Goal: Obtain resource: Obtain resource

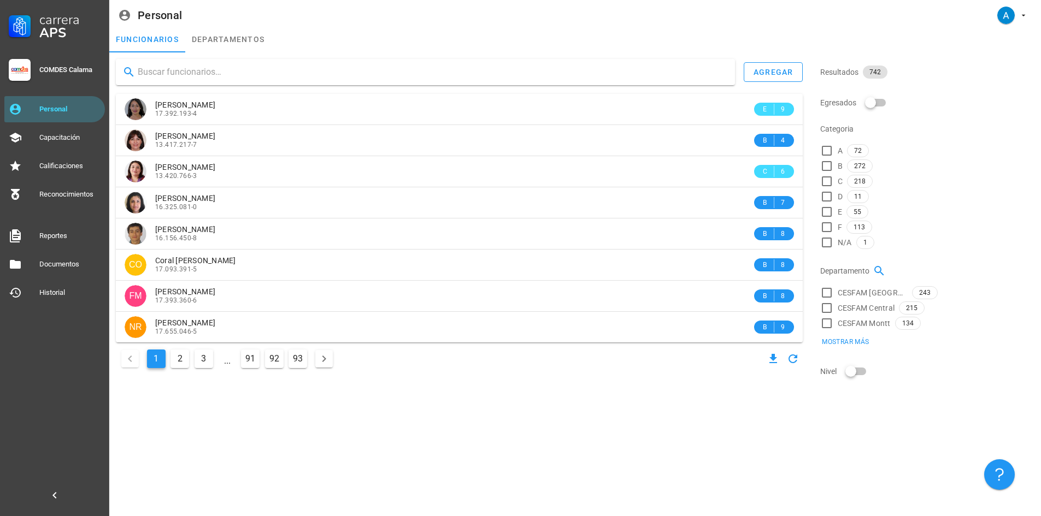
click at [207, 68] on input "text" at bounding box center [432, 71] width 588 height 17
click at [204, 77] on input "text" at bounding box center [432, 71] width 588 height 17
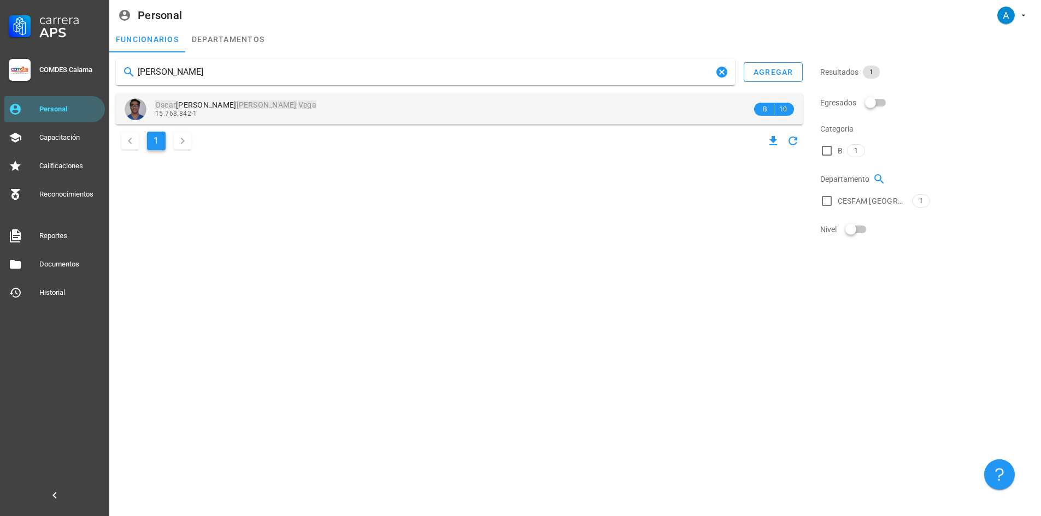
type input "[PERSON_NAME]"
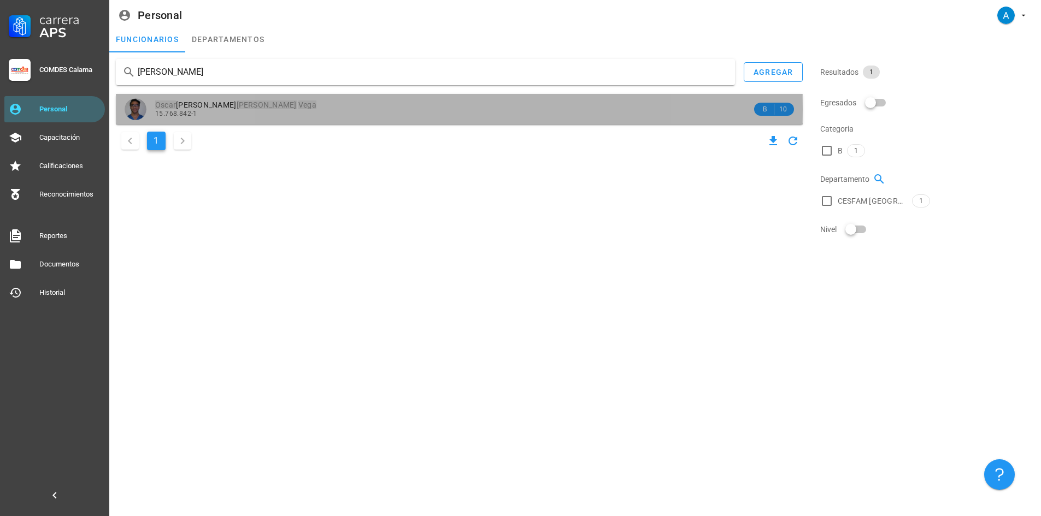
click at [237, 104] on mark "[PERSON_NAME]" at bounding box center [267, 105] width 60 height 9
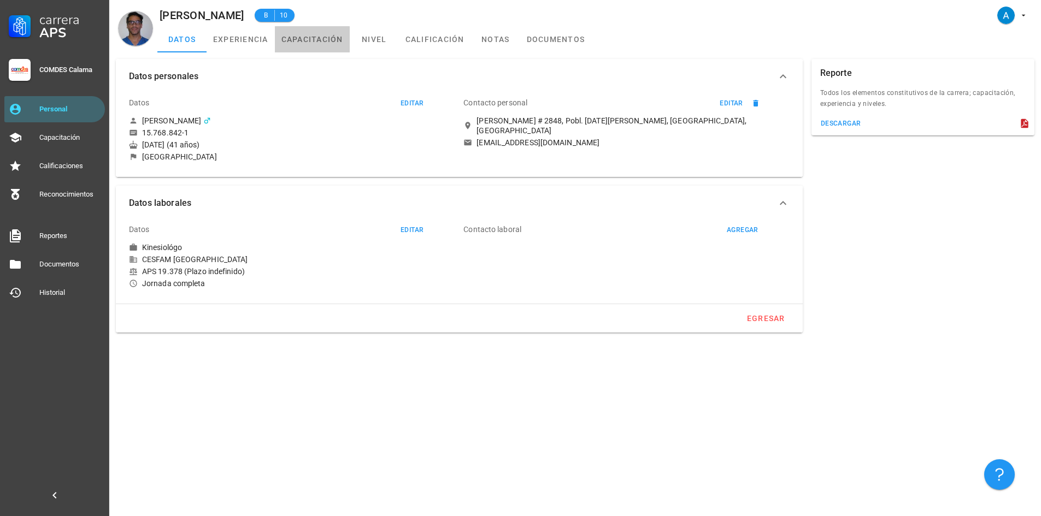
click at [323, 36] on link "capacitación" at bounding box center [312, 39] width 75 height 26
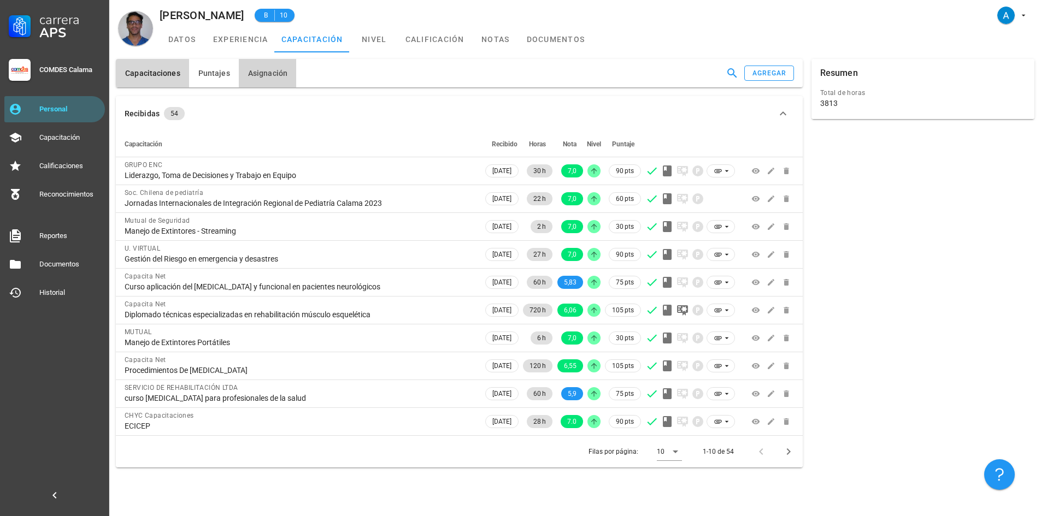
click at [266, 79] on button "Asignación" at bounding box center [267, 73] width 57 height 28
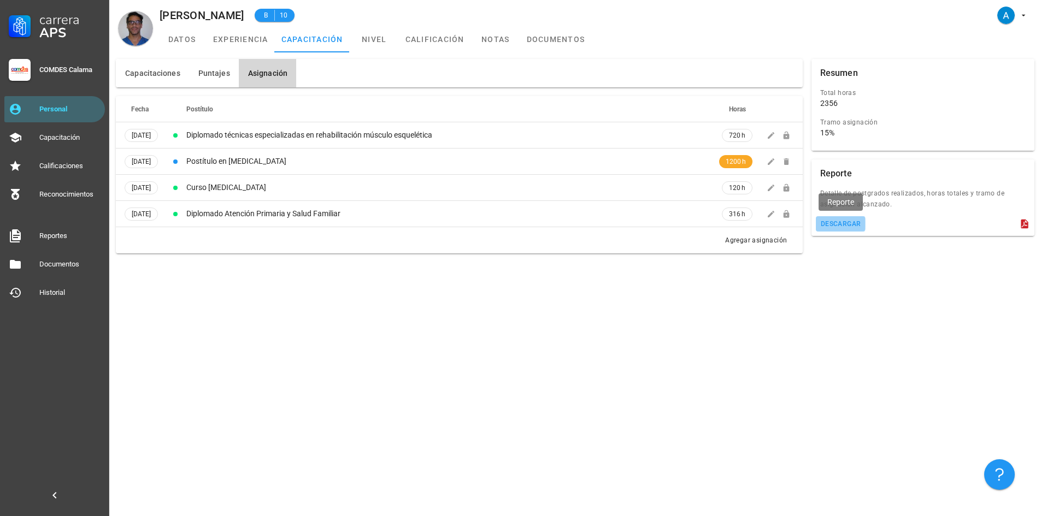
click at [849, 225] on div "descargar" at bounding box center [840, 224] width 41 height 8
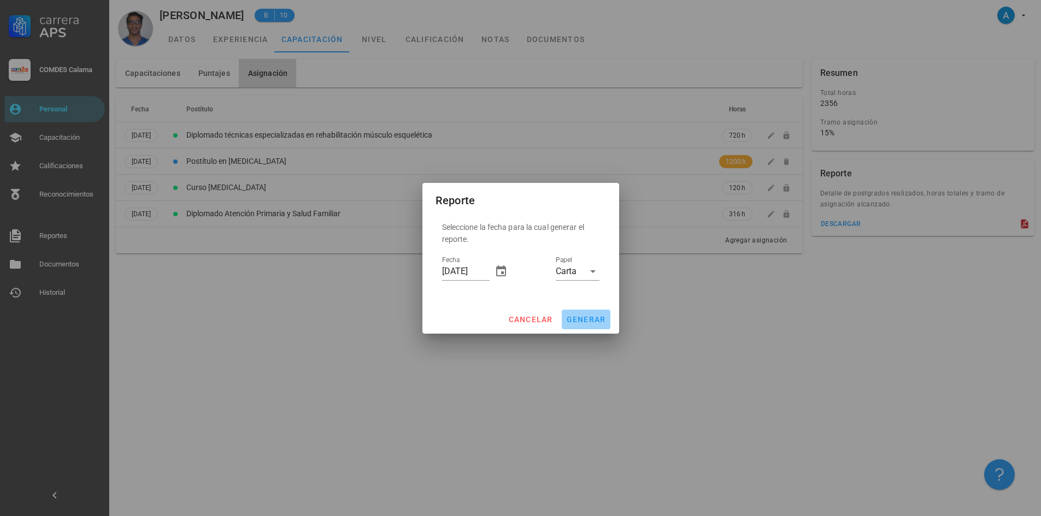
click at [579, 317] on span "generar" at bounding box center [586, 319] width 40 height 9
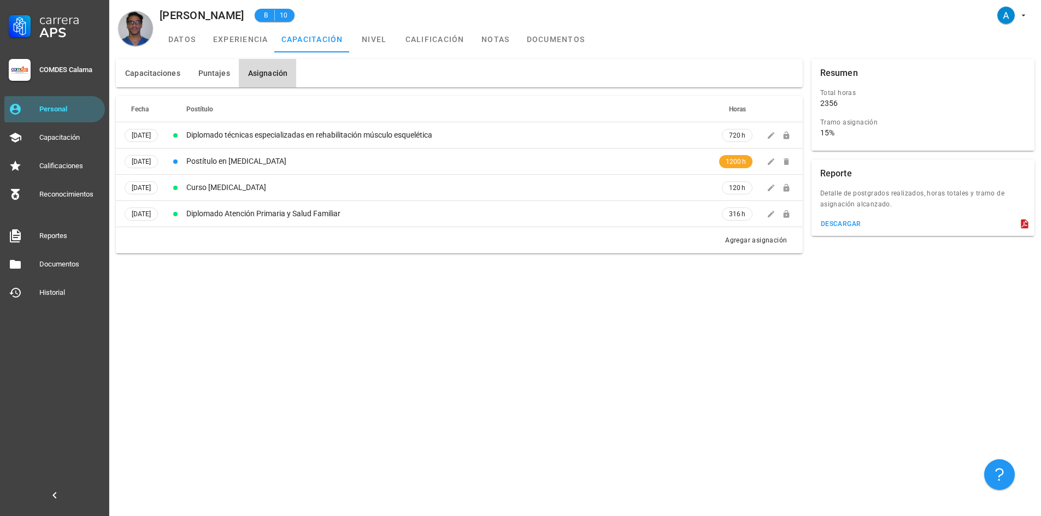
click at [268, 78] on button "Asignación" at bounding box center [267, 73] width 57 height 28
click at [849, 225] on div "descargar" at bounding box center [840, 224] width 41 height 8
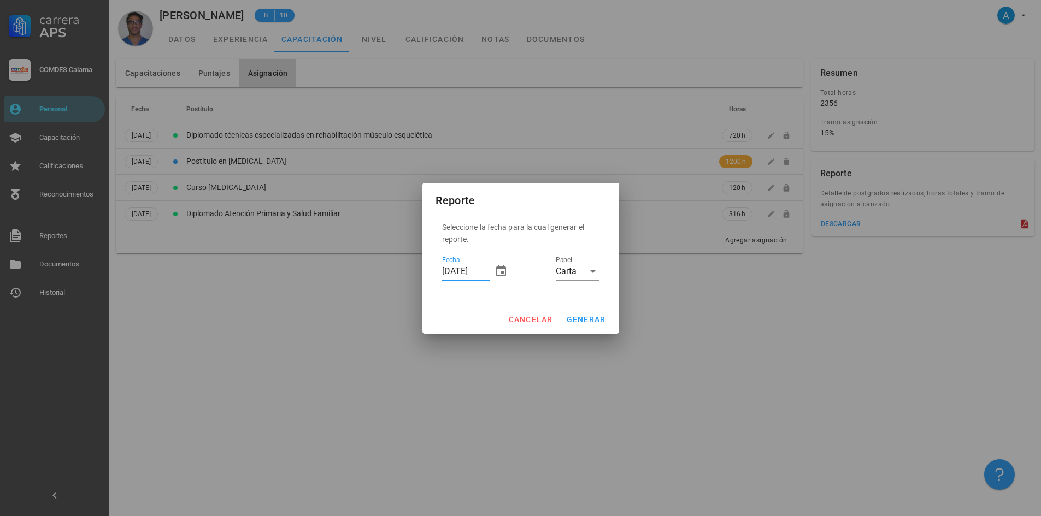
drag, startPoint x: 452, startPoint y: 271, endPoint x: 446, endPoint y: 271, distance: 6.0
click at [446, 271] on input "[DATE]" at bounding box center [466, 271] width 48 height 17
type input "[DATE]"
click at [597, 322] on span "generar" at bounding box center [586, 319] width 40 height 9
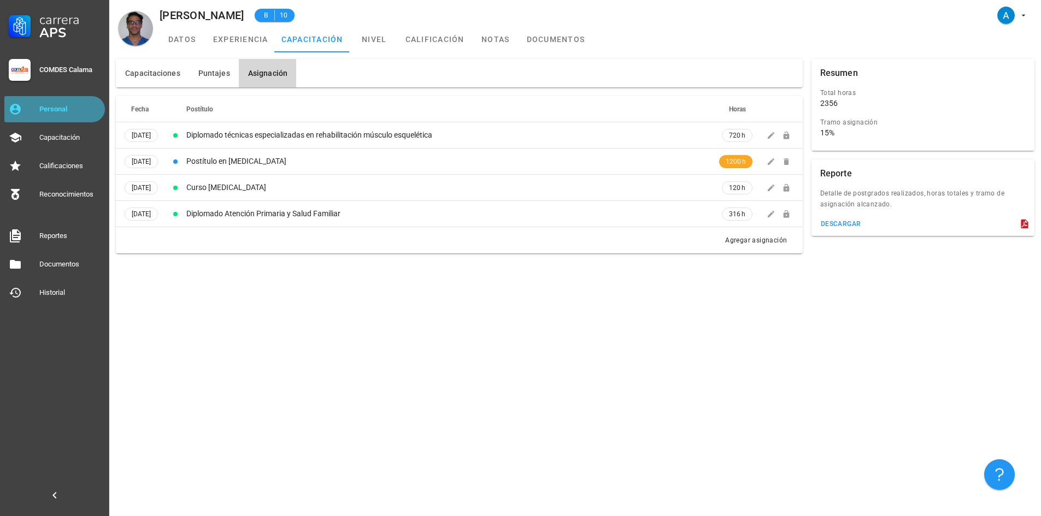
click at [74, 110] on div "Personal" at bounding box center [69, 109] width 61 height 9
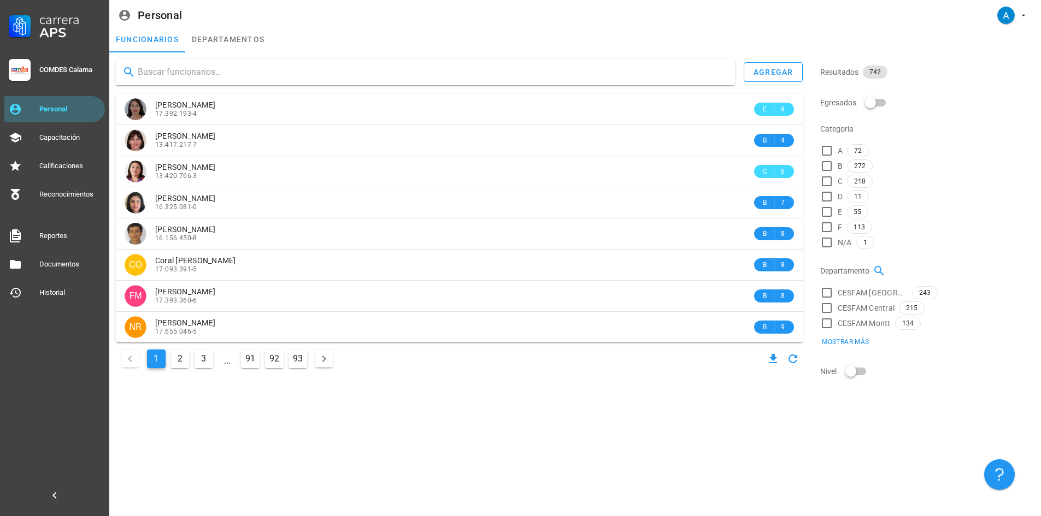
click at [215, 73] on input "text" at bounding box center [432, 71] width 588 height 17
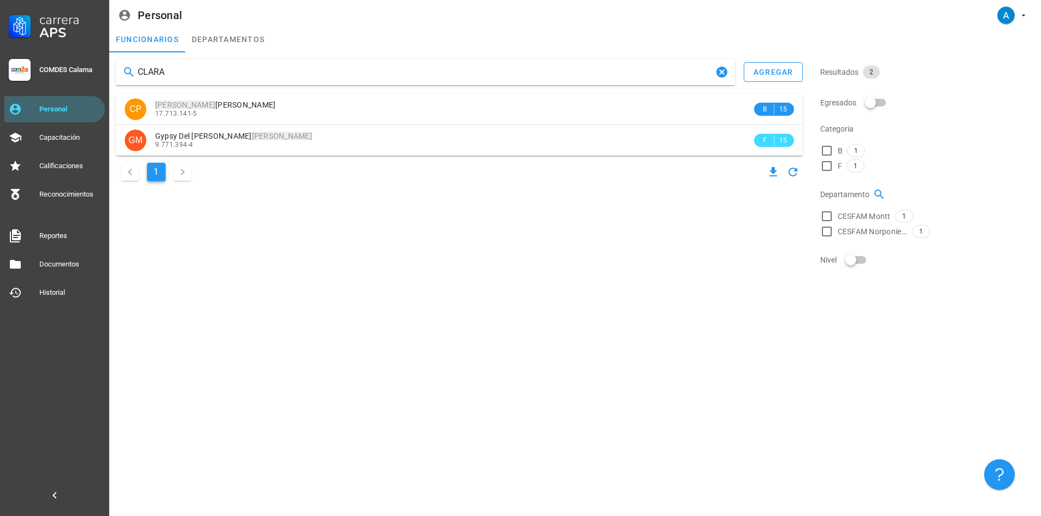
click at [168, 70] on input "CLARA" at bounding box center [425, 71] width 575 height 17
type input "C"
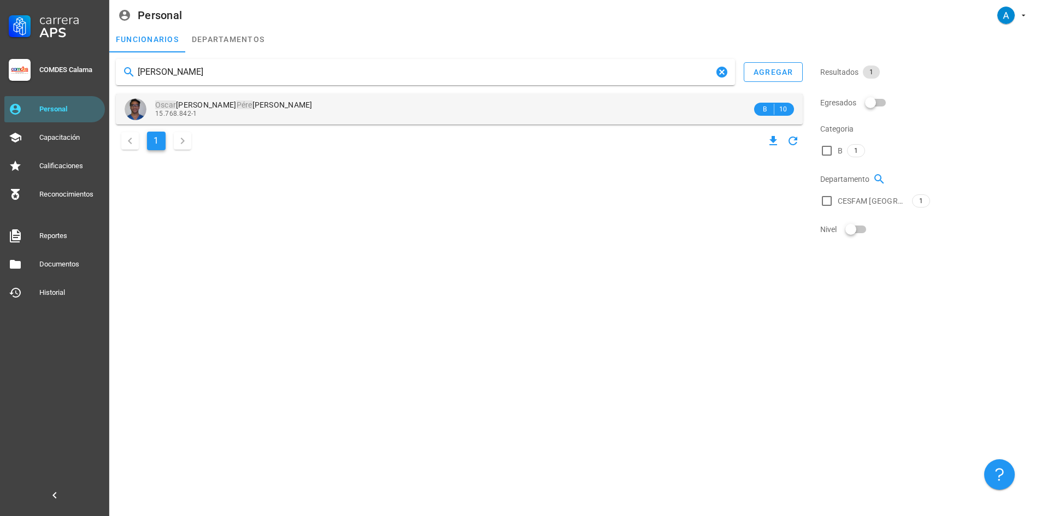
type input "[PERSON_NAME]"
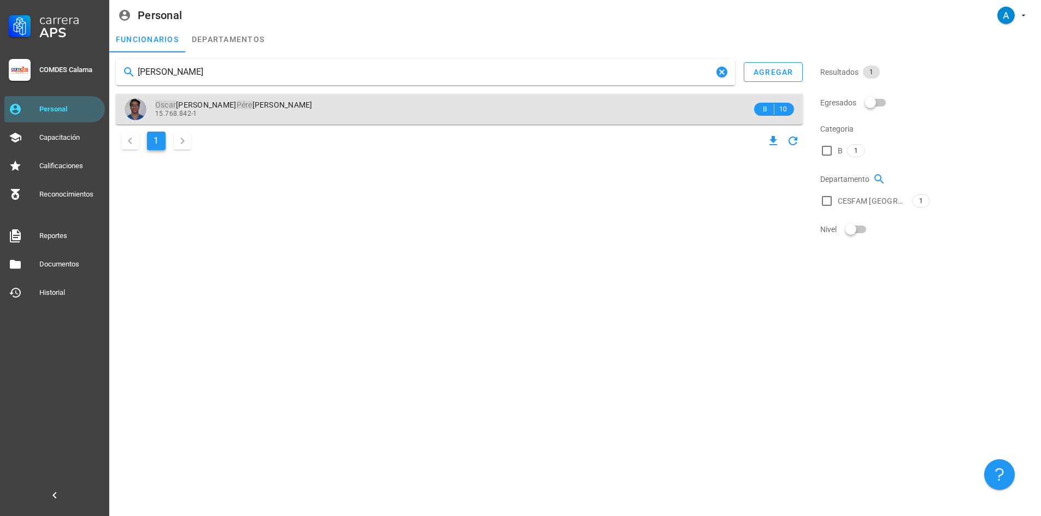
click at [240, 113] on div "15.768.842-1" at bounding box center [453, 114] width 597 height 8
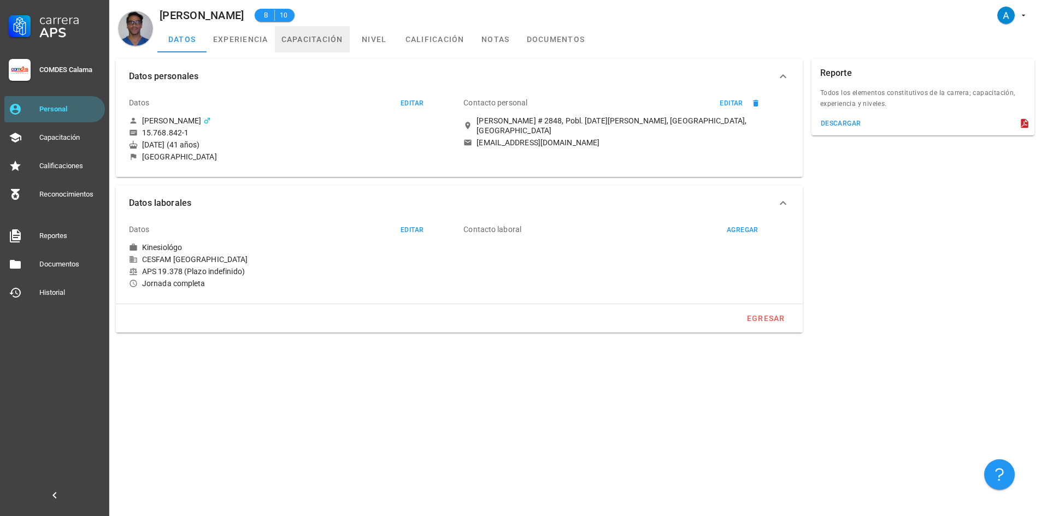
click at [305, 40] on link "capacitación" at bounding box center [312, 39] width 75 height 26
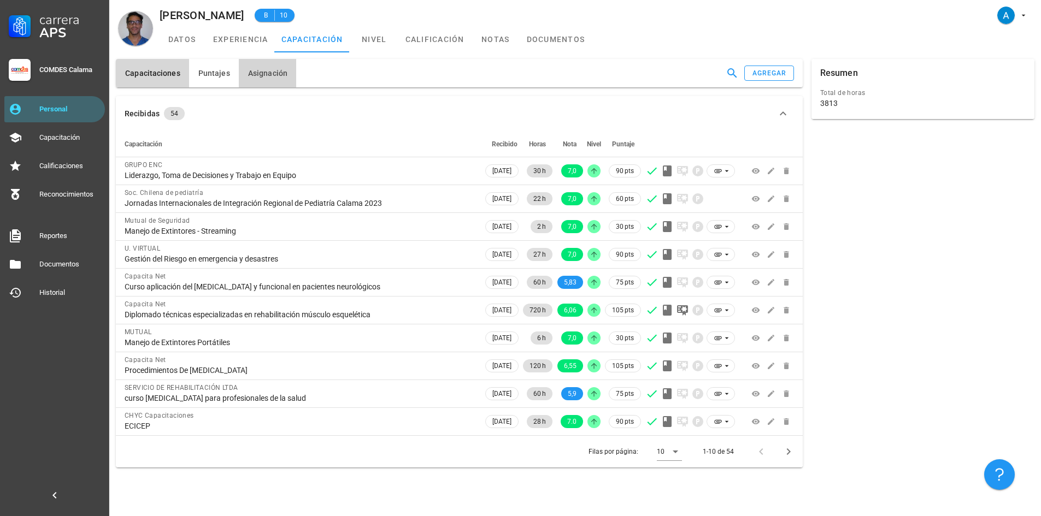
click at [262, 80] on button "Asignación" at bounding box center [267, 73] width 57 height 28
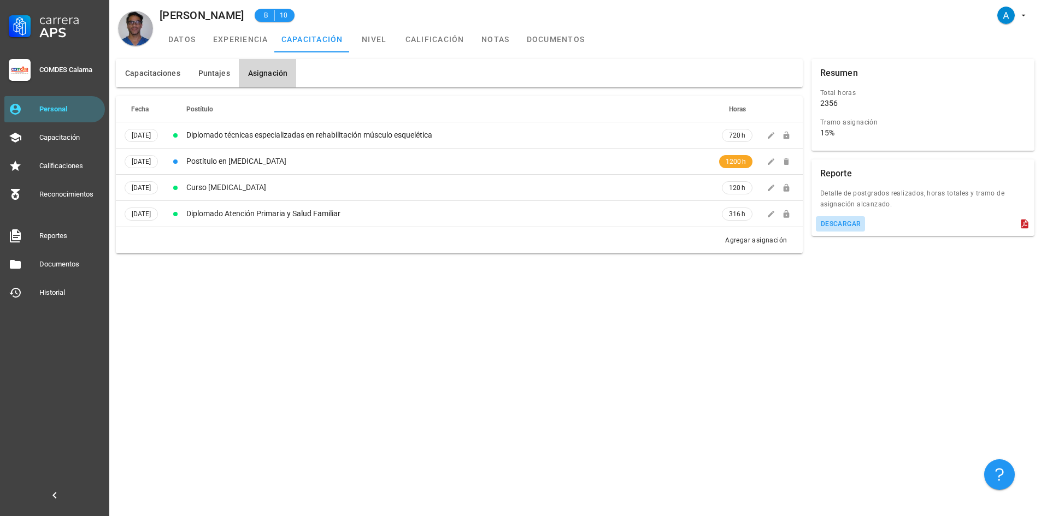
click at [854, 228] on button "descargar" at bounding box center [841, 223] width 50 height 15
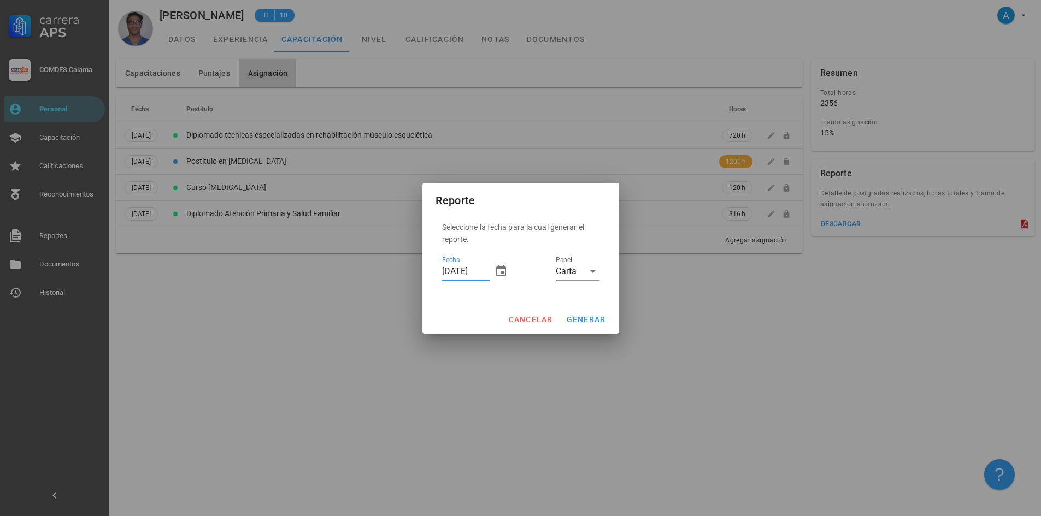
drag, startPoint x: 451, startPoint y: 271, endPoint x: 444, endPoint y: 273, distance: 6.8
click at [444, 273] on input "[DATE]" at bounding box center [466, 271] width 48 height 17
type input "[DATE]"
click at [600, 321] on span "generar" at bounding box center [586, 319] width 40 height 9
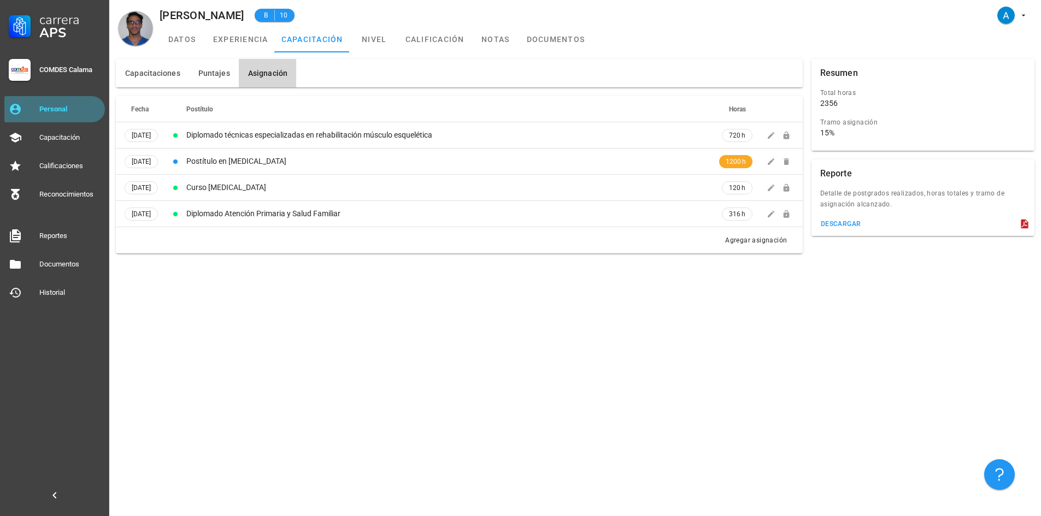
click at [63, 110] on div "Personal" at bounding box center [69, 109] width 61 height 9
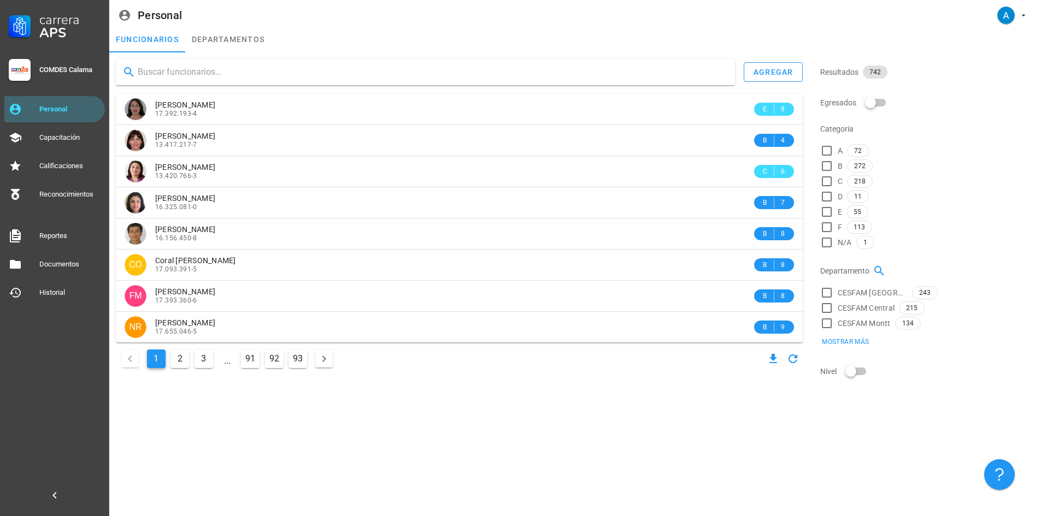
click at [202, 68] on input "text" at bounding box center [432, 71] width 588 height 17
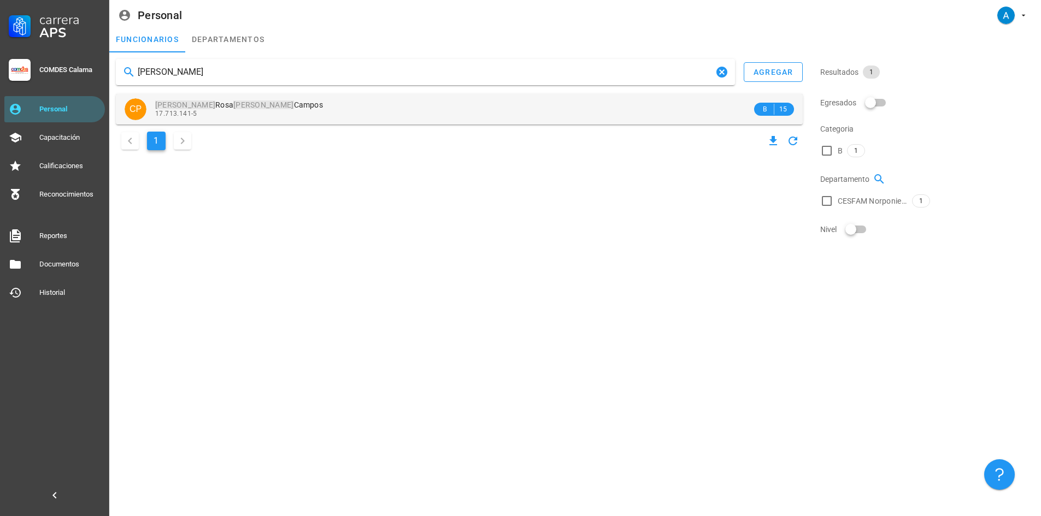
type input "[PERSON_NAME]"
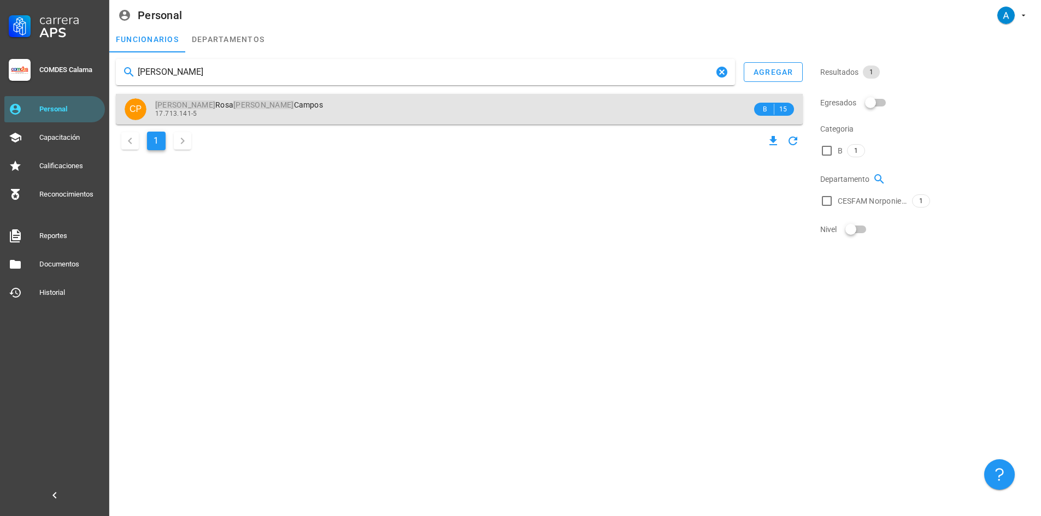
click at [233, 108] on mark "[PERSON_NAME]" at bounding box center [263, 105] width 60 height 9
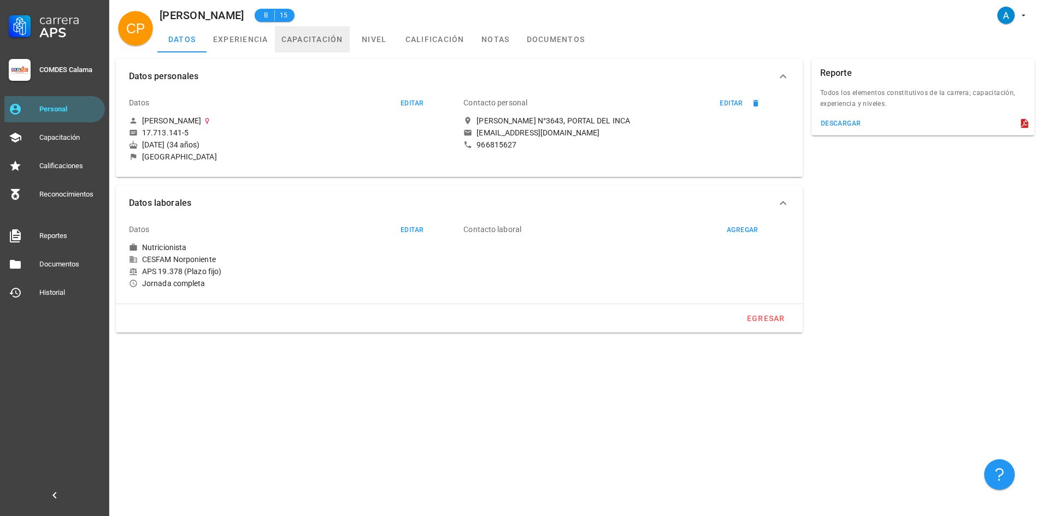
click at [300, 42] on link "capacitación" at bounding box center [312, 39] width 75 height 26
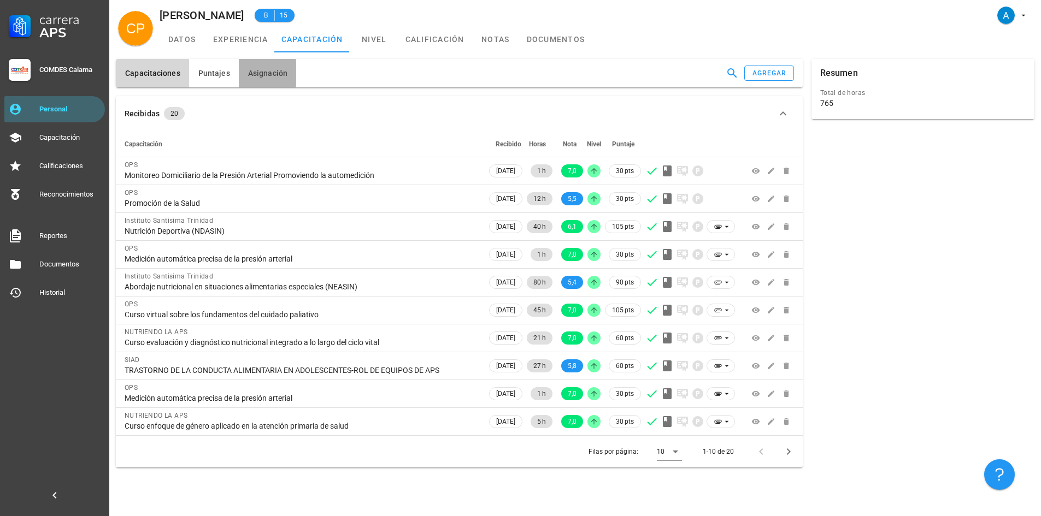
click at [263, 74] on span "Asignación" at bounding box center [267, 73] width 40 height 9
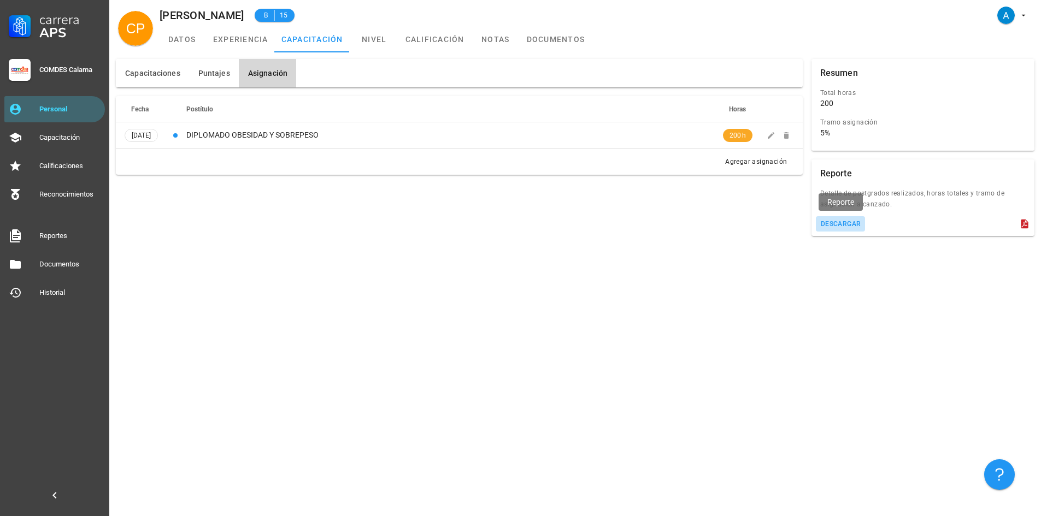
click at [848, 227] on div "descargar" at bounding box center [840, 224] width 41 height 8
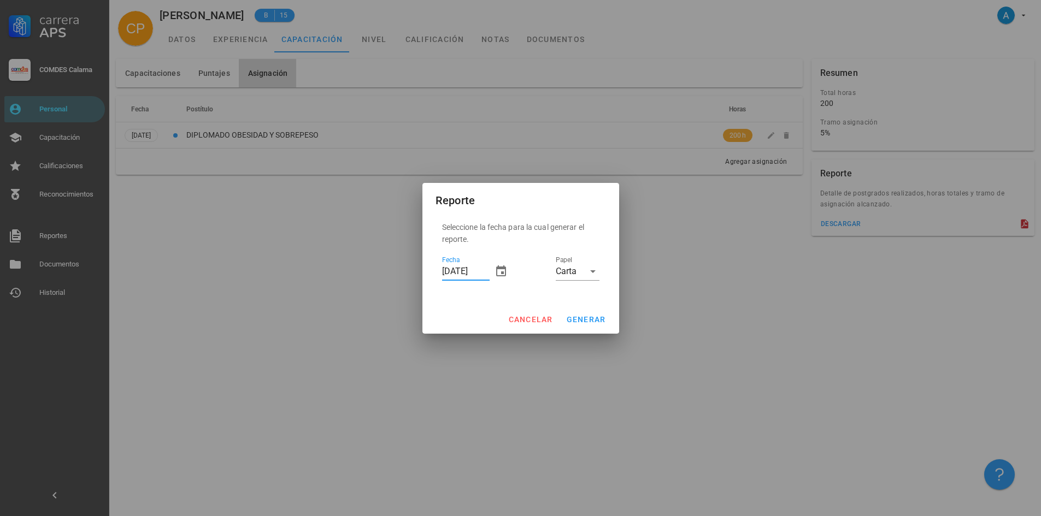
click at [446, 270] on input "[DATE]" at bounding box center [466, 271] width 48 height 17
type input "[DATE]"
click at [597, 323] on span "generar" at bounding box center [586, 319] width 40 height 9
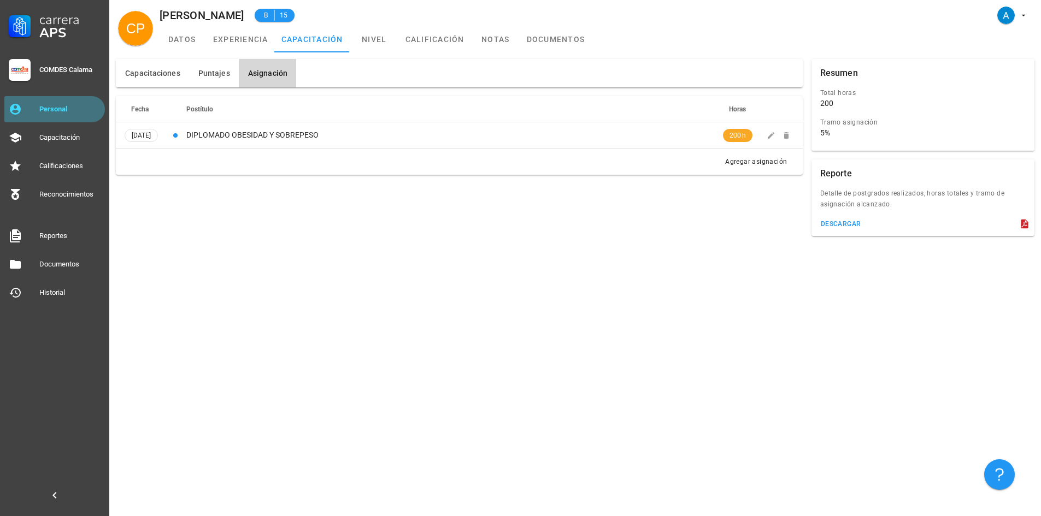
click at [52, 109] on div "Personal" at bounding box center [69, 109] width 61 height 9
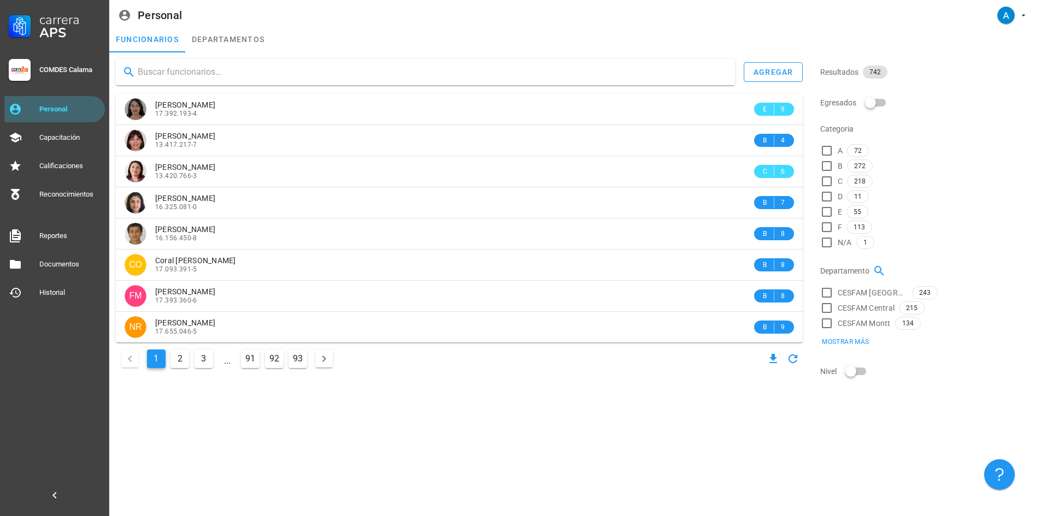
click at [220, 75] on input "text" at bounding box center [432, 71] width 588 height 17
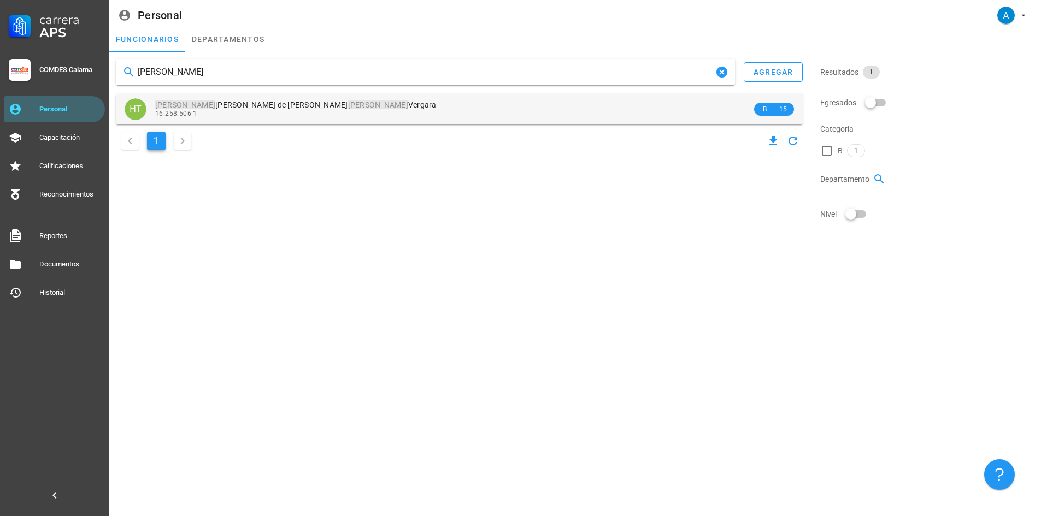
type input "[PERSON_NAME]"
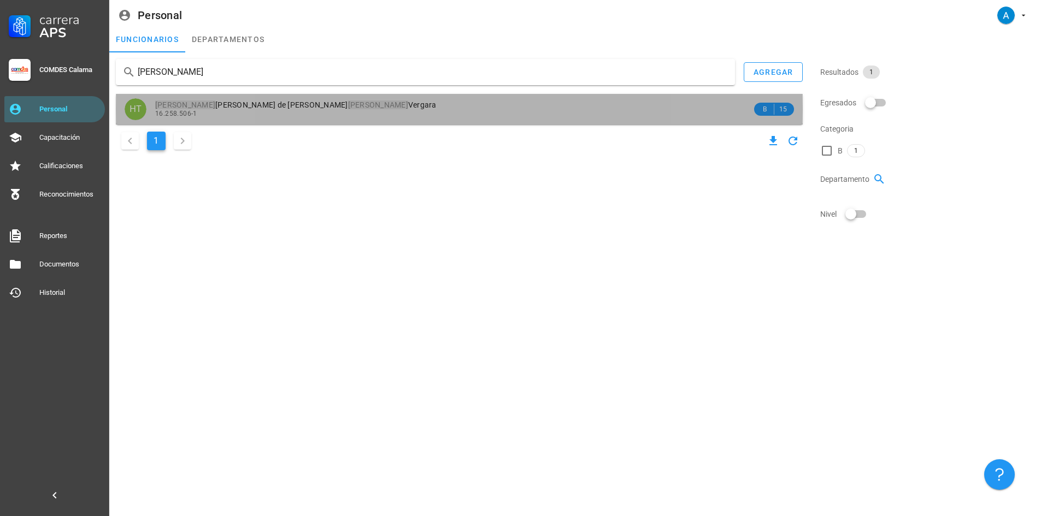
click at [296, 106] on div "[PERSON_NAME] de [PERSON_NAME]" at bounding box center [453, 105] width 597 height 9
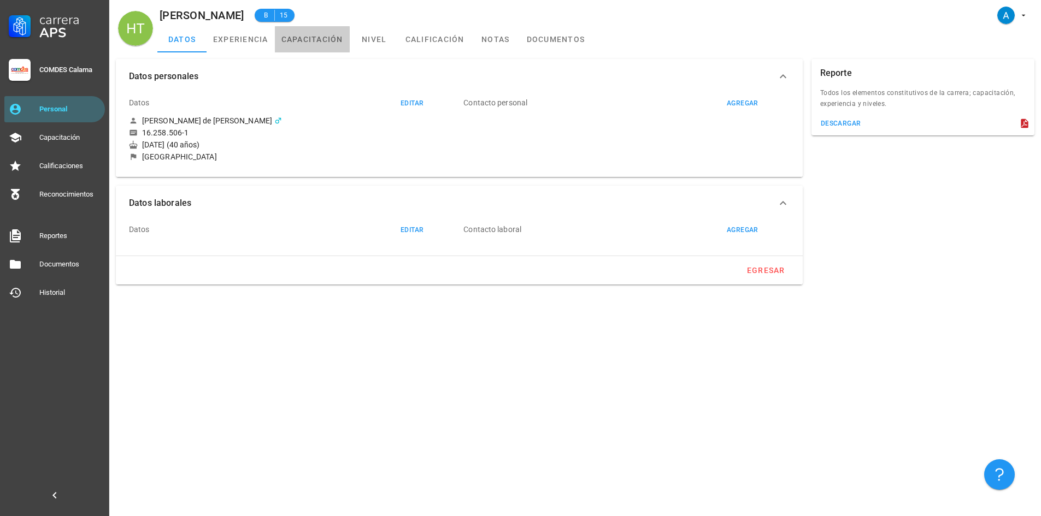
click at [320, 40] on link "capacitación" at bounding box center [312, 39] width 75 height 26
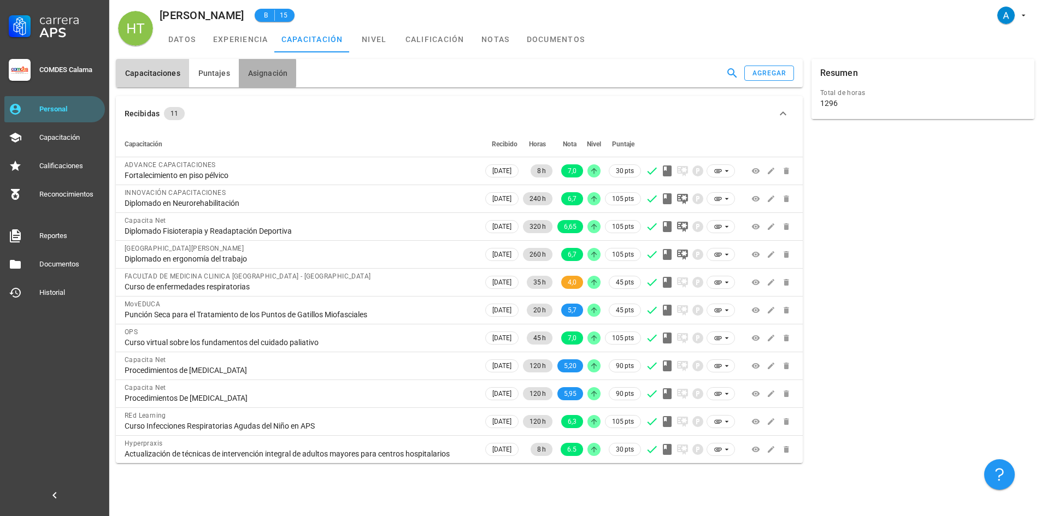
click at [276, 75] on span "Asignación" at bounding box center [267, 73] width 40 height 9
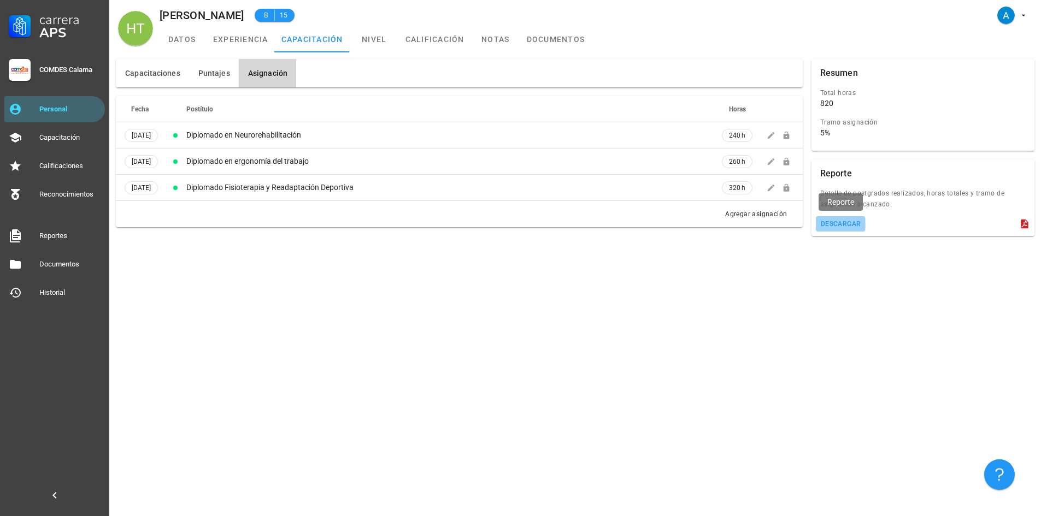
click at [853, 229] on button "descargar" at bounding box center [841, 223] width 50 height 15
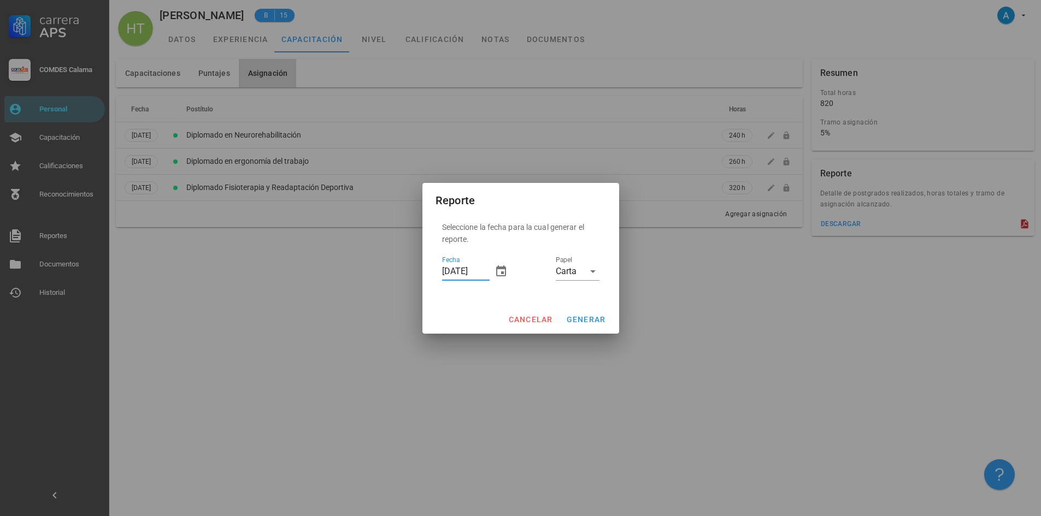
click at [445, 270] on input "[DATE]" at bounding box center [466, 271] width 48 height 17
type input "[DATE]"
click at [577, 322] on span "generar" at bounding box center [586, 319] width 40 height 9
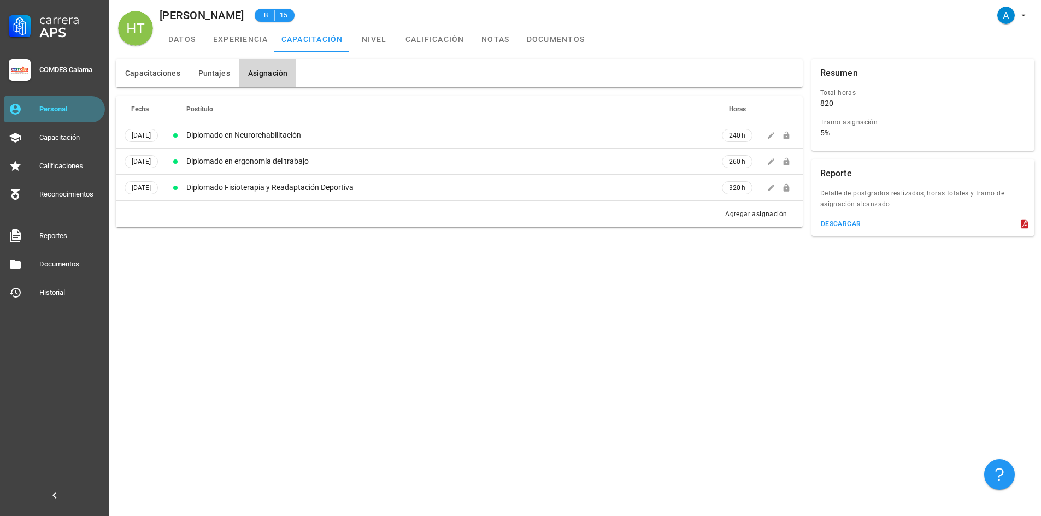
click at [70, 103] on div "Personal" at bounding box center [69, 109] width 61 height 17
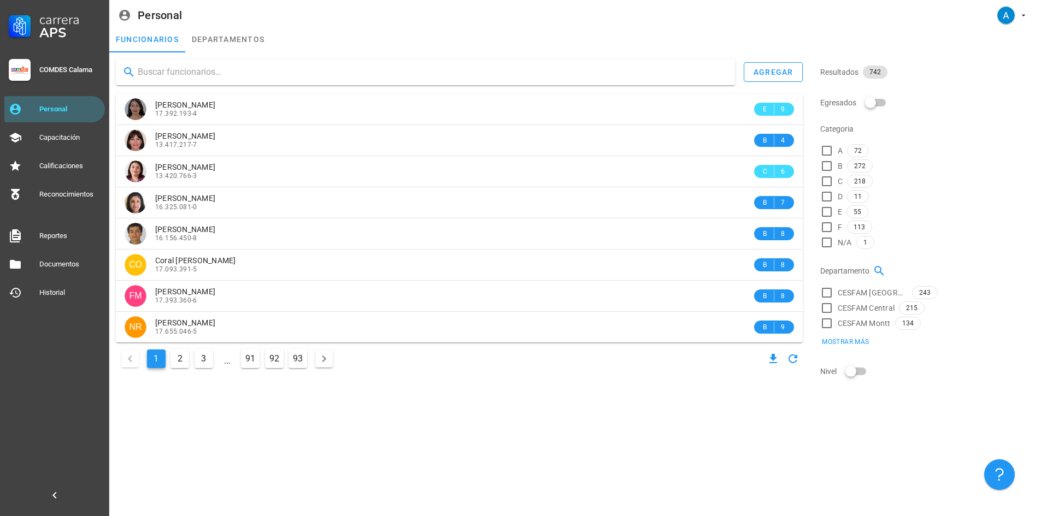
click at [175, 76] on input "text" at bounding box center [432, 71] width 588 height 17
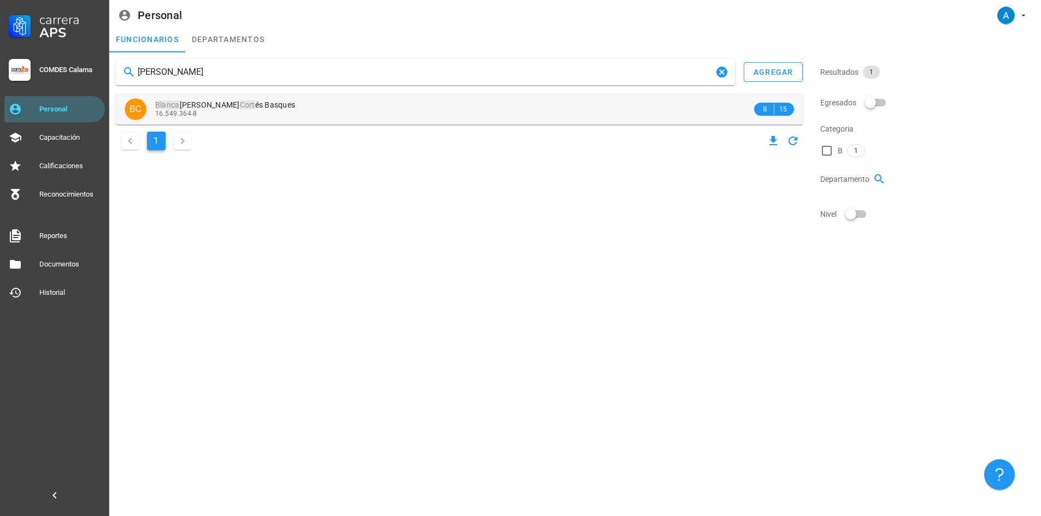
click at [177, 96] on div "[PERSON_NAME] agregar BC [PERSON_NAME] és [DEMOGRAPHIC_DATA] 16.549.364-8 B 15 1" at bounding box center [458, 106] width 695 height 103
type input "[PERSON_NAME]"
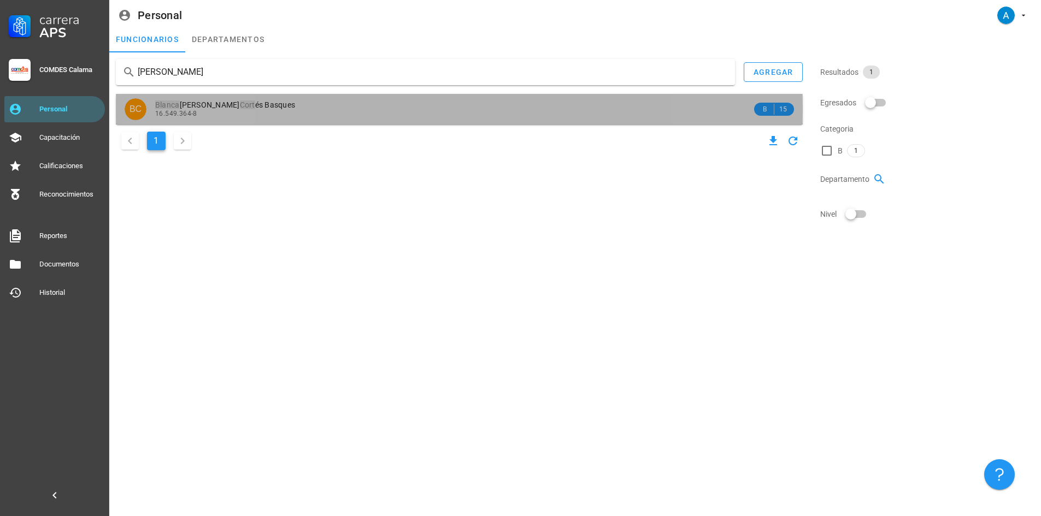
click at [255, 110] on div "16.549.364-8" at bounding box center [453, 114] width 597 height 8
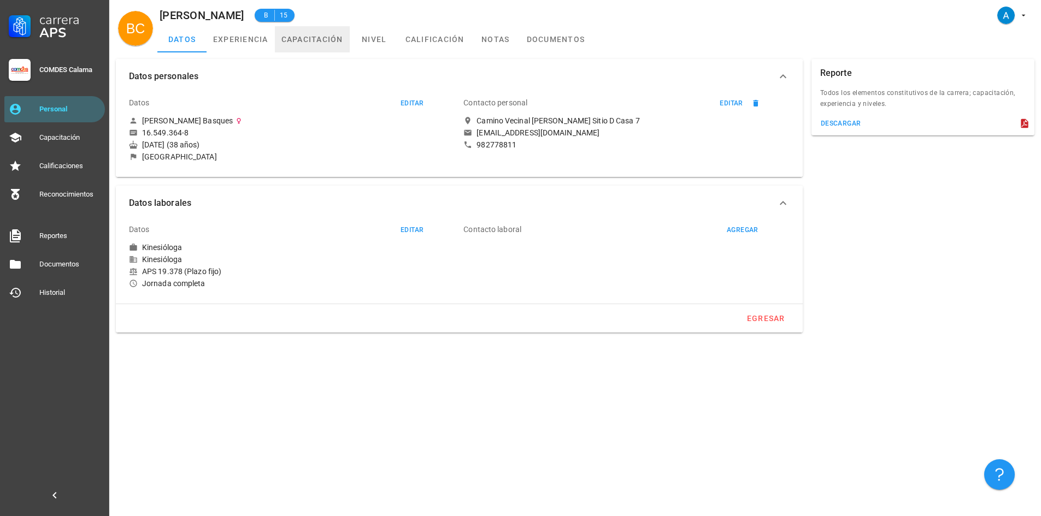
click at [300, 39] on link "capacitación" at bounding box center [312, 39] width 75 height 26
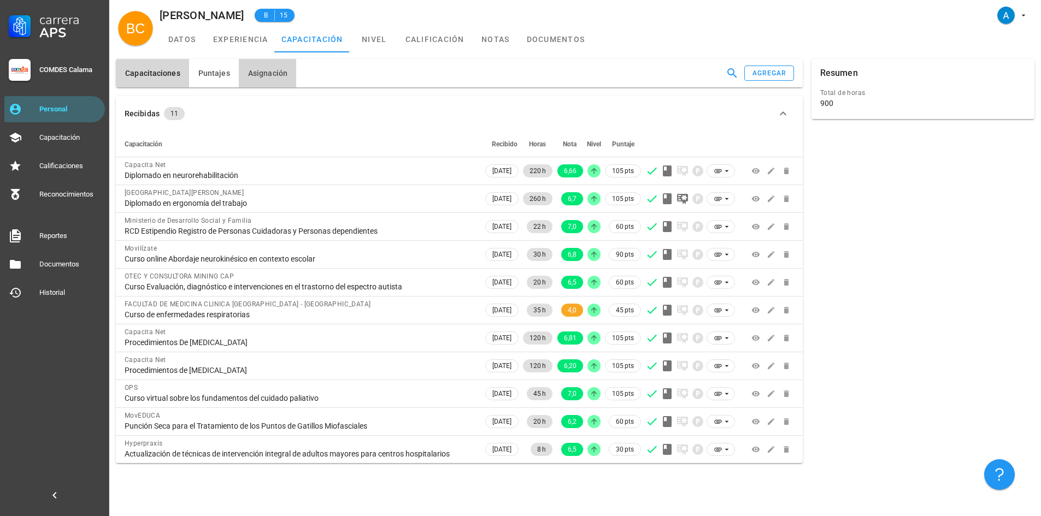
click at [272, 79] on button "Asignación" at bounding box center [267, 73] width 57 height 28
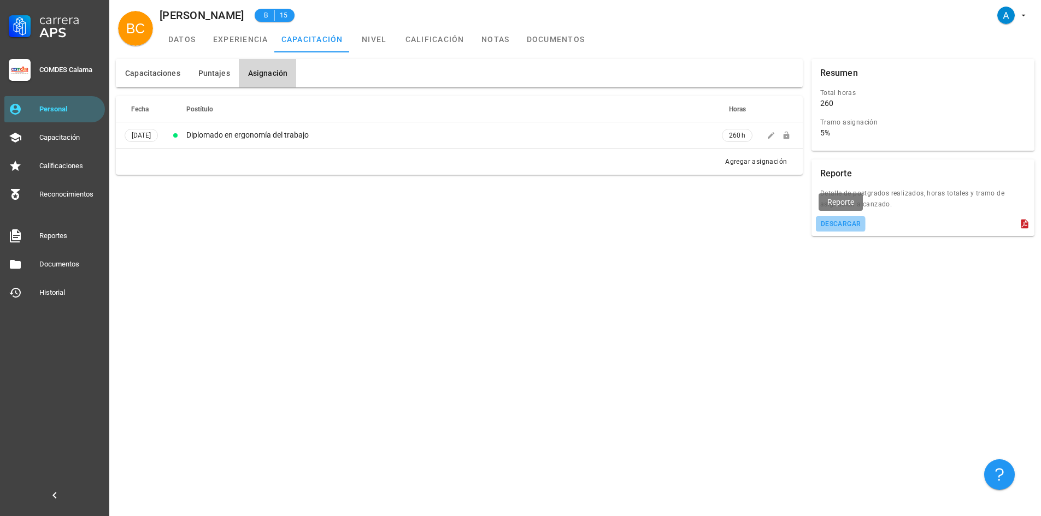
click at [850, 229] on button "descargar" at bounding box center [841, 223] width 50 height 15
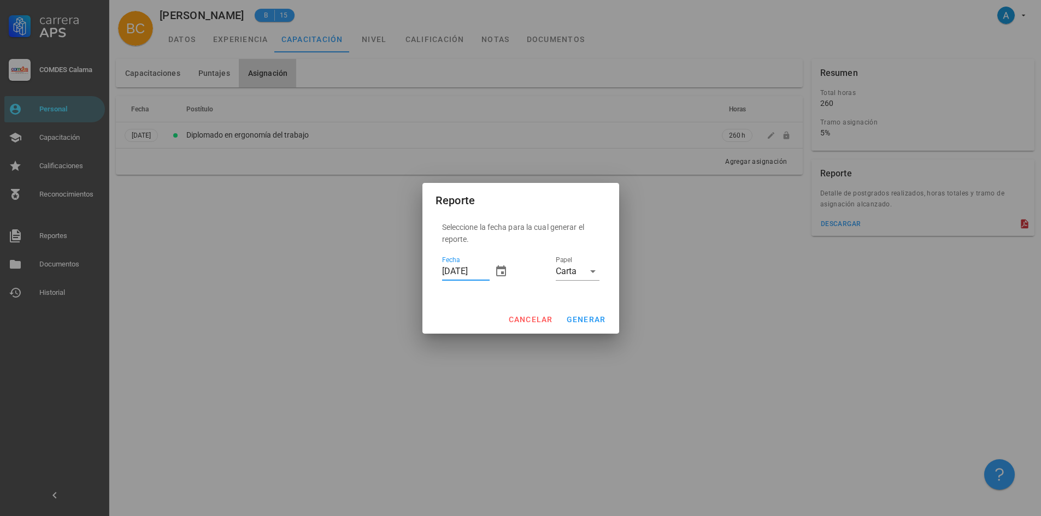
click at [448, 275] on input "[DATE]" at bounding box center [466, 271] width 48 height 17
type input "[DATE]"
click at [598, 318] on span "generar" at bounding box center [586, 319] width 40 height 9
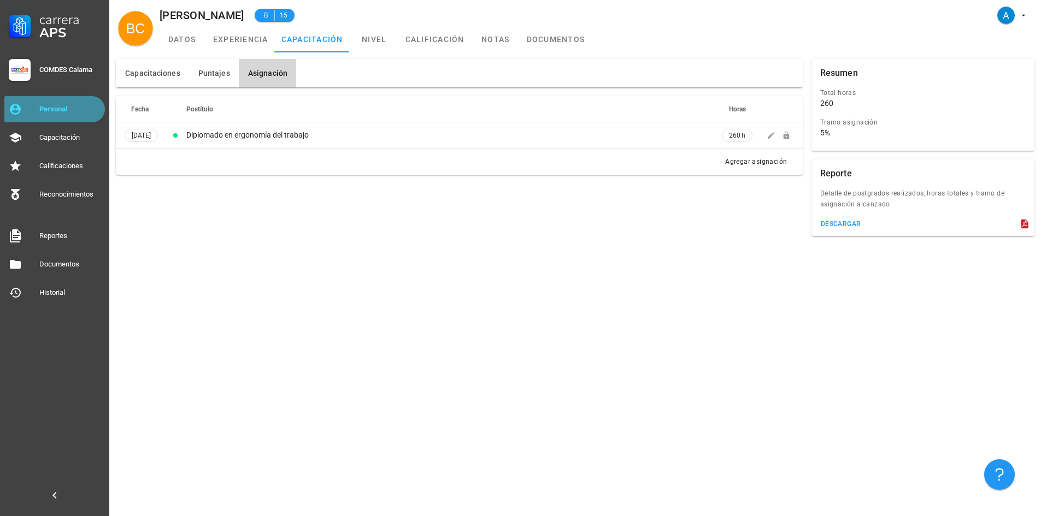
click at [86, 114] on div "Personal" at bounding box center [69, 109] width 61 height 17
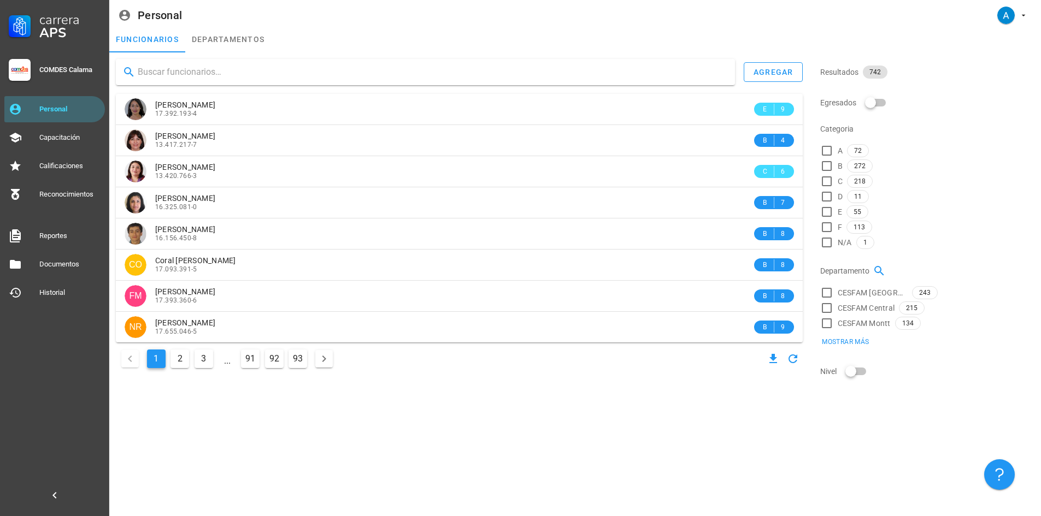
click at [162, 75] on input "text" at bounding box center [432, 71] width 588 height 17
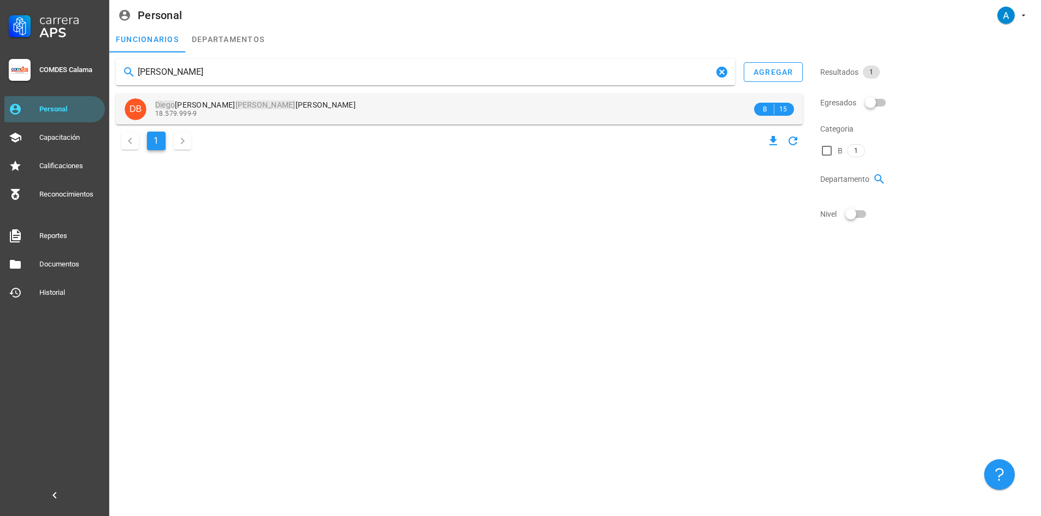
type input "[PERSON_NAME]"
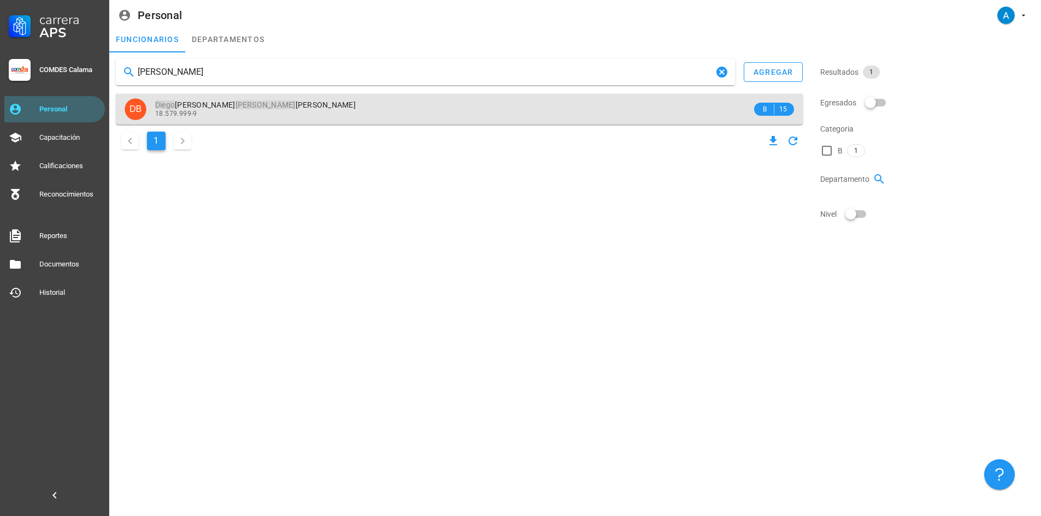
click at [249, 103] on span "[PERSON_NAME]" at bounding box center [255, 105] width 200 height 9
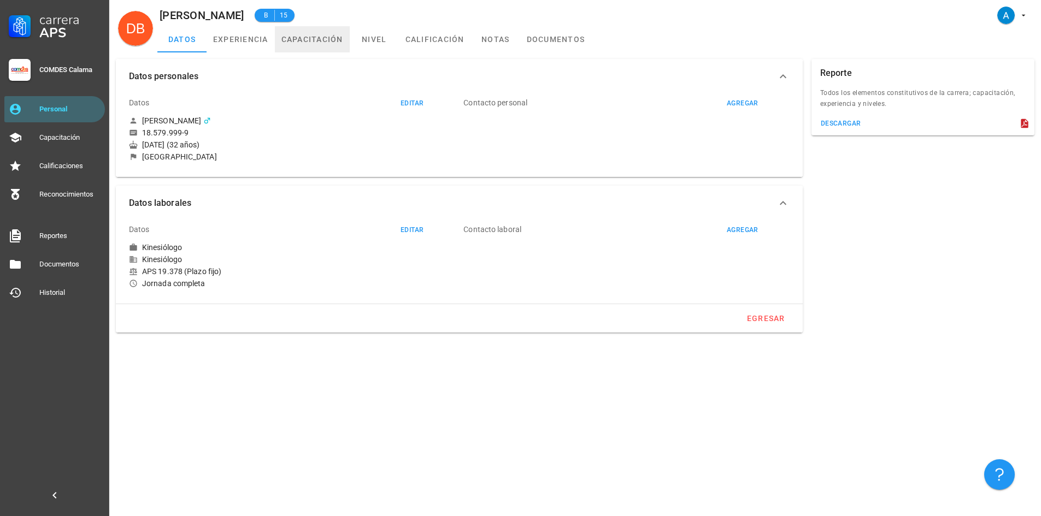
click at [317, 40] on link "capacitación" at bounding box center [312, 39] width 75 height 26
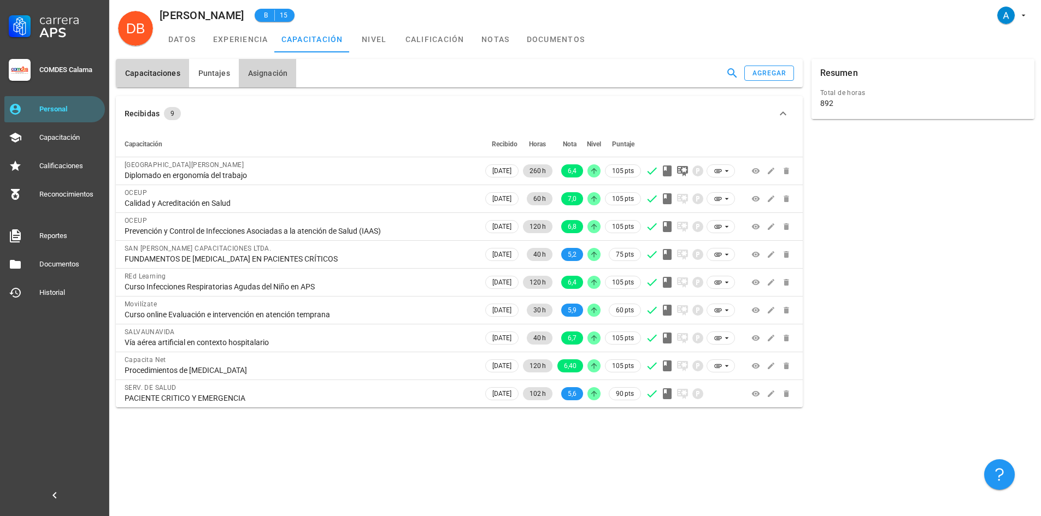
click at [278, 78] on button "Asignación" at bounding box center [267, 73] width 57 height 28
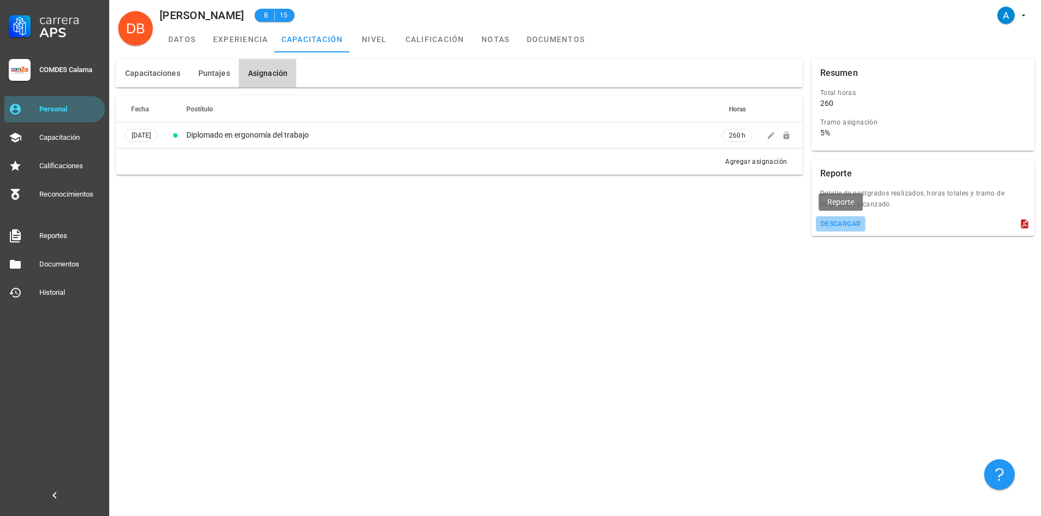
click at [828, 225] on div "descargar" at bounding box center [840, 224] width 41 height 8
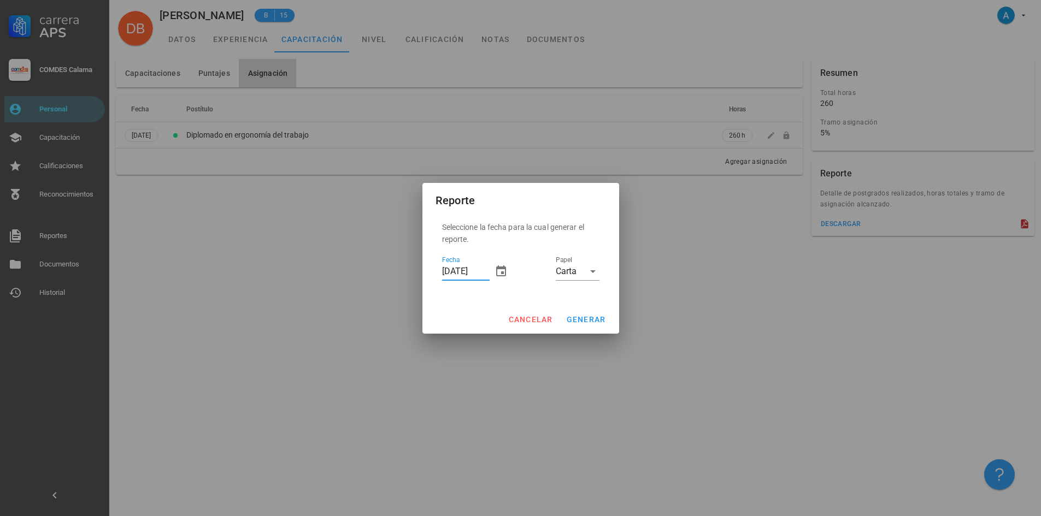
drag, startPoint x: 452, startPoint y: 269, endPoint x: 444, endPoint y: 273, distance: 8.8
click at [444, 273] on input "[DATE]" at bounding box center [466, 271] width 48 height 17
type input "[DATE]"
click at [579, 319] on span "generar" at bounding box center [586, 319] width 40 height 9
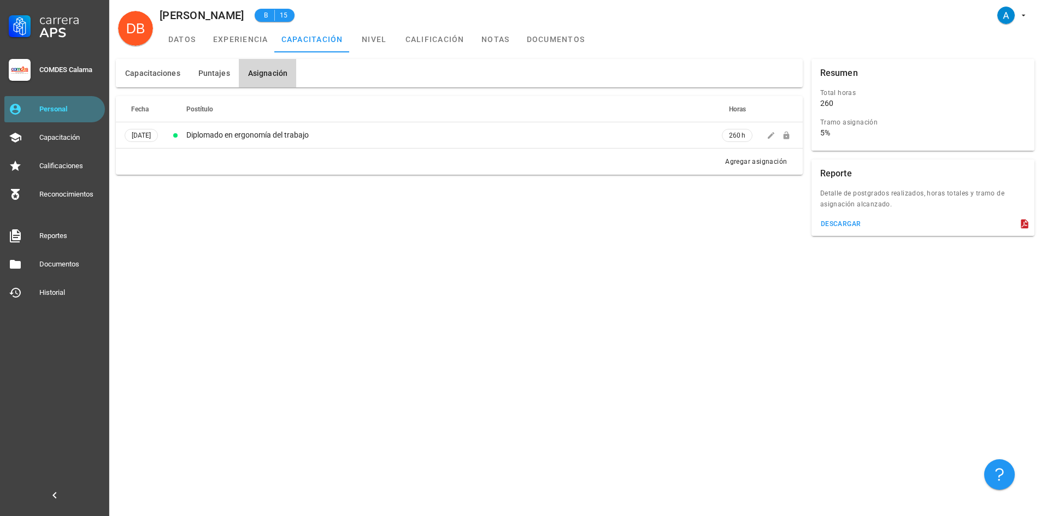
click at [90, 110] on div "Personal" at bounding box center [69, 109] width 61 height 9
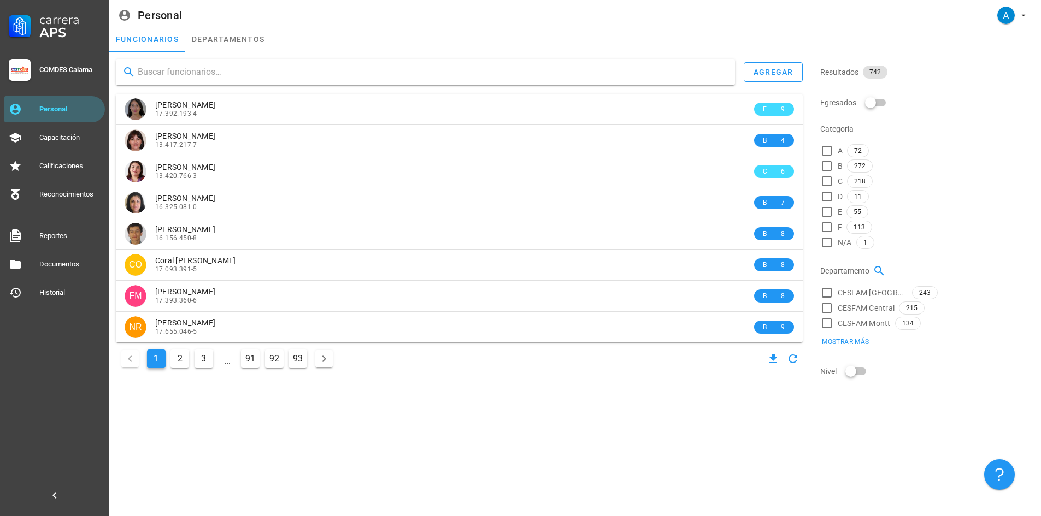
click at [168, 75] on input "text" at bounding box center [432, 71] width 588 height 17
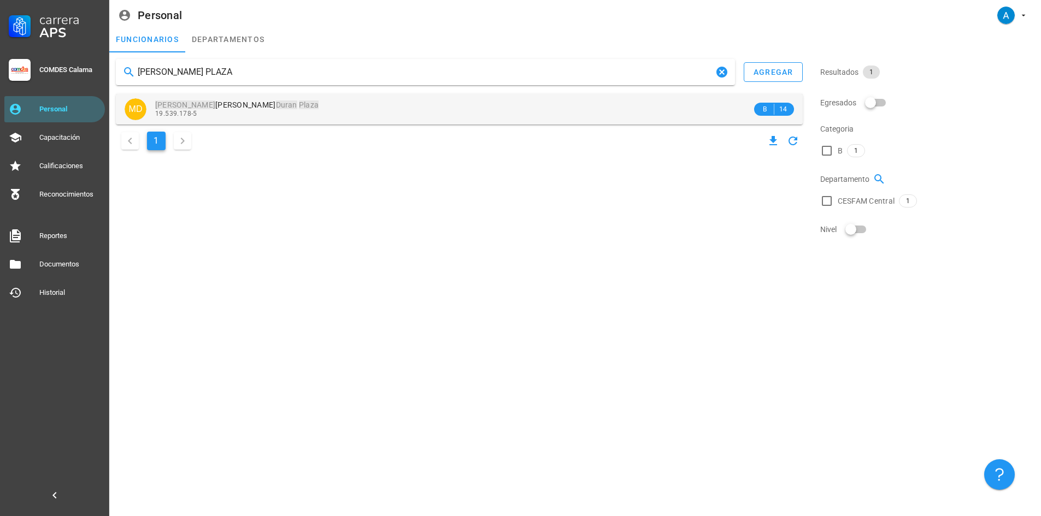
type input "[PERSON_NAME] PLAZA"
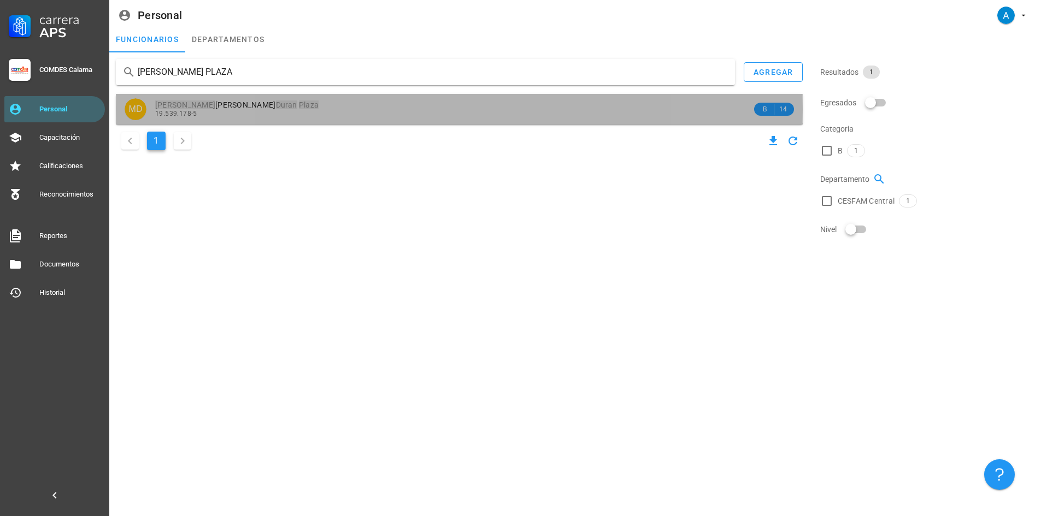
click at [299, 105] on mark "Plaza" at bounding box center [309, 105] width 20 height 9
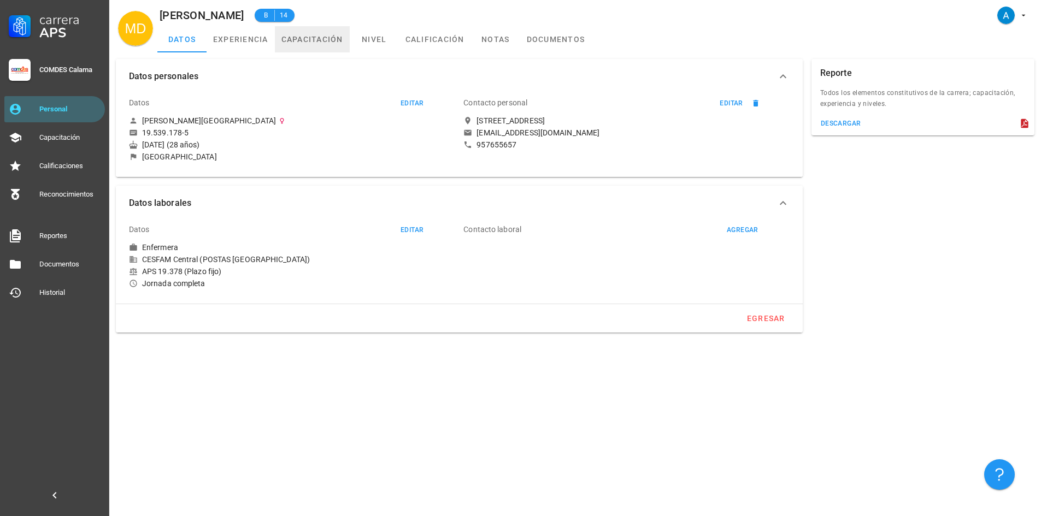
click at [316, 38] on link "capacitación" at bounding box center [312, 39] width 75 height 26
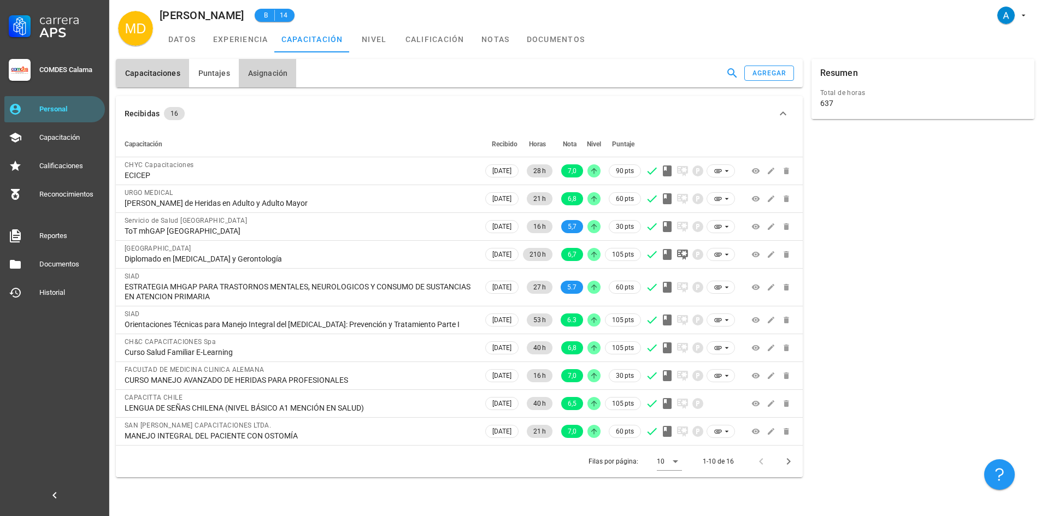
click at [272, 76] on span "Asignación" at bounding box center [267, 73] width 40 height 9
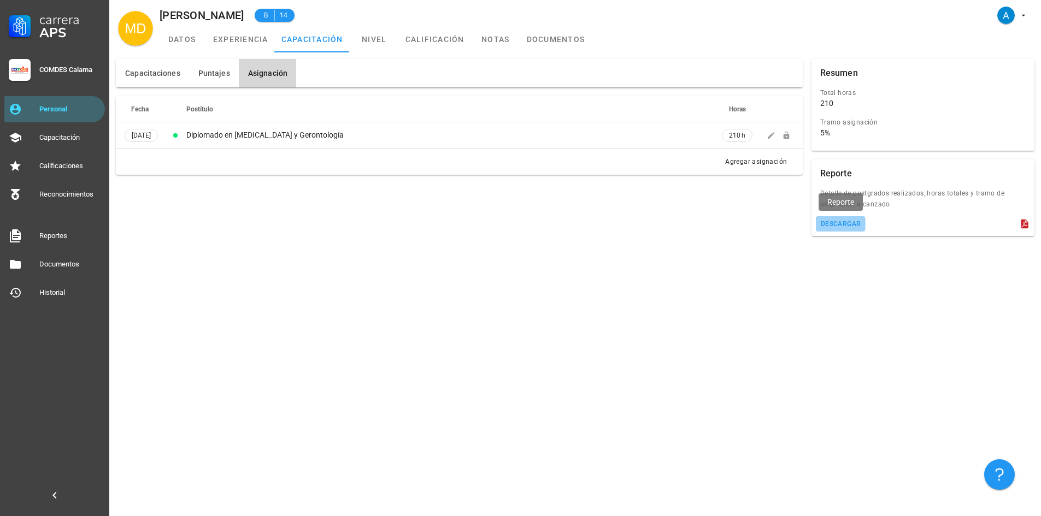
click at [840, 224] on div "descargar" at bounding box center [840, 224] width 41 height 8
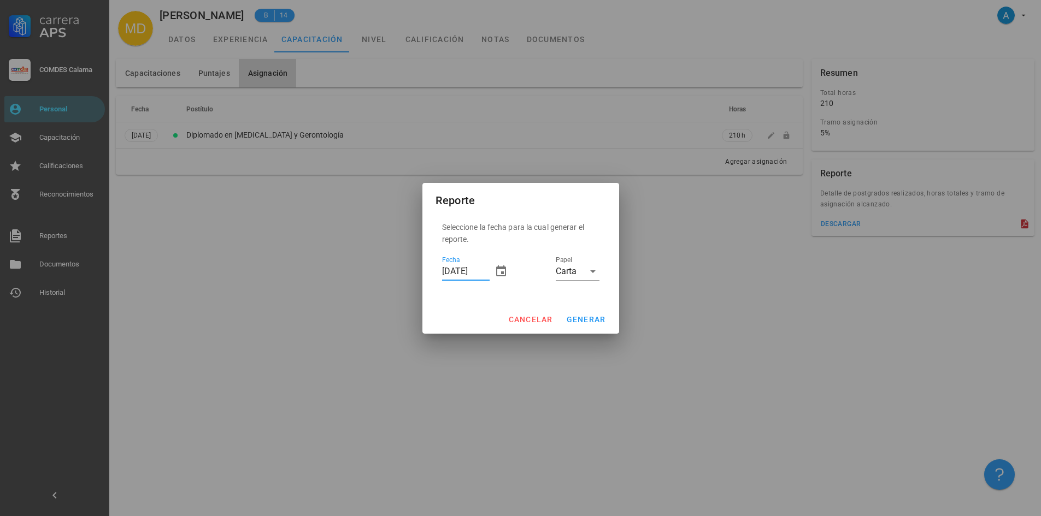
click at [447, 271] on input "[DATE]" at bounding box center [466, 271] width 48 height 17
type input "[DATE]"
click at [592, 321] on span "generar" at bounding box center [586, 319] width 40 height 9
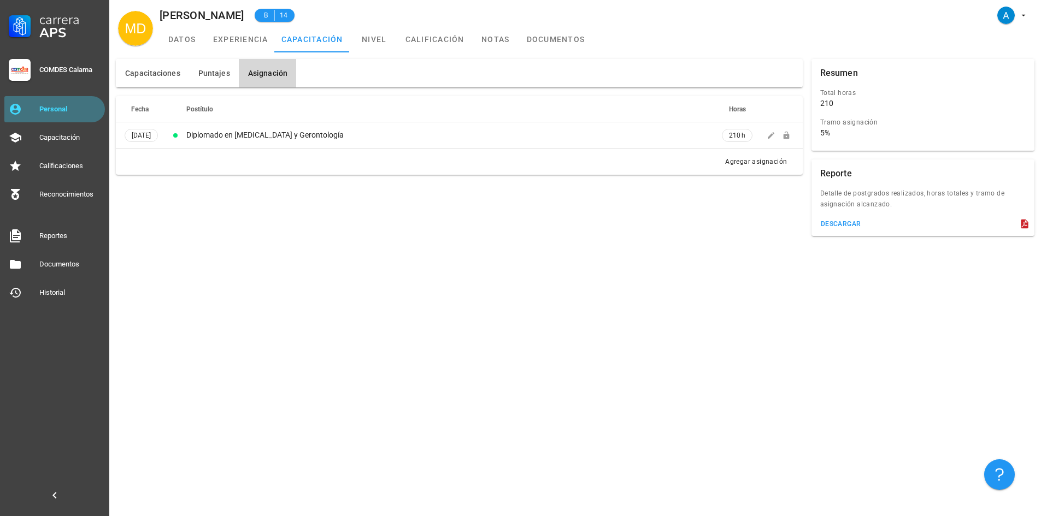
click at [50, 108] on div "Personal" at bounding box center [69, 109] width 61 height 9
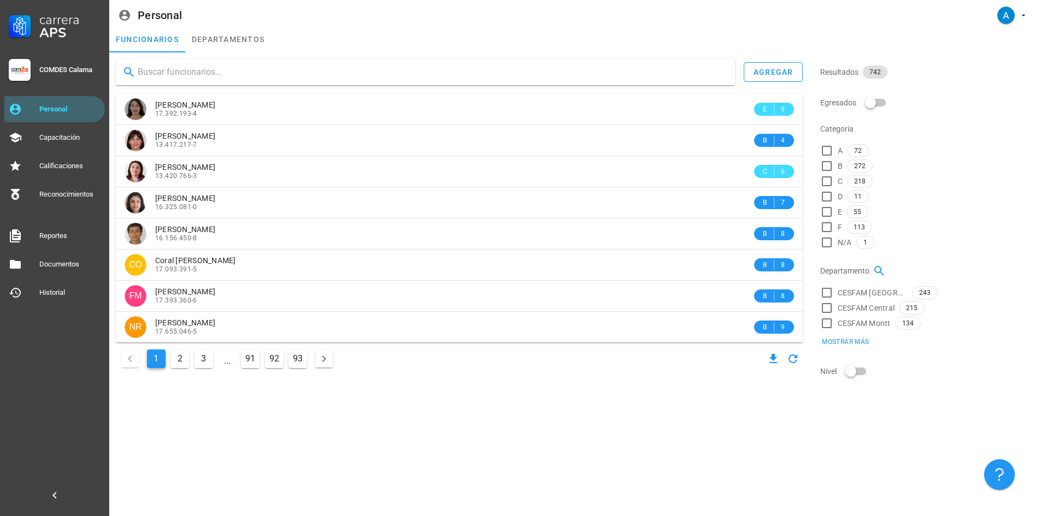
click at [158, 72] on input "text" at bounding box center [432, 71] width 588 height 17
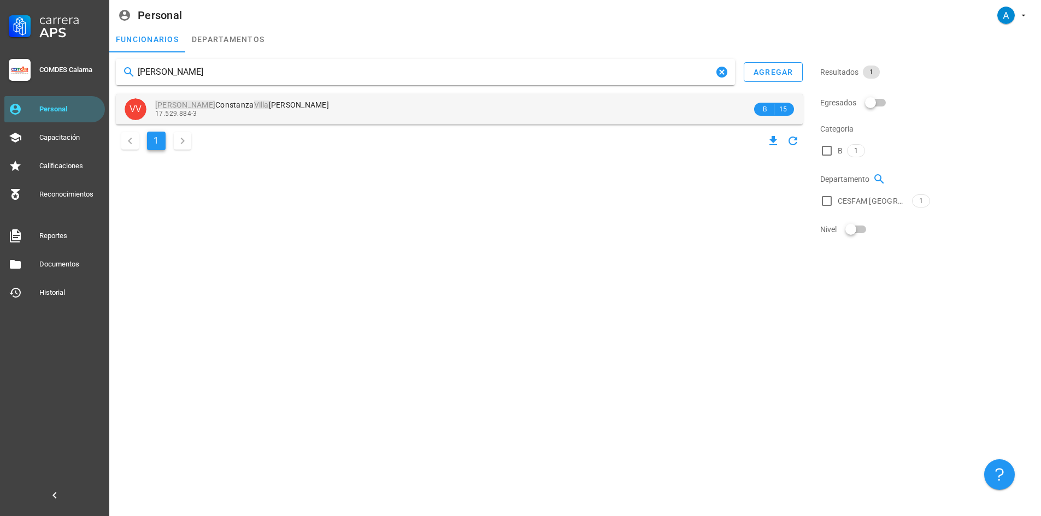
type input "[PERSON_NAME]"
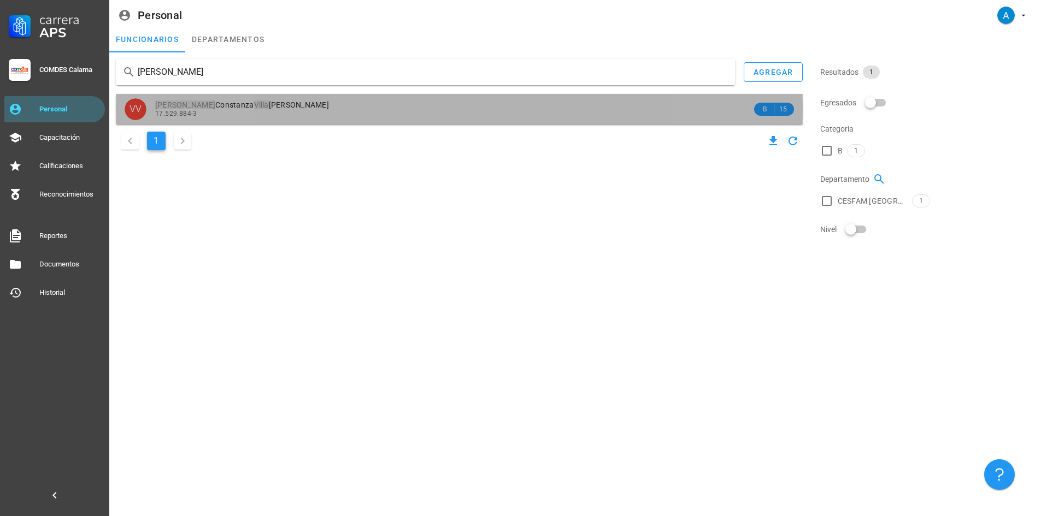
click at [267, 109] on span "[PERSON_NAME] gra [PERSON_NAME]" at bounding box center [242, 105] width 174 height 9
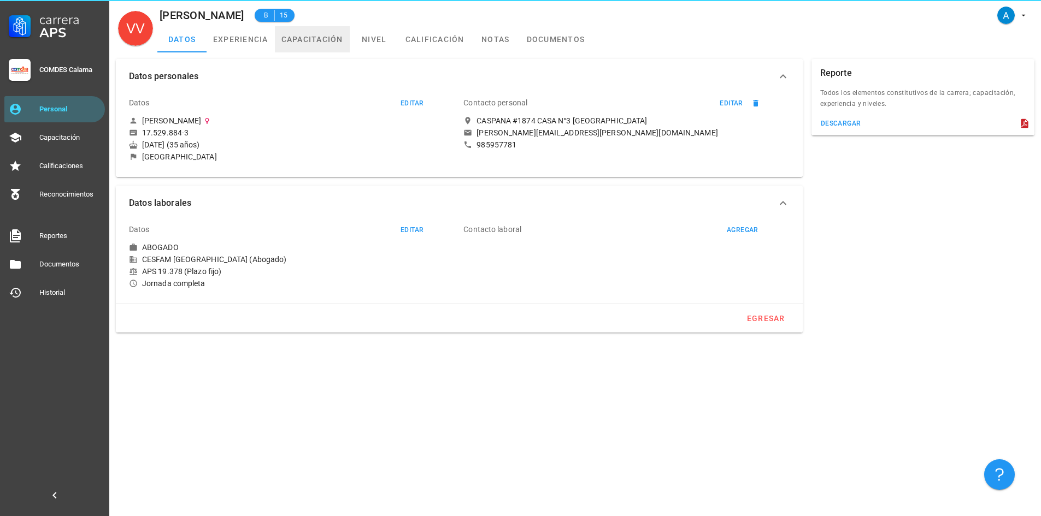
click at [306, 36] on link "capacitación" at bounding box center [312, 39] width 75 height 26
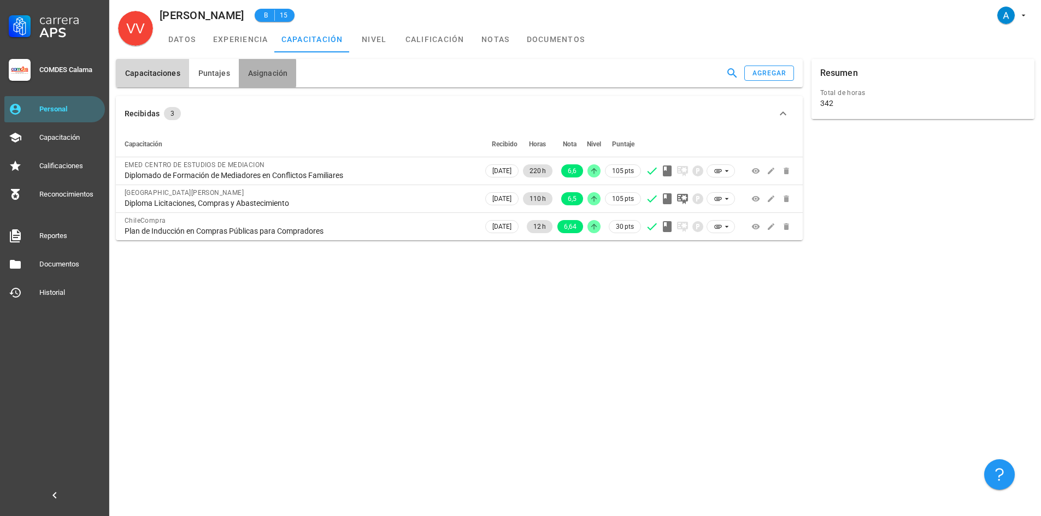
click at [267, 72] on span "Asignación" at bounding box center [267, 73] width 40 height 9
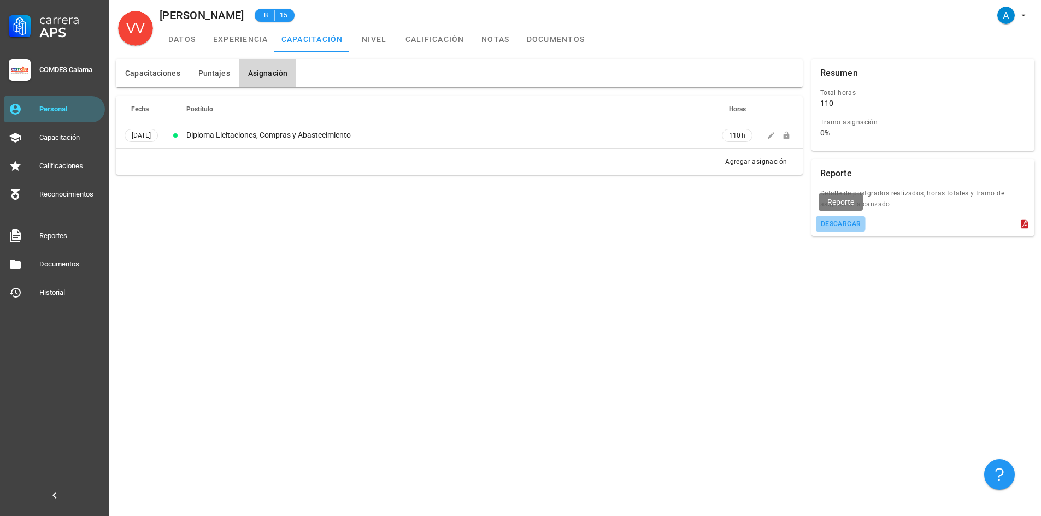
click at [849, 227] on div "descargar" at bounding box center [840, 224] width 41 height 8
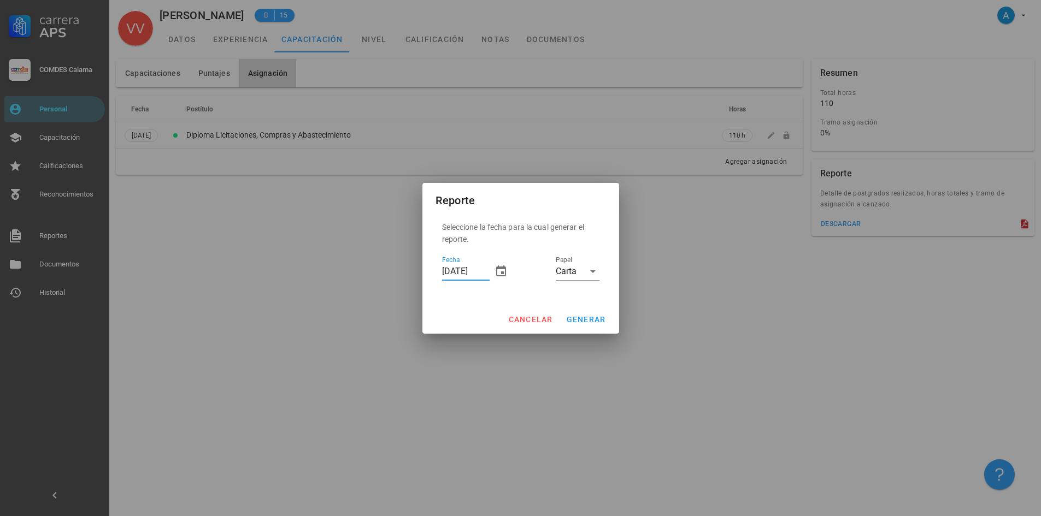
click at [447, 271] on input "[DATE]" at bounding box center [466, 271] width 48 height 17
type input "[DATE]"
click at [589, 322] on span "generar" at bounding box center [586, 319] width 40 height 9
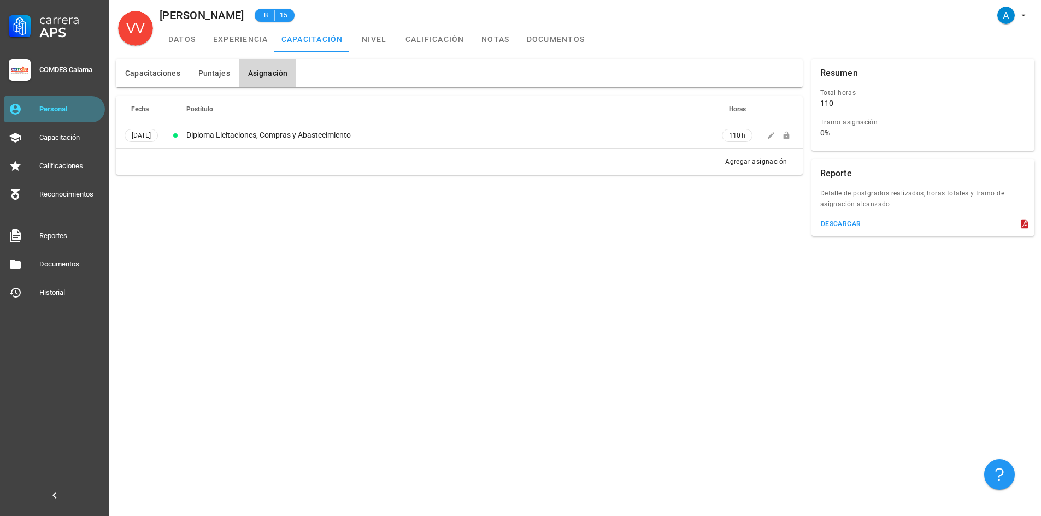
click at [46, 114] on div "Personal" at bounding box center [69, 109] width 61 height 17
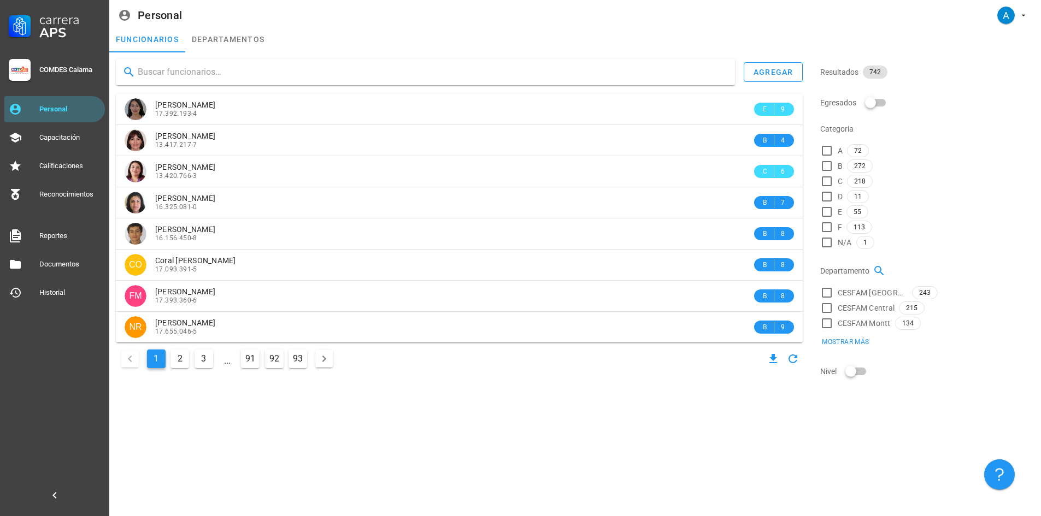
click at [192, 76] on input "text" at bounding box center [432, 71] width 588 height 17
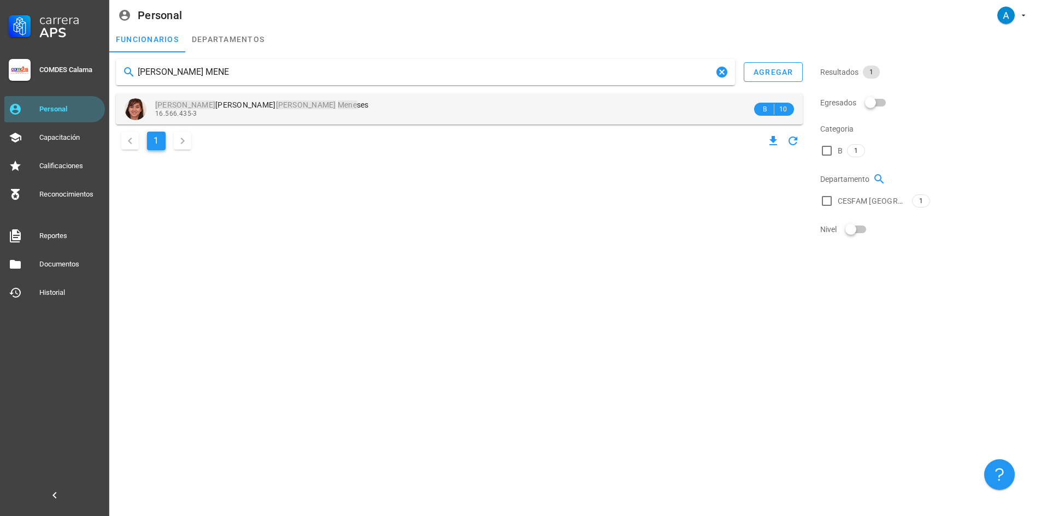
type input "[PERSON_NAME] MENE"
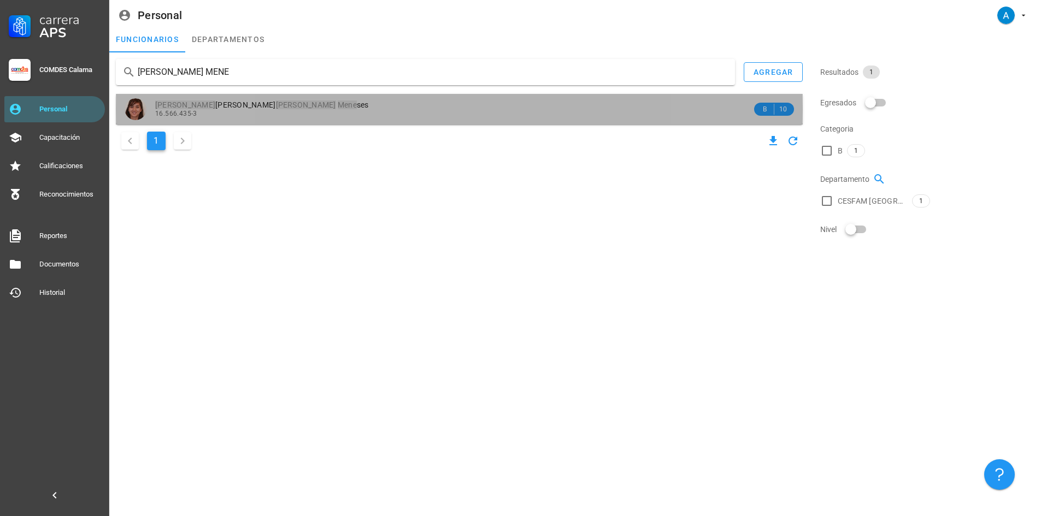
click at [206, 101] on span "[PERSON_NAME] Mene ses" at bounding box center [262, 105] width 214 height 9
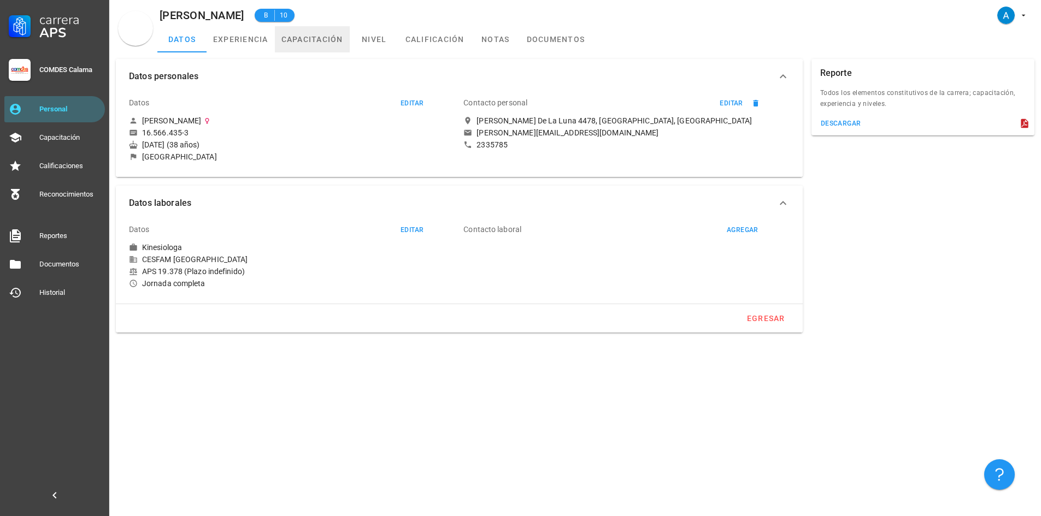
click at [330, 39] on link "capacitación" at bounding box center [312, 39] width 75 height 26
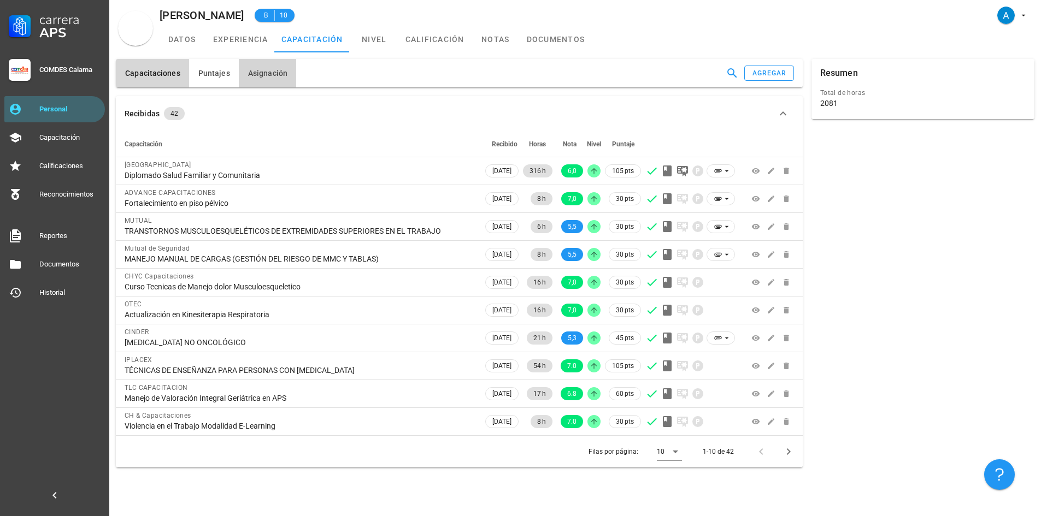
click at [261, 76] on span "Asignación" at bounding box center [267, 73] width 40 height 9
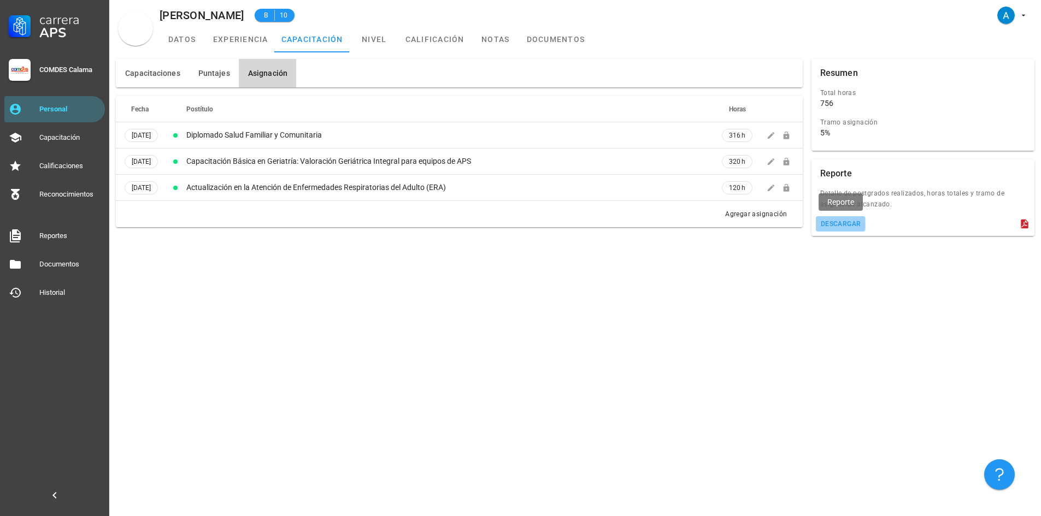
click at [853, 222] on div "descargar" at bounding box center [840, 224] width 41 height 8
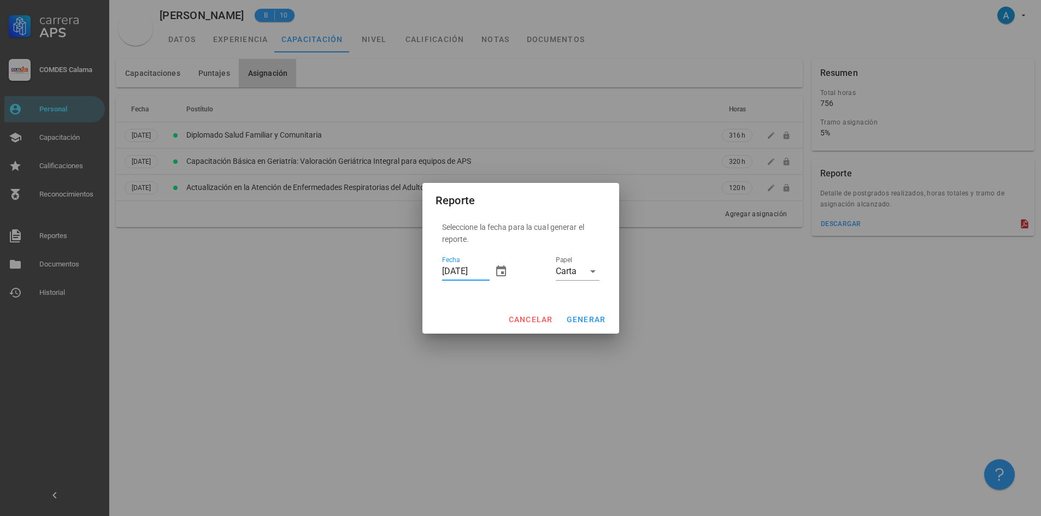
click at [448, 271] on input "[DATE]" at bounding box center [466, 271] width 48 height 17
type input "[DATE]"
click at [589, 318] on span "generar" at bounding box center [586, 319] width 40 height 9
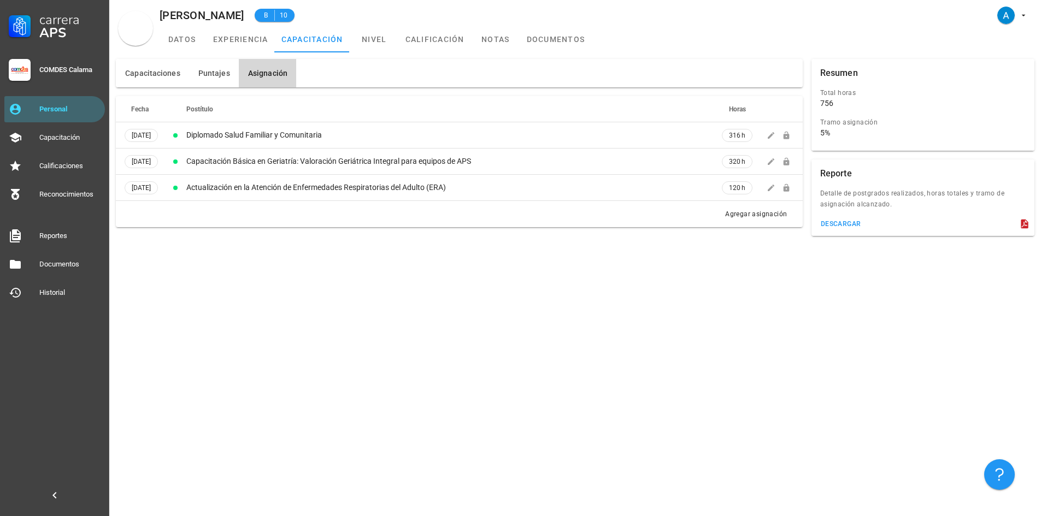
click at [954, 101] on div "756" at bounding box center [918, 103] width 197 height 10
click at [64, 109] on div "Personal" at bounding box center [69, 109] width 61 height 9
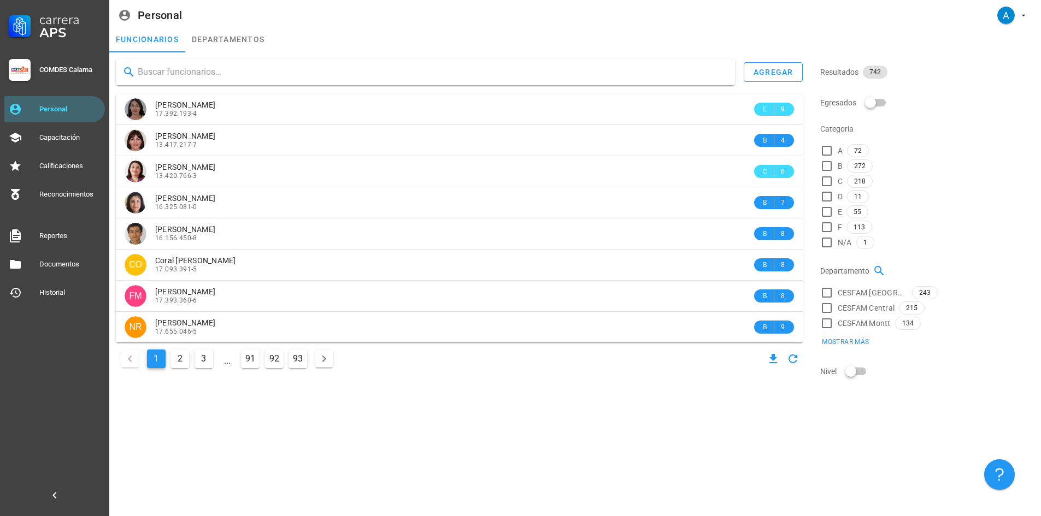
click at [237, 73] on input "text" at bounding box center [432, 71] width 588 height 17
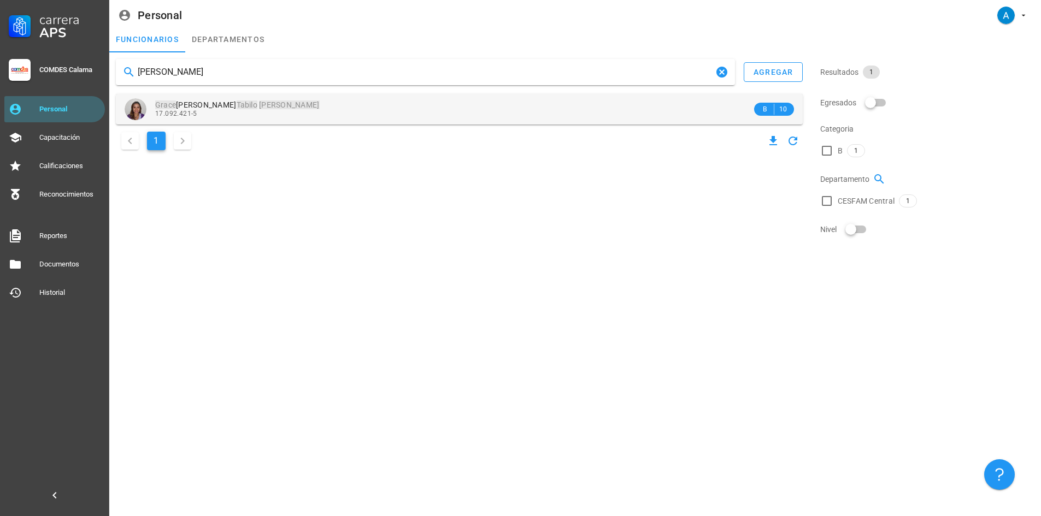
type input "[PERSON_NAME]"
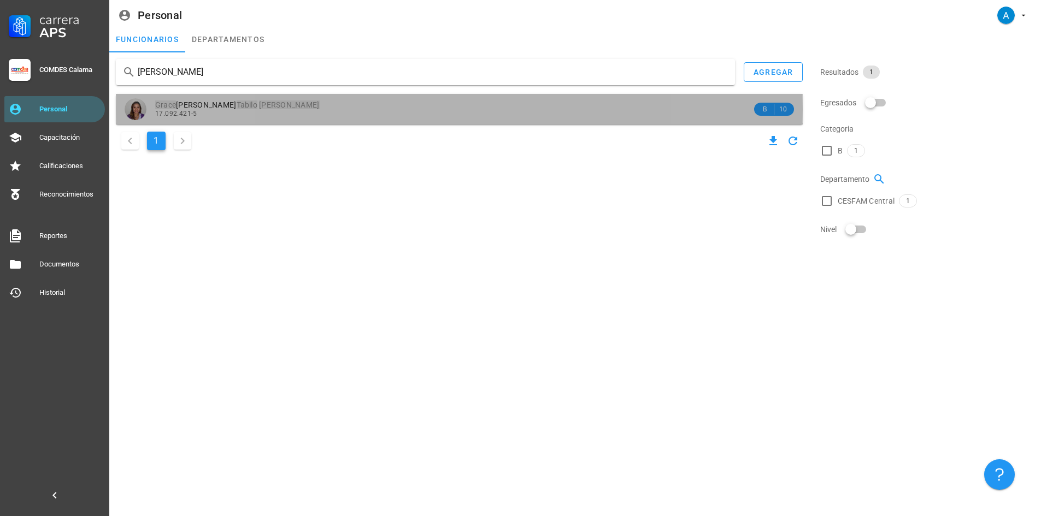
click at [233, 99] on div "[PERSON_NAME] 17.092.421-5" at bounding box center [453, 109] width 597 height 30
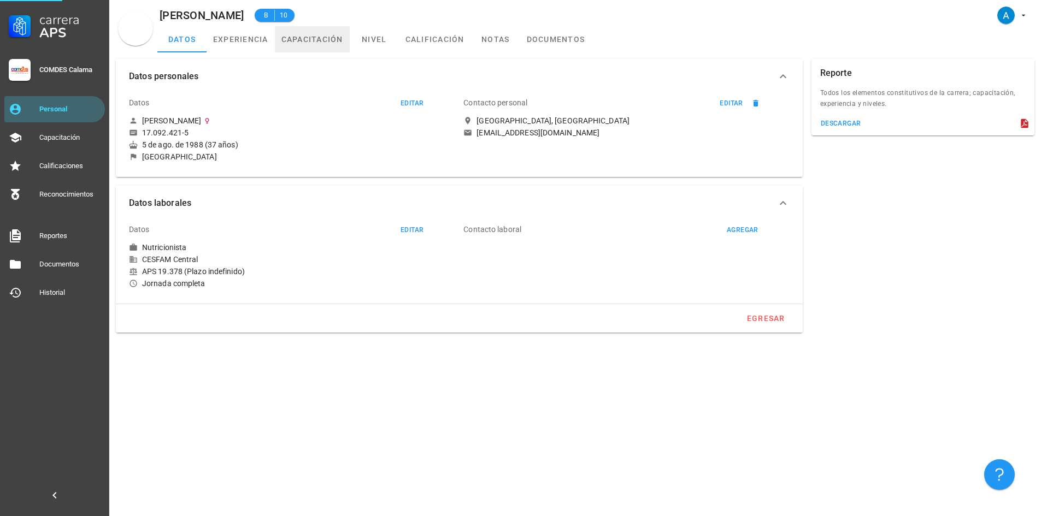
click at [308, 40] on link "capacitación" at bounding box center [312, 39] width 75 height 26
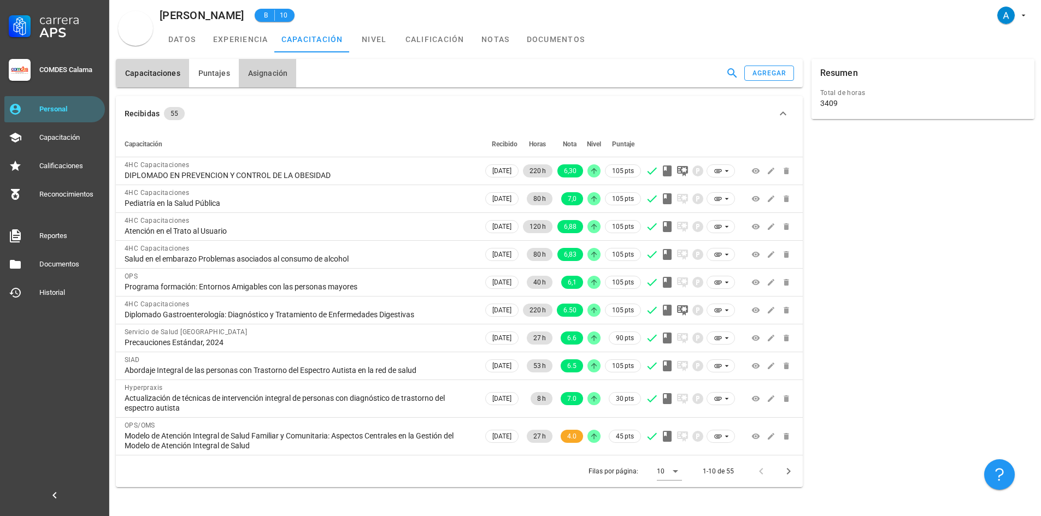
click at [262, 76] on span "Asignación" at bounding box center [267, 73] width 40 height 9
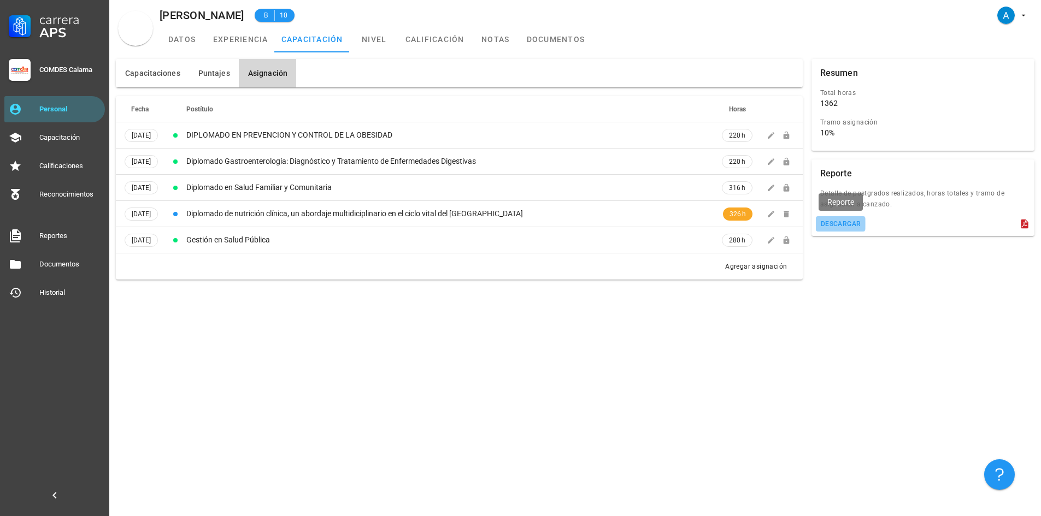
click at [849, 228] on button "descargar" at bounding box center [841, 223] width 50 height 15
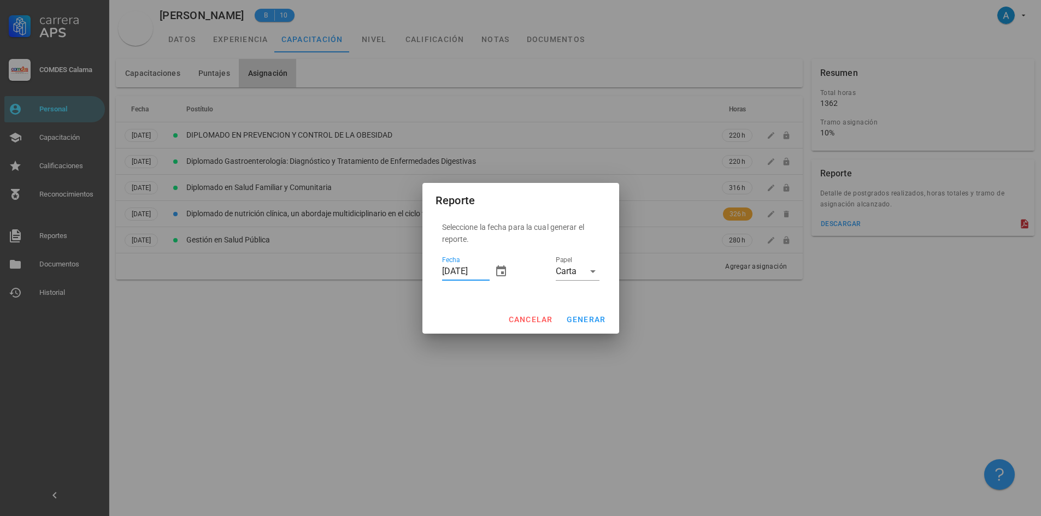
click at [448, 269] on input "[DATE]" at bounding box center [466, 271] width 48 height 17
type input "[DATE]"
click at [597, 322] on span "generar" at bounding box center [586, 319] width 40 height 9
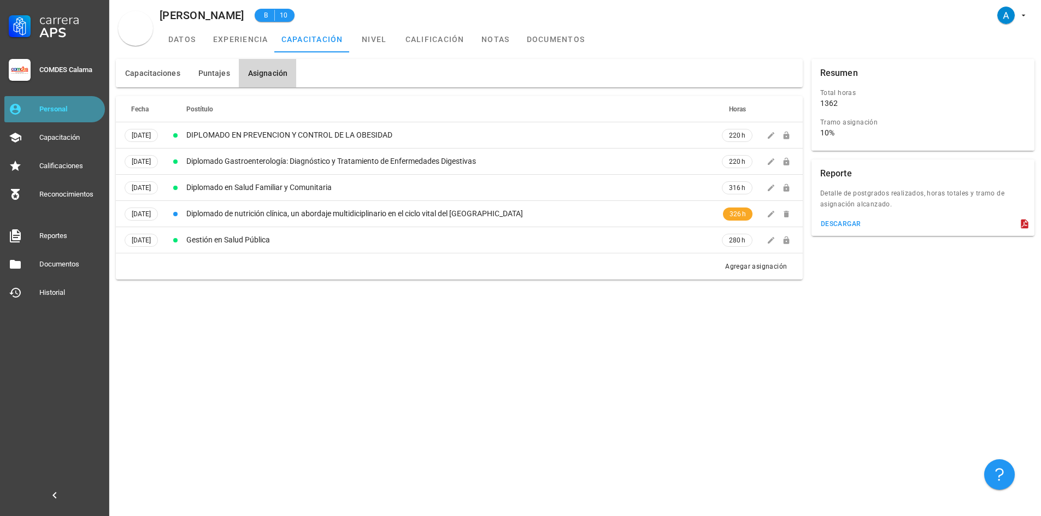
click at [68, 113] on div "Personal" at bounding box center [69, 109] width 61 height 9
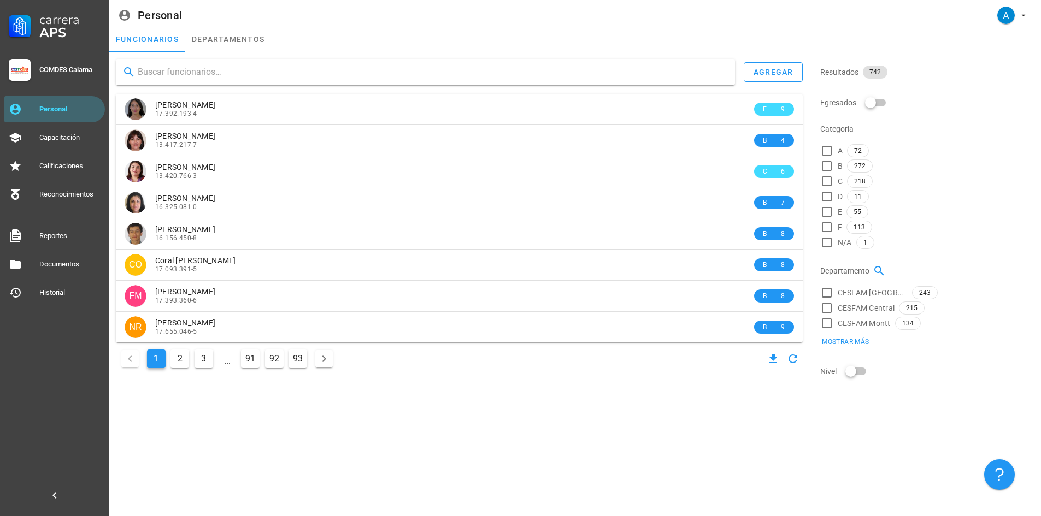
click at [197, 69] on input "text" at bounding box center [432, 71] width 588 height 17
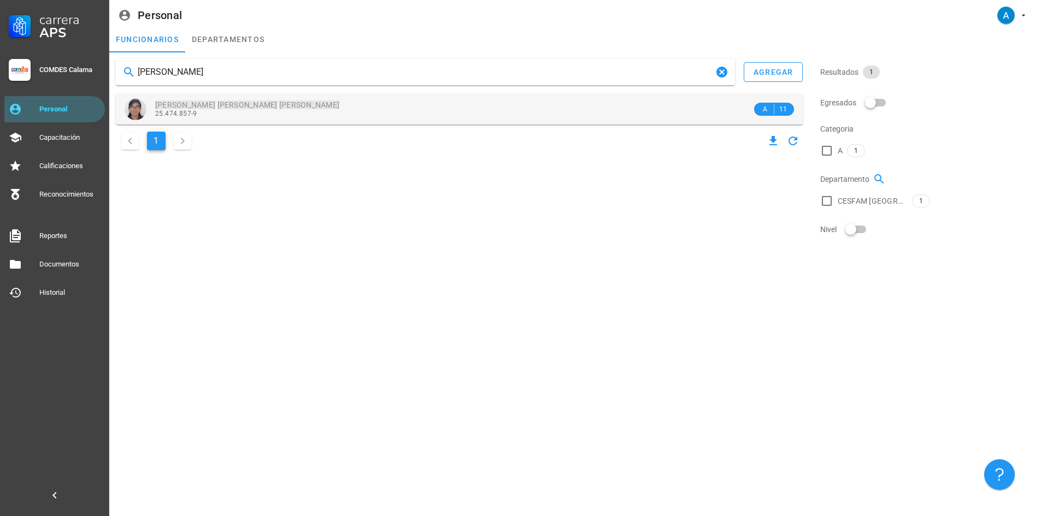
type input "[PERSON_NAME]"
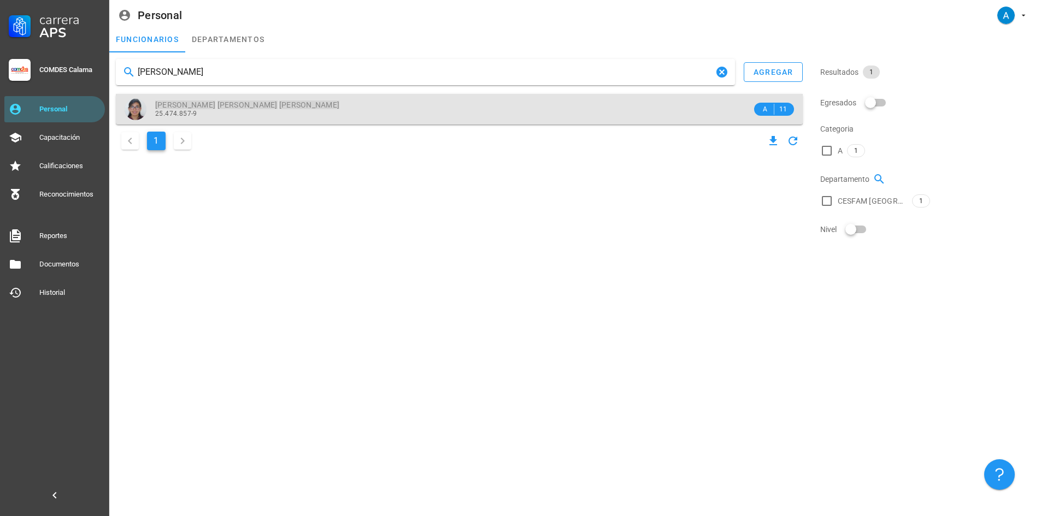
click at [217, 105] on mark "[PERSON_NAME]" at bounding box center [247, 105] width 60 height 9
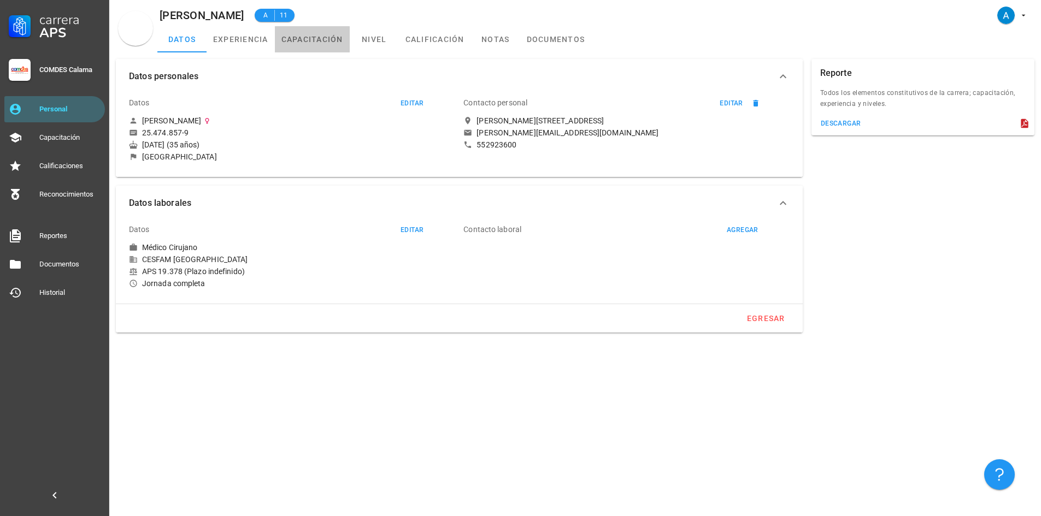
click at [338, 39] on link "capacitación" at bounding box center [312, 39] width 75 height 26
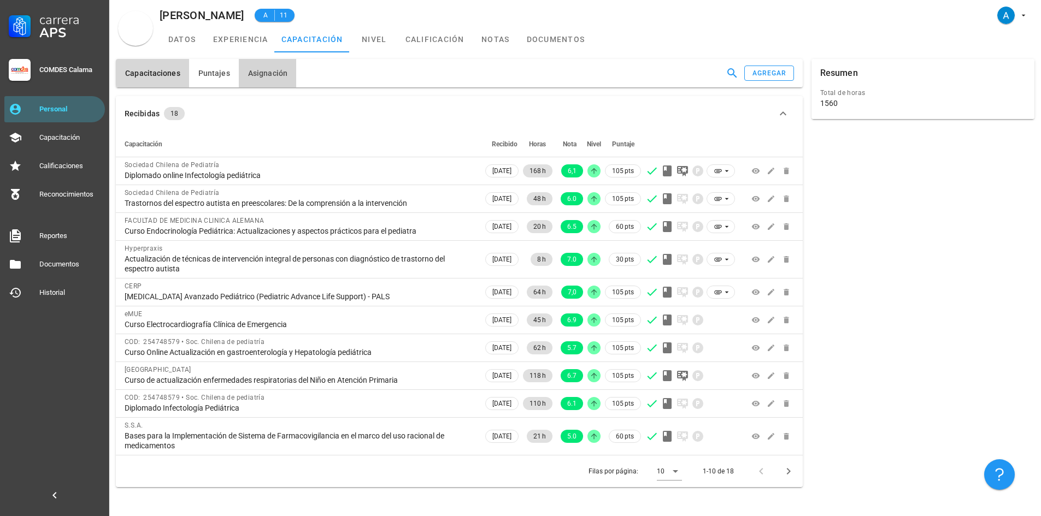
click at [281, 70] on span "Asignación" at bounding box center [267, 73] width 40 height 9
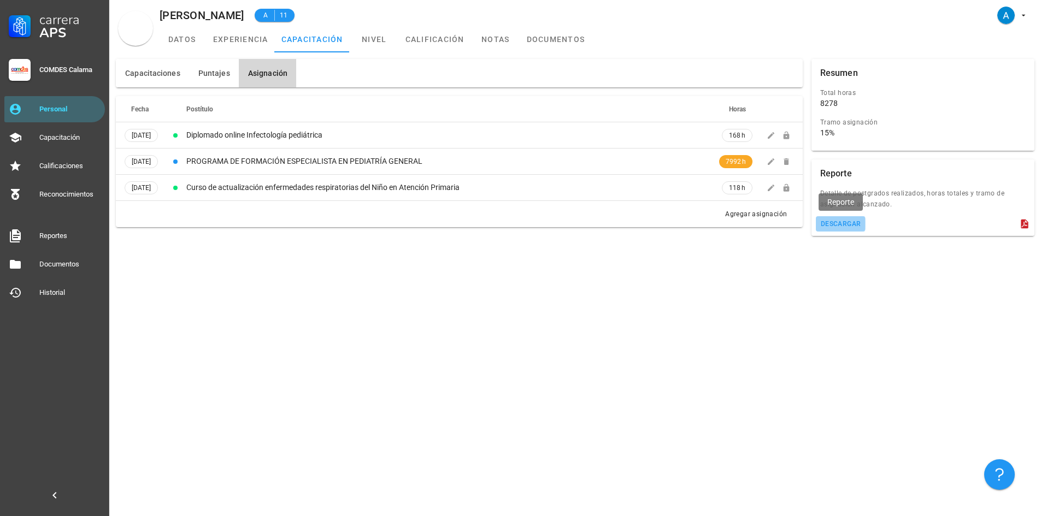
click at [838, 227] on div "descargar" at bounding box center [840, 224] width 41 height 8
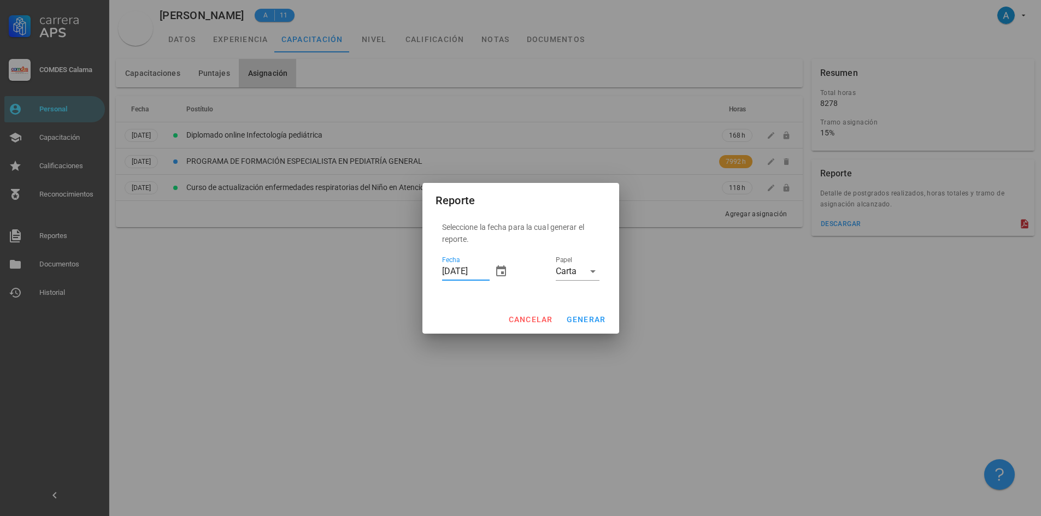
drag, startPoint x: 452, startPoint y: 272, endPoint x: 446, endPoint y: 270, distance: 6.4
click at [446, 270] on input "[DATE]" at bounding box center [466, 271] width 48 height 17
type input "[DATE]"
click at [588, 323] on span "generar" at bounding box center [586, 319] width 40 height 9
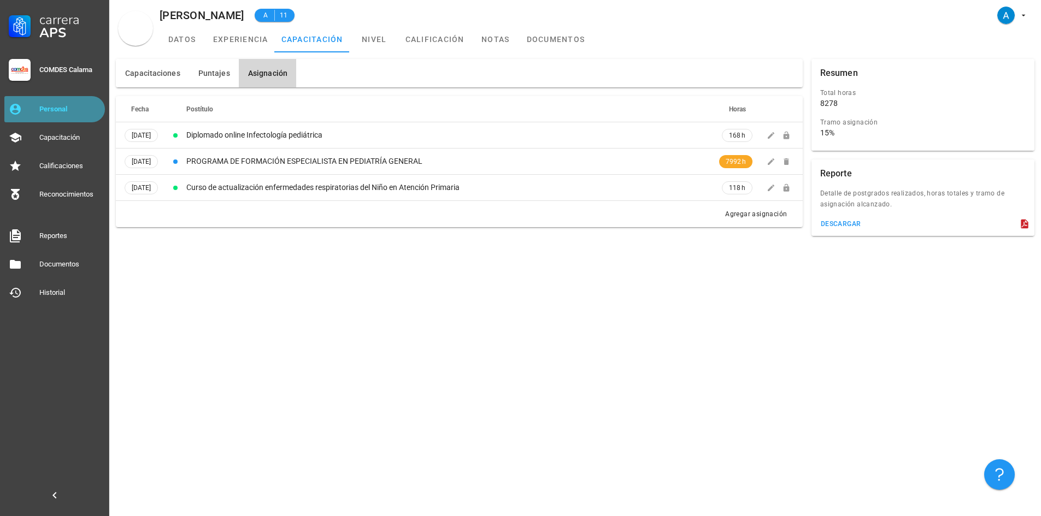
click at [74, 104] on div "Personal" at bounding box center [69, 109] width 61 height 17
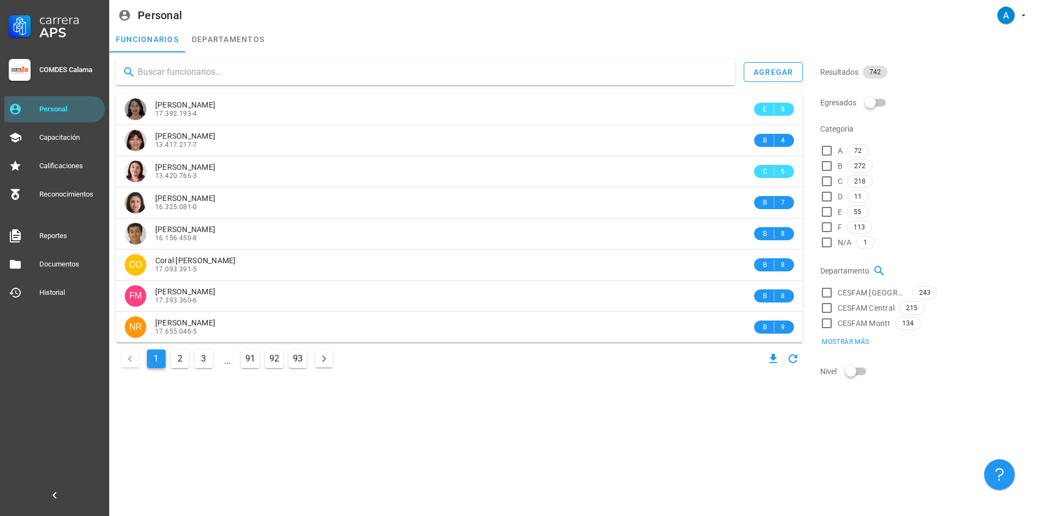
click at [159, 70] on input "text" at bounding box center [432, 71] width 588 height 17
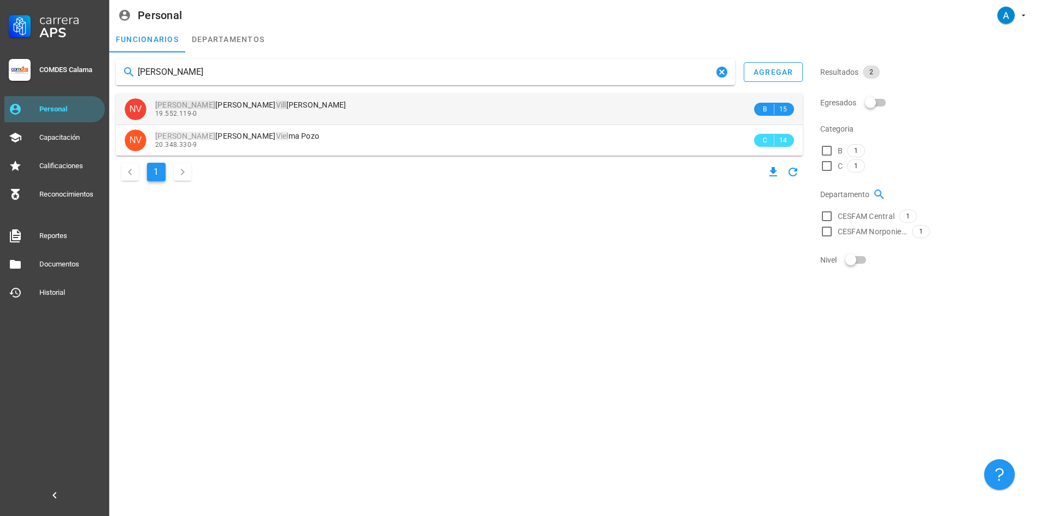
type input "[PERSON_NAME]"
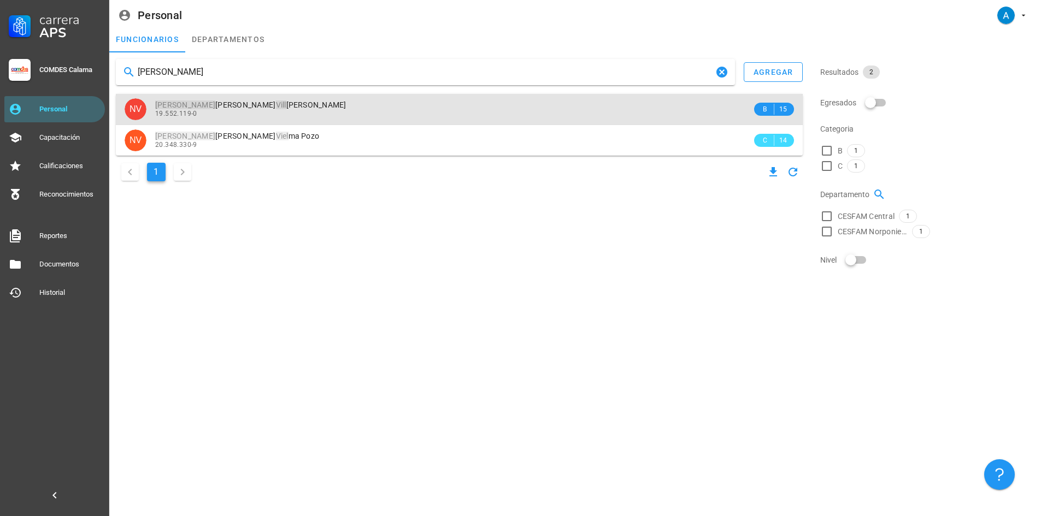
click at [239, 101] on span "[PERSON_NAME] alobos [PERSON_NAME]" at bounding box center [250, 105] width 191 height 9
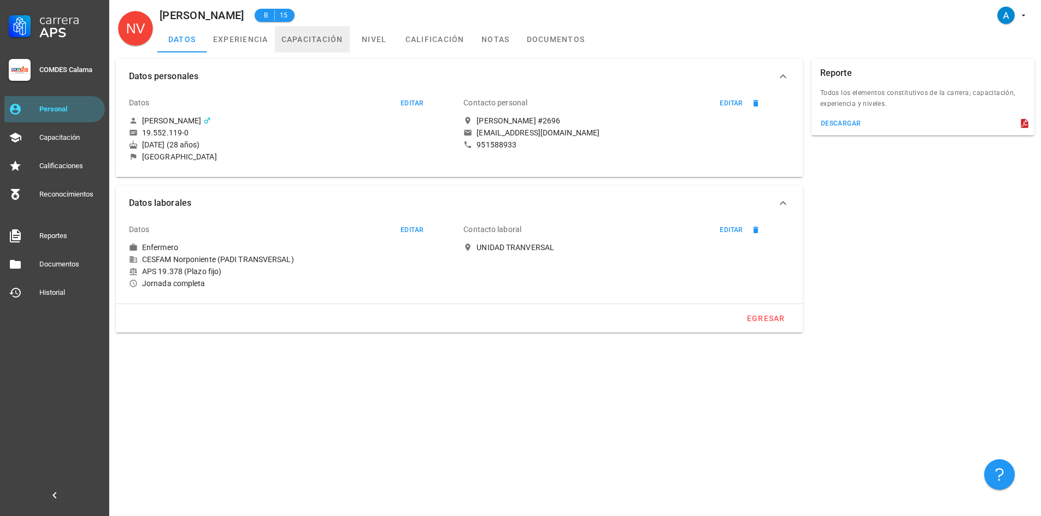
click at [315, 38] on link "capacitación" at bounding box center [312, 39] width 75 height 26
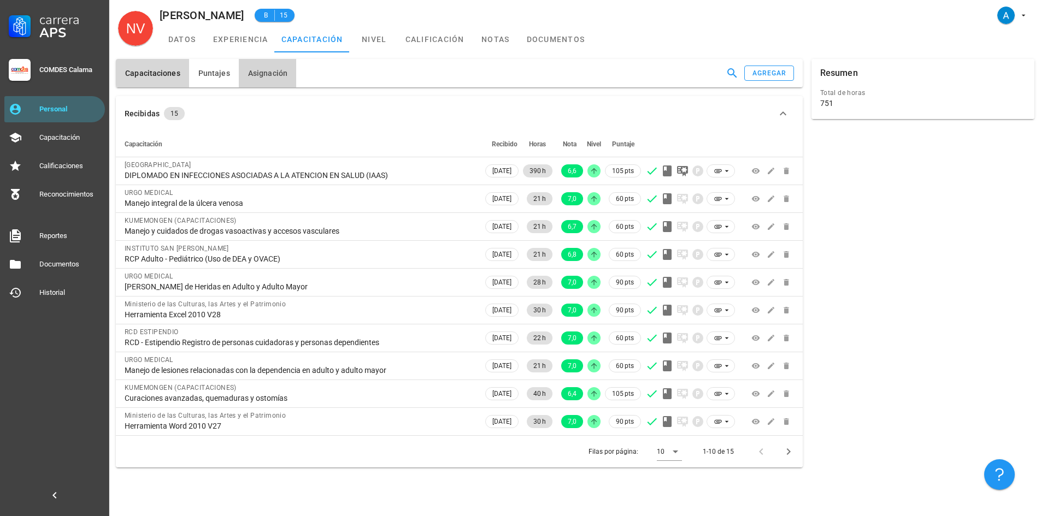
click at [276, 76] on span "Asignación" at bounding box center [267, 73] width 40 height 9
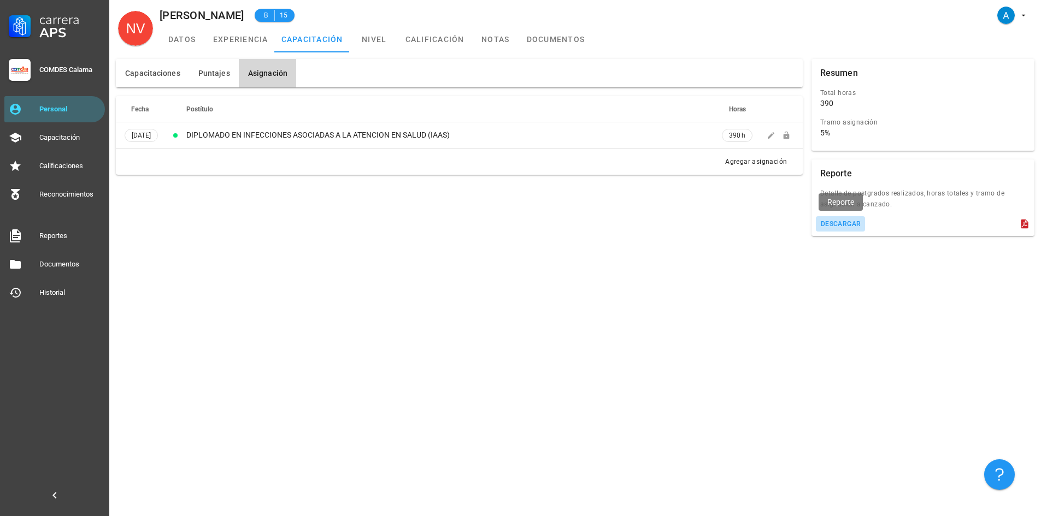
click at [858, 222] on div "descargar" at bounding box center [840, 224] width 41 height 8
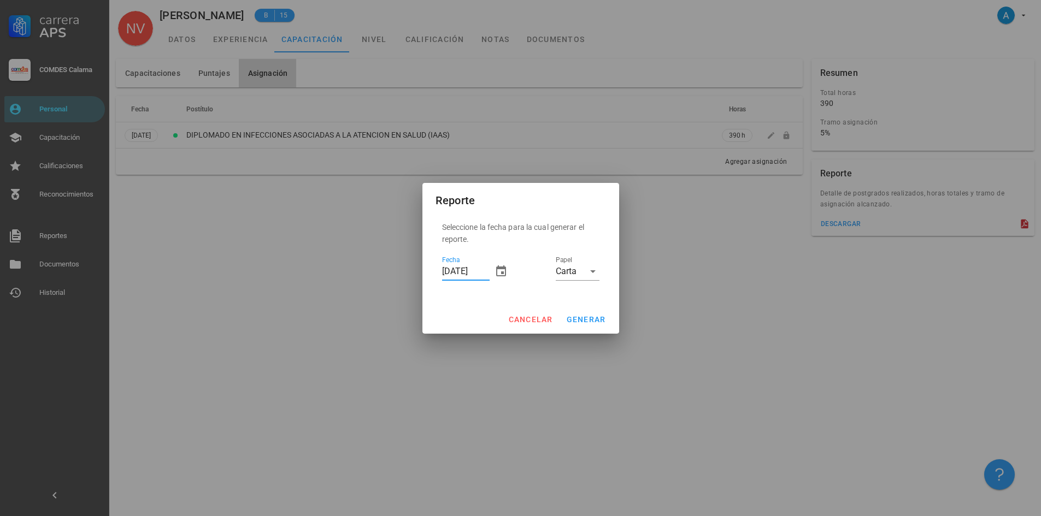
drag, startPoint x: 451, startPoint y: 272, endPoint x: 445, endPoint y: 271, distance: 5.6
click at [445, 271] on input "[DATE]" at bounding box center [466, 271] width 48 height 17
type input "[DATE]"
click at [591, 317] on span "generar" at bounding box center [586, 319] width 40 height 9
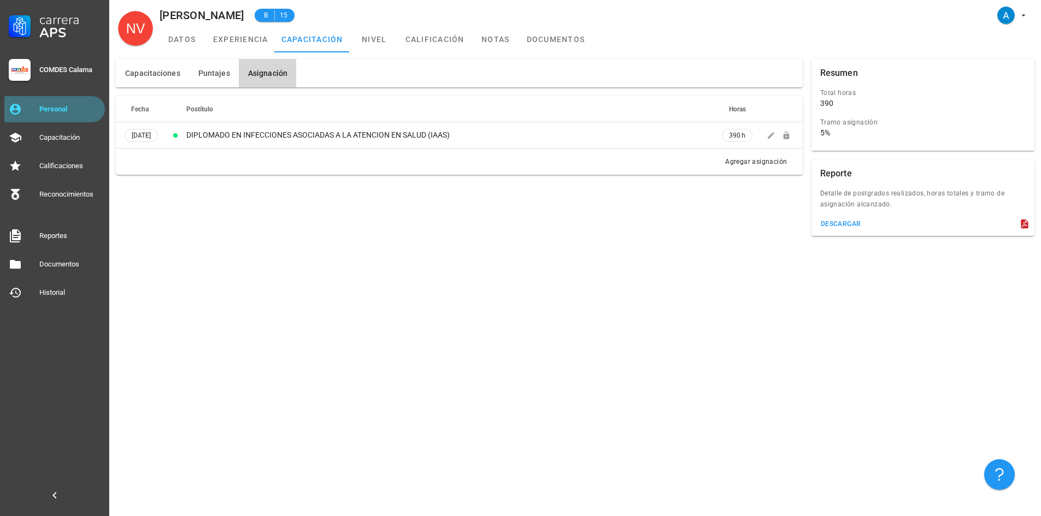
click at [68, 104] on div "Personal" at bounding box center [69, 109] width 61 height 17
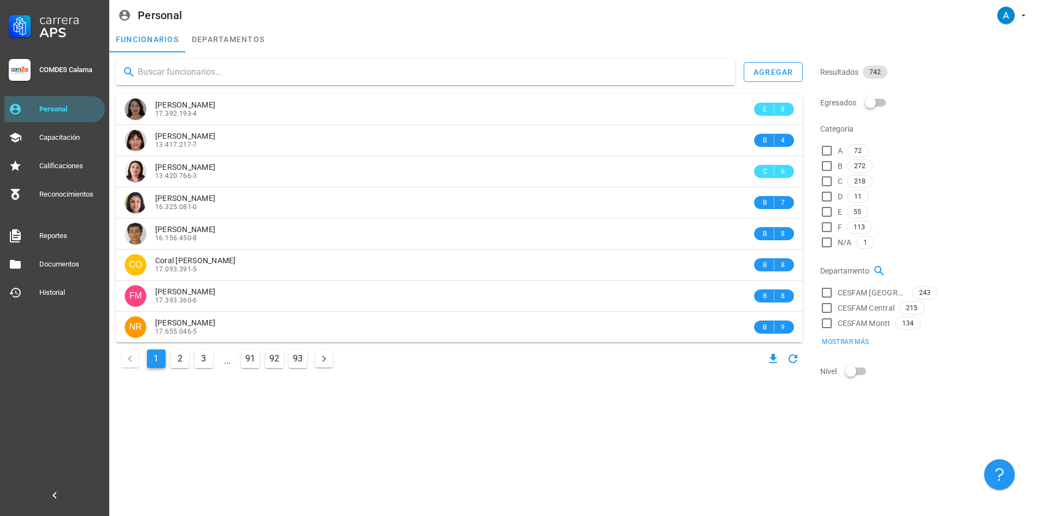
click at [175, 75] on input "text" at bounding box center [432, 71] width 588 height 17
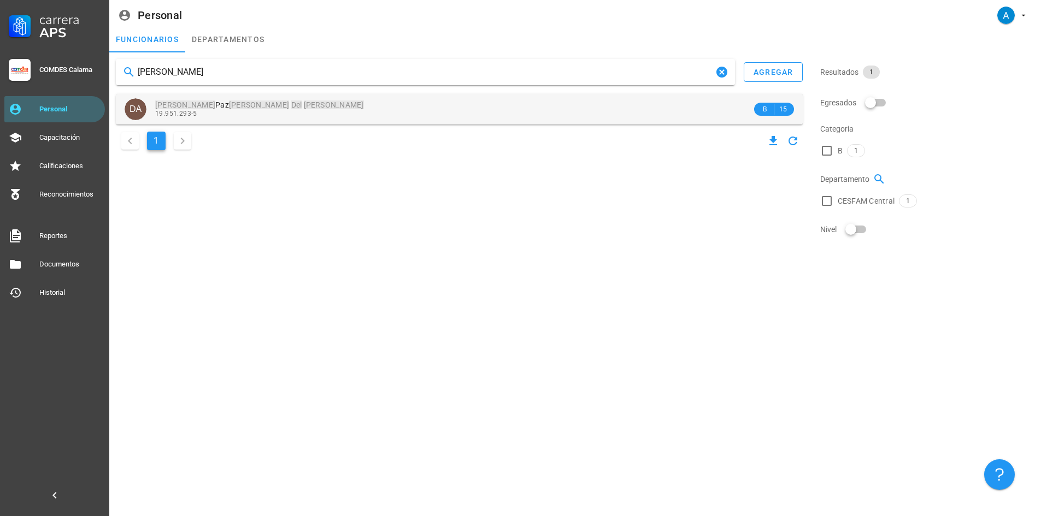
type input "[PERSON_NAME]"
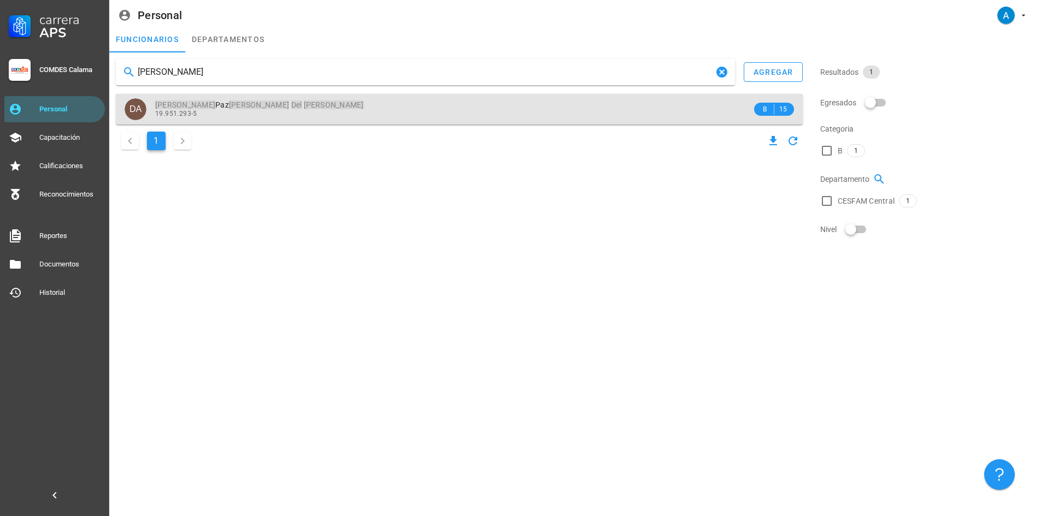
click at [188, 109] on span "[PERSON_NAME] [PERSON_NAME]" at bounding box center [259, 105] width 209 height 9
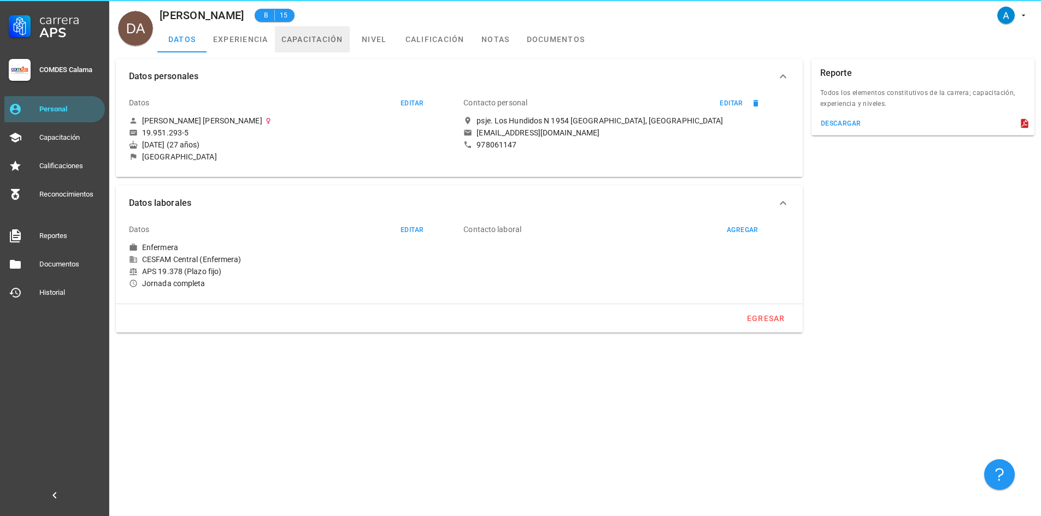
click at [318, 34] on link "capacitación" at bounding box center [312, 39] width 75 height 26
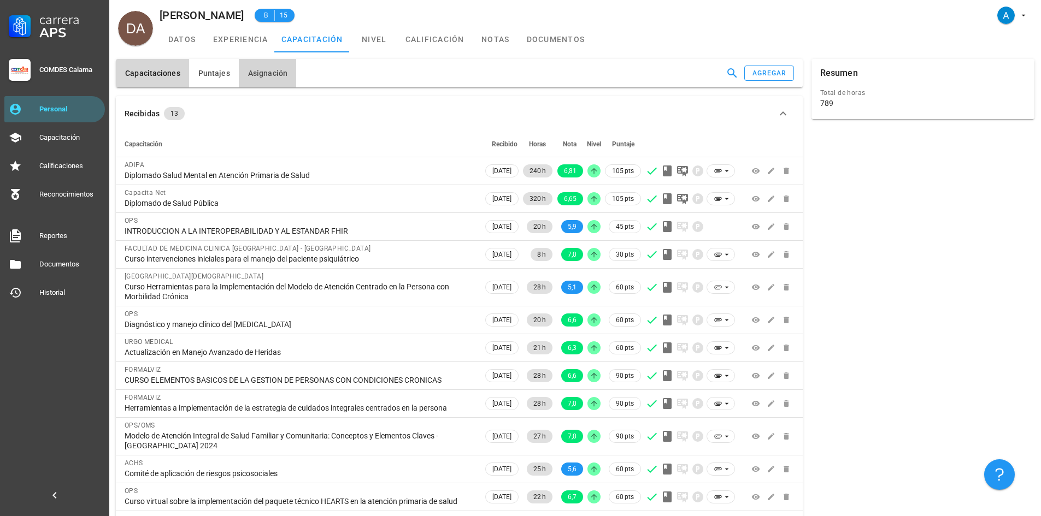
click at [275, 78] on span "Asignación" at bounding box center [267, 73] width 40 height 9
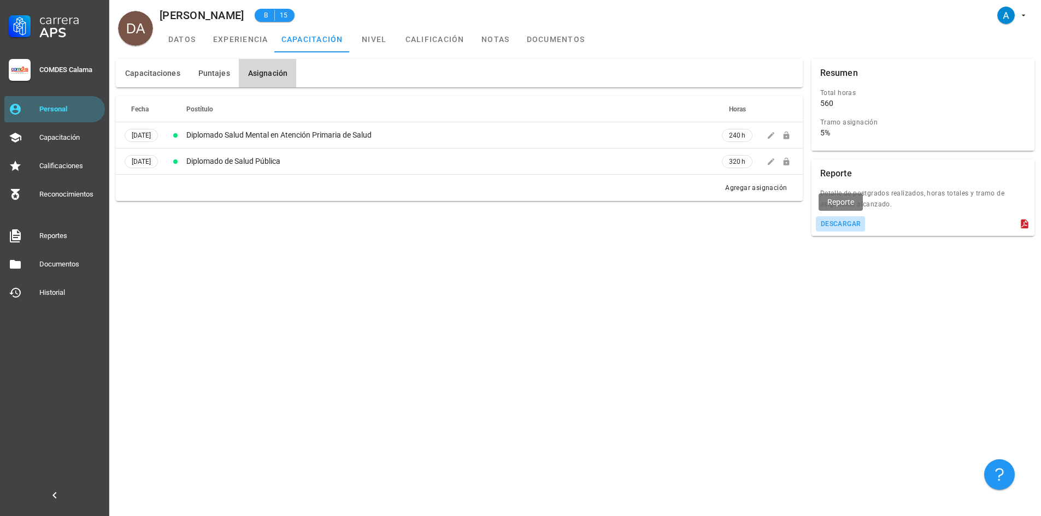
click at [855, 220] on div "descargar" at bounding box center [840, 224] width 41 height 8
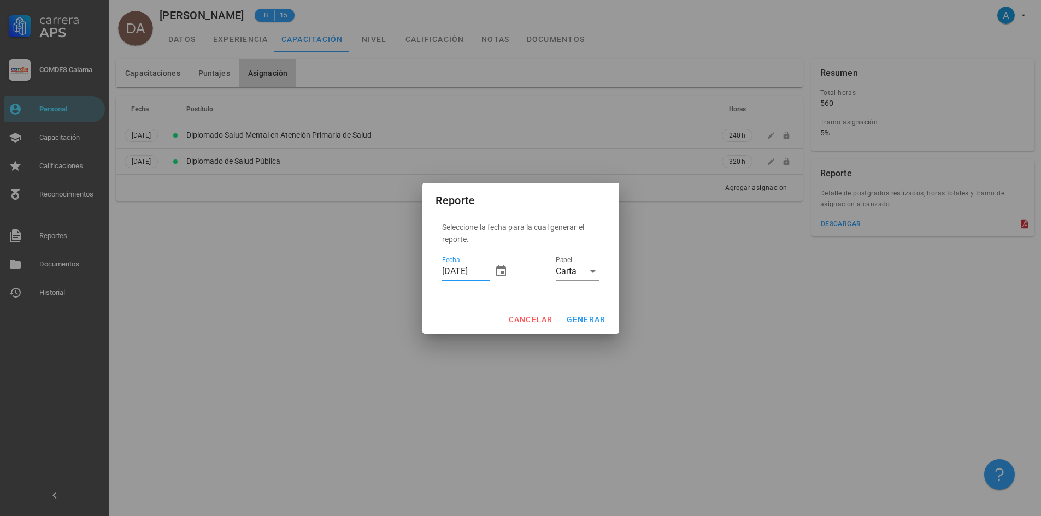
click at [447, 268] on input "[DATE]" at bounding box center [466, 271] width 48 height 17
type input "[DATE]"
click at [591, 323] on span "generar" at bounding box center [586, 319] width 40 height 9
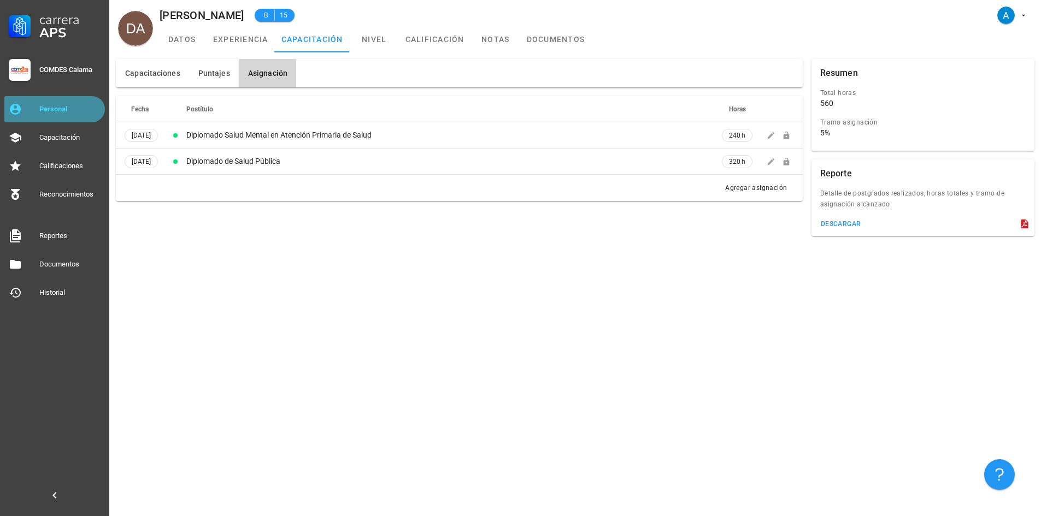
click at [67, 117] on div "Personal" at bounding box center [69, 109] width 61 height 17
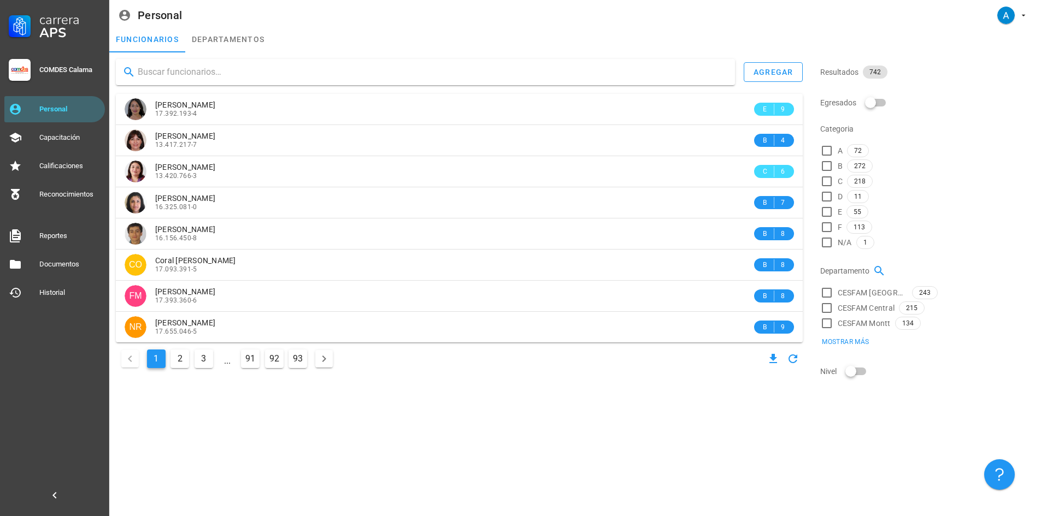
click at [198, 72] on input "text" at bounding box center [432, 71] width 588 height 17
click at [169, 72] on input "text" at bounding box center [432, 71] width 588 height 17
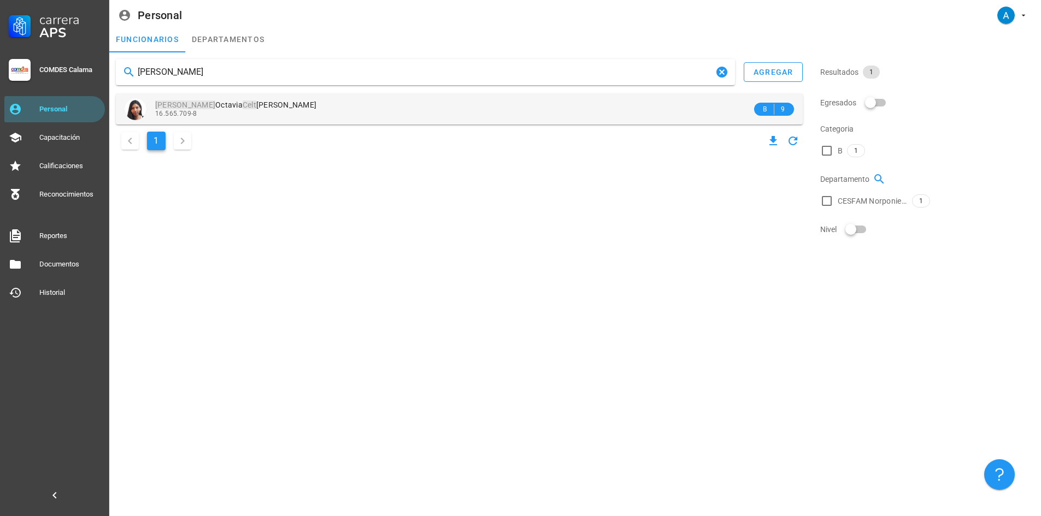
type input "[PERSON_NAME]"
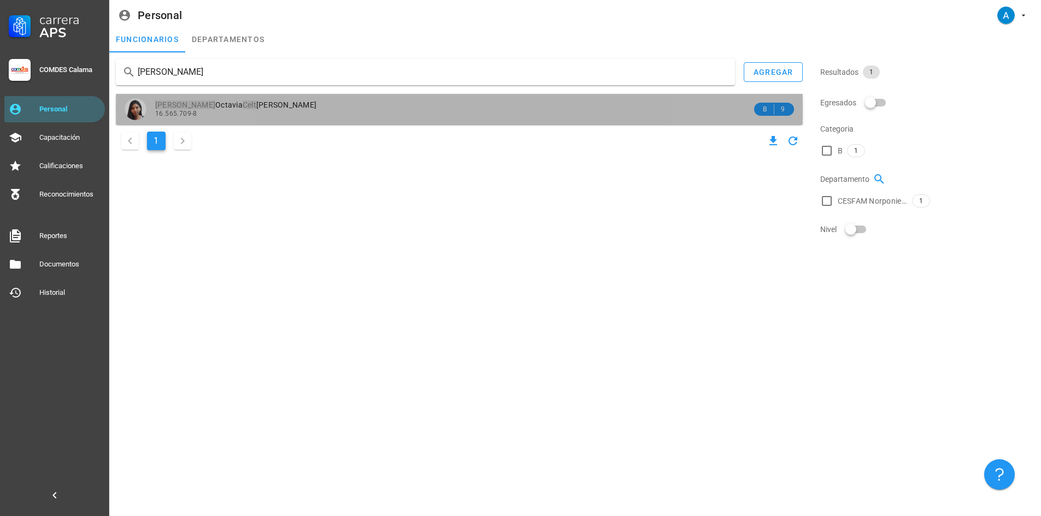
click at [238, 119] on div "[PERSON_NAME] [PERSON_NAME] 16.565.709-8" at bounding box center [453, 109] width 597 height 30
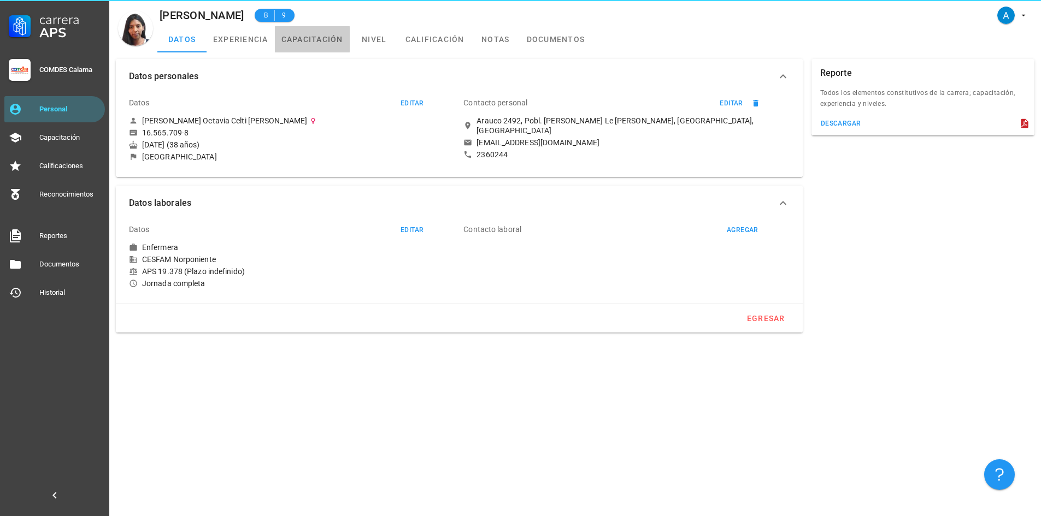
click at [304, 38] on link "capacitación" at bounding box center [312, 39] width 75 height 26
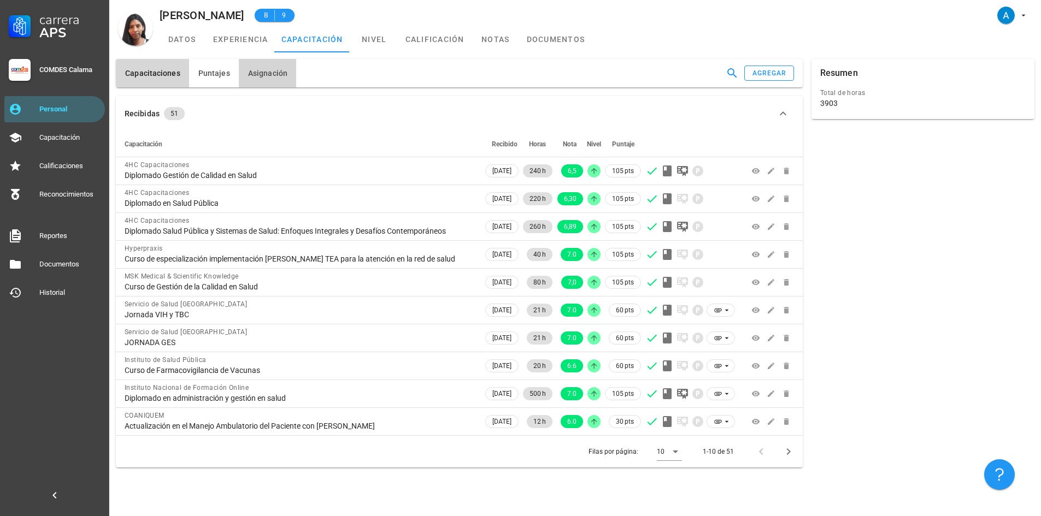
click at [257, 72] on span "Asignación" at bounding box center [267, 73] width 40 height 9
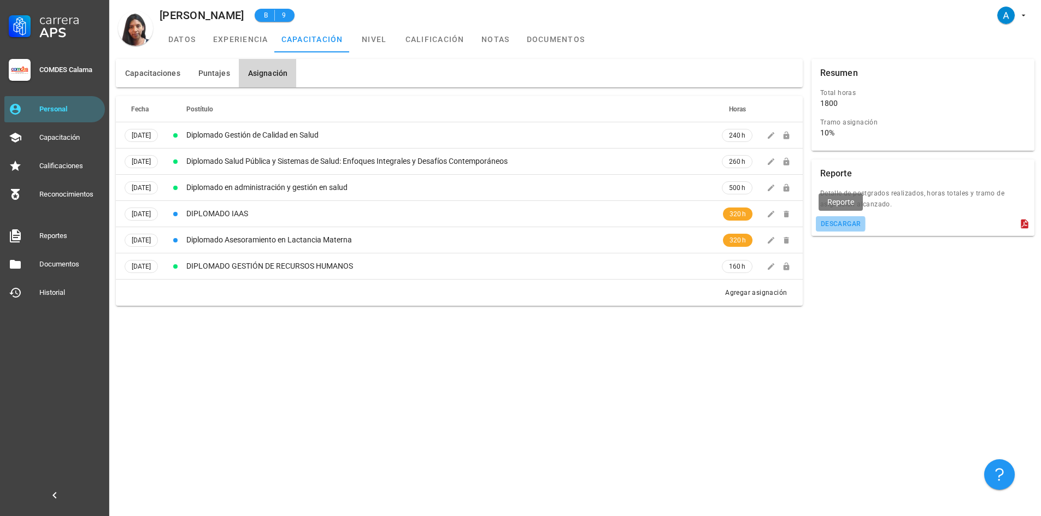
click at [851, 226] on div "descargar" at bounding box center [840, 224] width 41 height 8
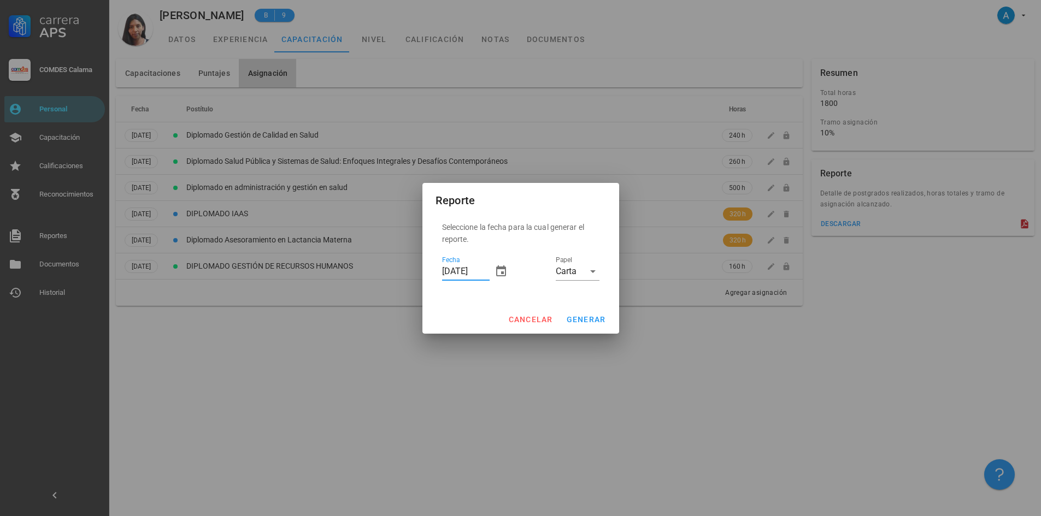
click at [447, 270] on input "[DATE]" at bounding box center [466, 271] width 48 height 17
type input "[DATE]"
click at [575, 320] on span "generar" at bounding box center [586, 319] width 40 height 9
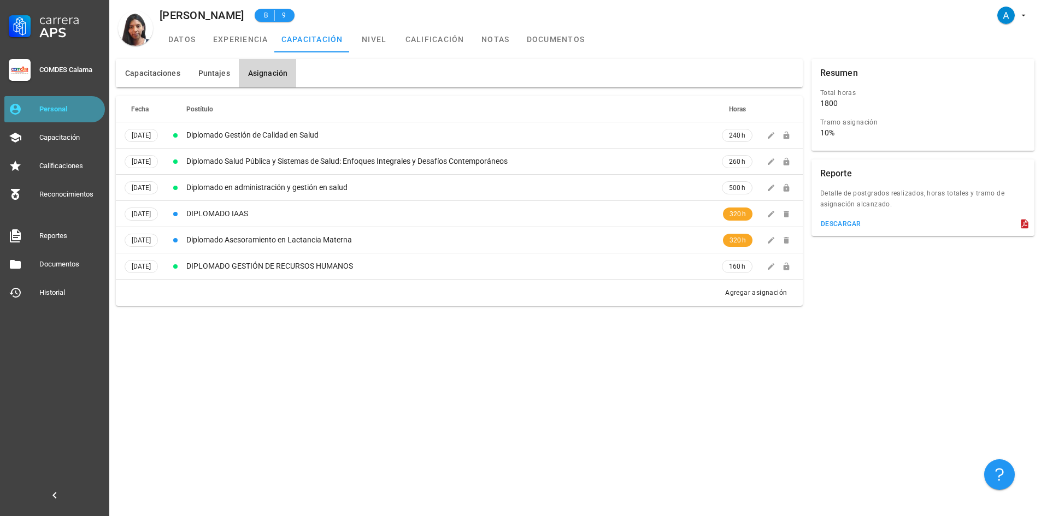
click at [91, 110] on div "Personal" at bounding box center [69, 109] width 61 height 9
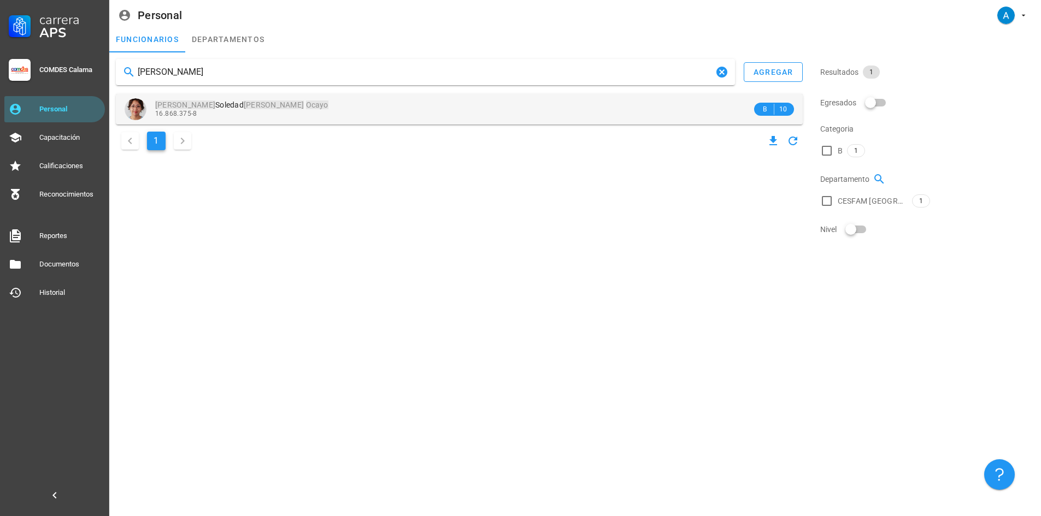
type input "[PERSON_NAME]"
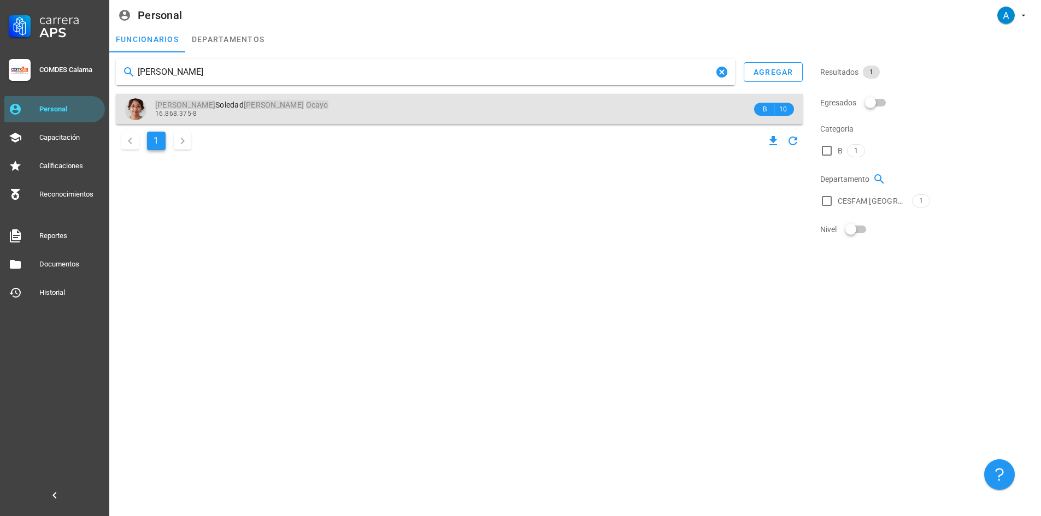
click at [244, 103] on mark "[PERSON_NAME]" at bounding box center [274, 105] width 60 height 9
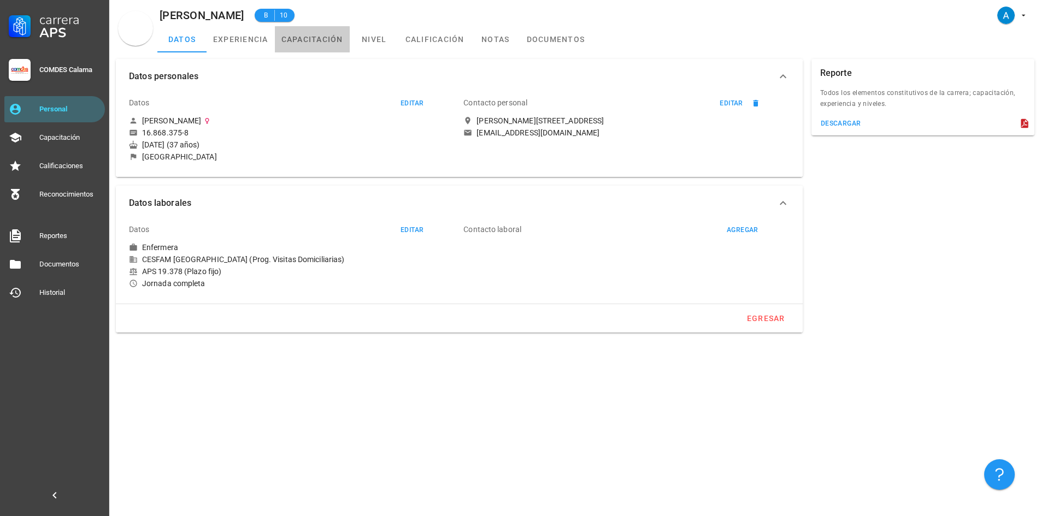
click at [325, 40] on link "capacitación" at bounding box center [312, 39] width 75 height 26
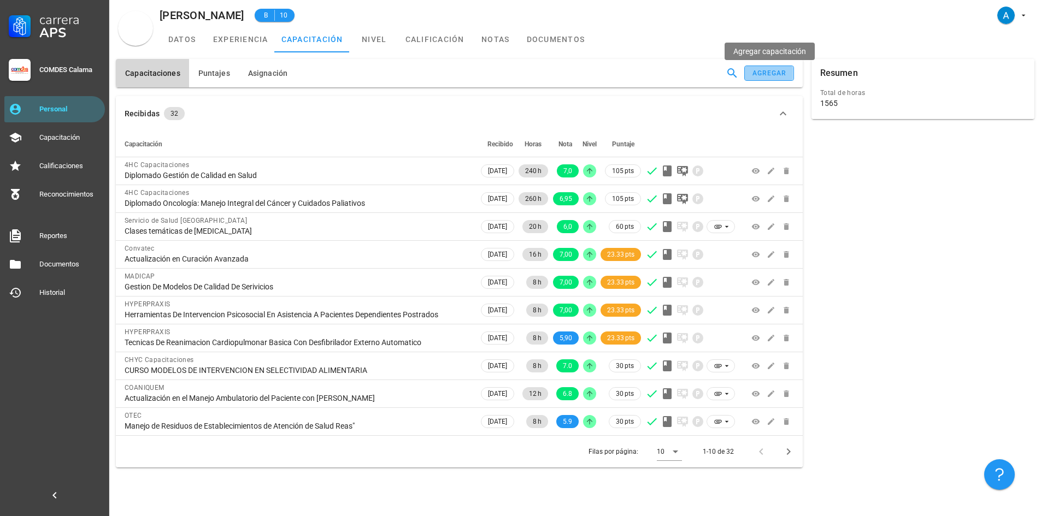
click at [773, 73] on div "agregar" at bounding box center [769, 73] width 35 height 8
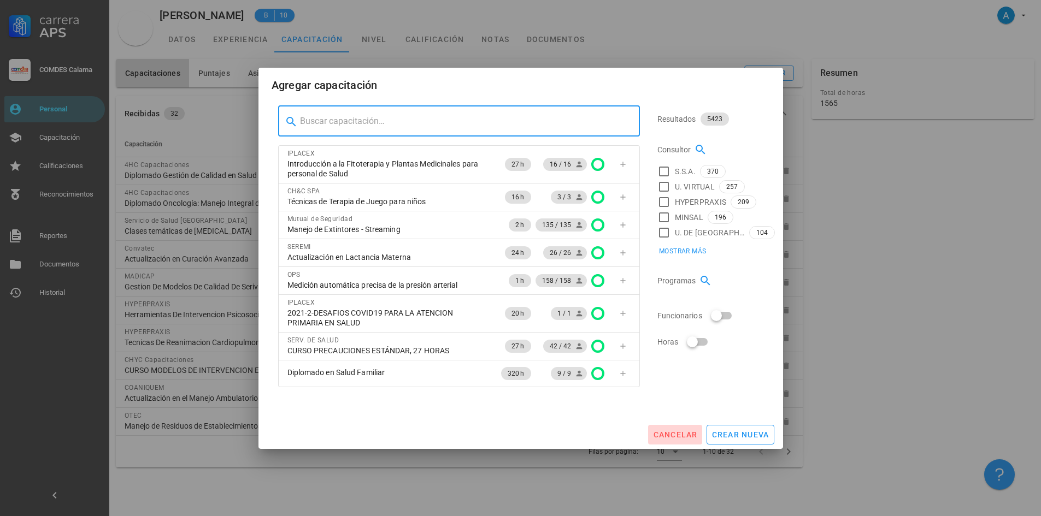
click at [674, 434] on span "cancelar" at bounding box center [674, 434] width 45 height 9
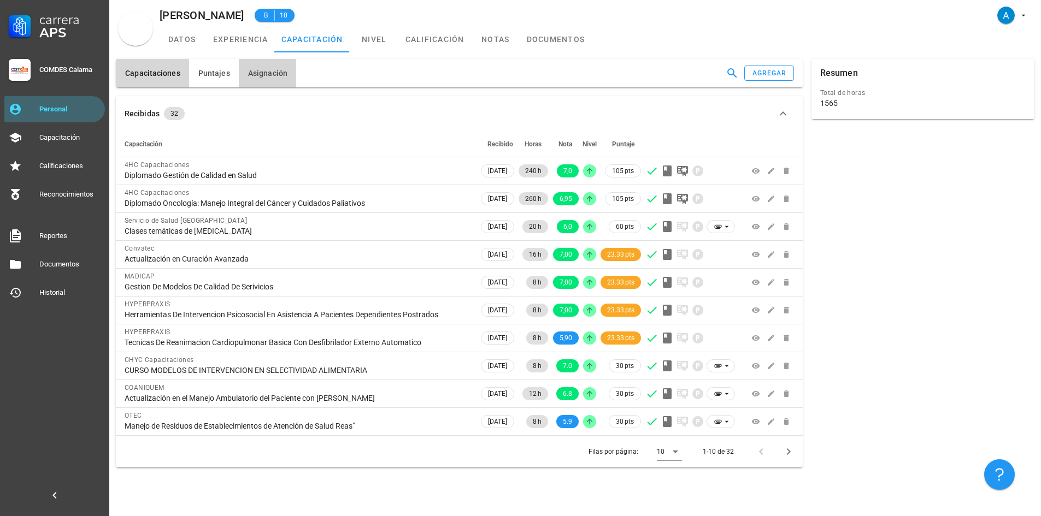
click at [271, 76] on span "Asignación" at bounding box center [267, 73] width 40 height 9
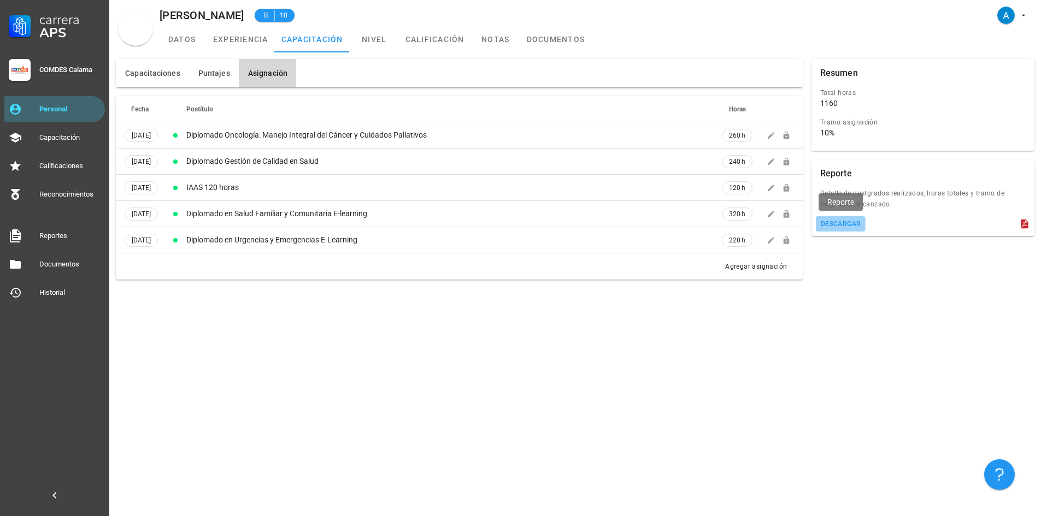
click at [826, 225] on div "descargar" at bounding box center [840, 224] width 41 height 8
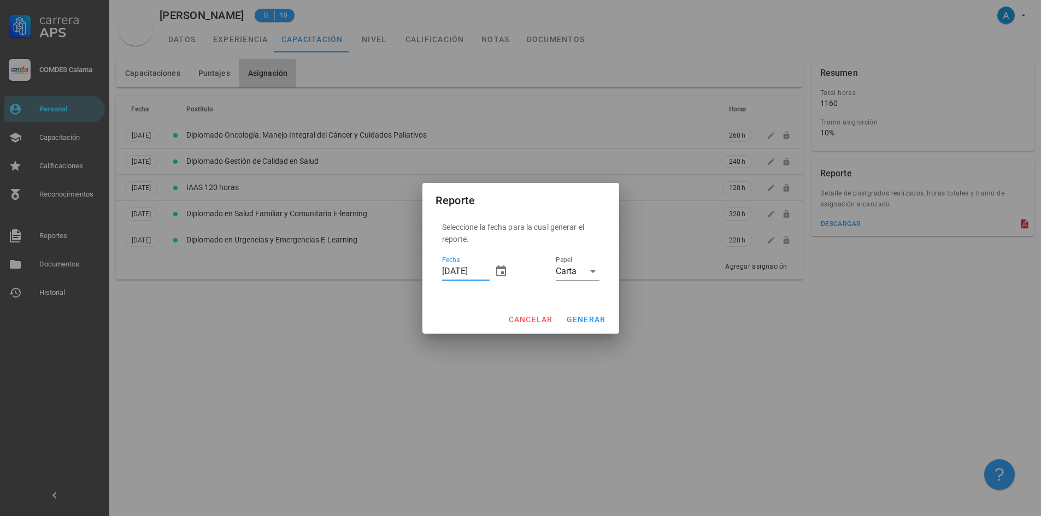
drag, startPoint x: 452, startPoint y: 269, endPoint x: 446, endPoint y: 271, distance: 6.2
click at [446, 271] on input "[DATE]" at bounding box center [466, 271] width 48 height 17
type input "[DATE]"
click at [589, 322] on span "generar" at bounding box center [586, 319] width 40 height 9
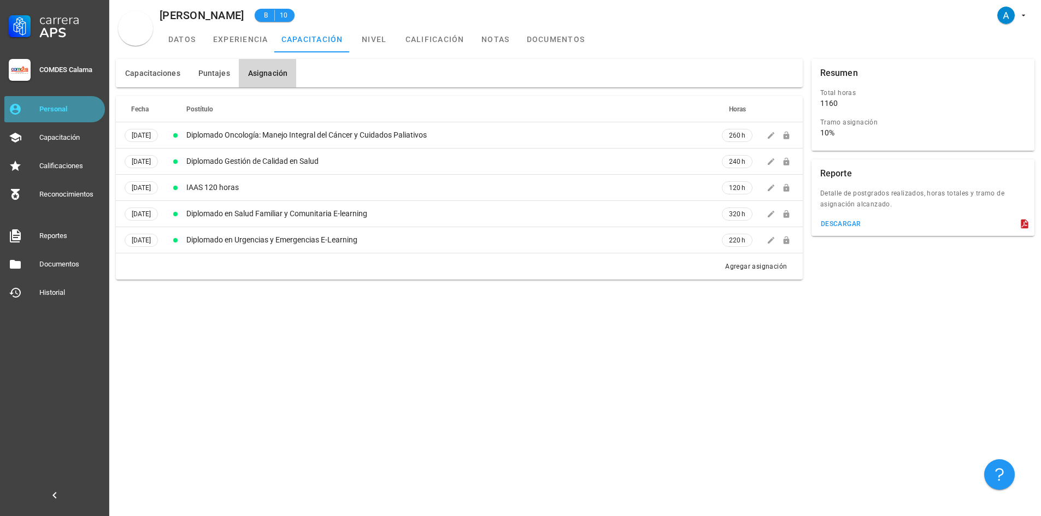
click at [82, 107] on div "Personal" at bounding box center [69, 109] width 61 height 9
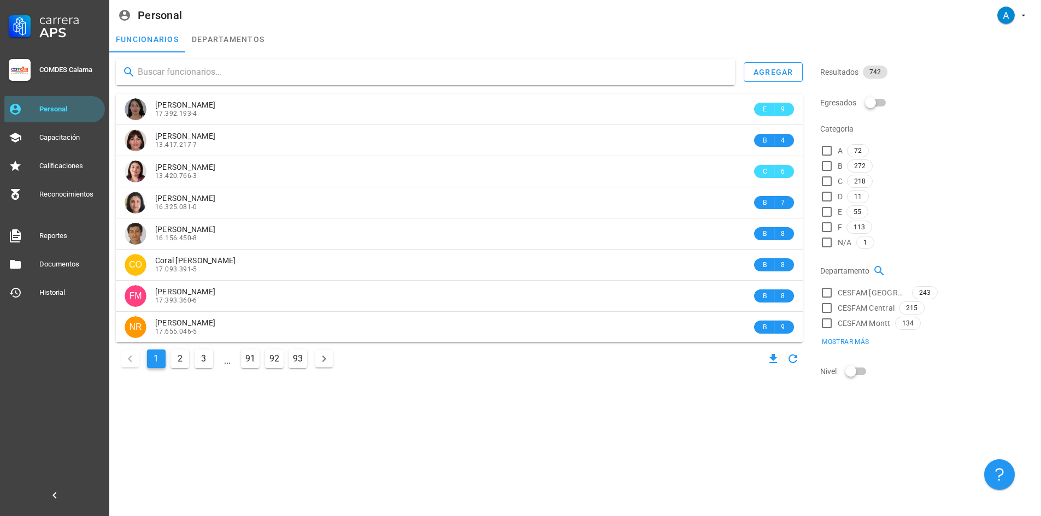
click at [185, 70] on input "text" at bounding box center [432, 71] width 588 height 17
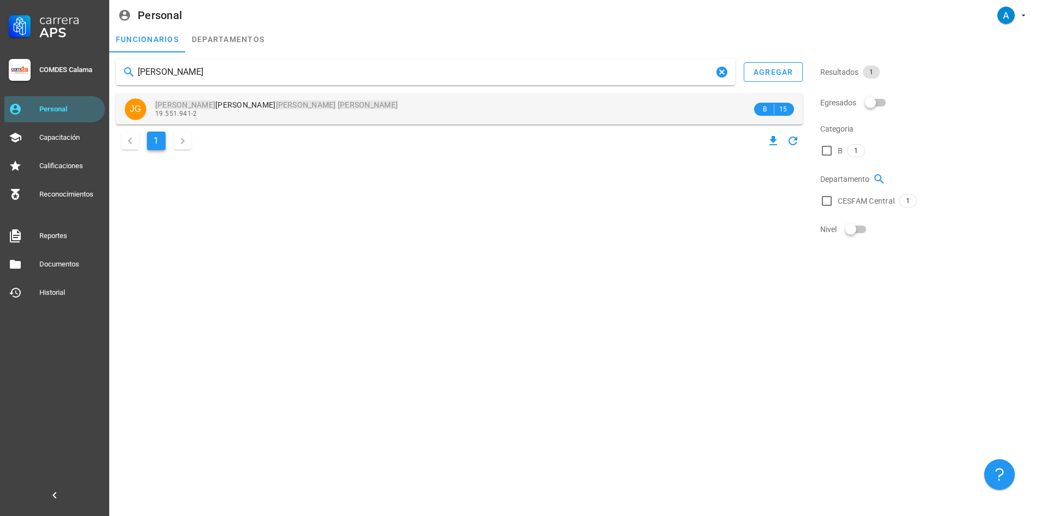
type input "[PERSON_NAME]"
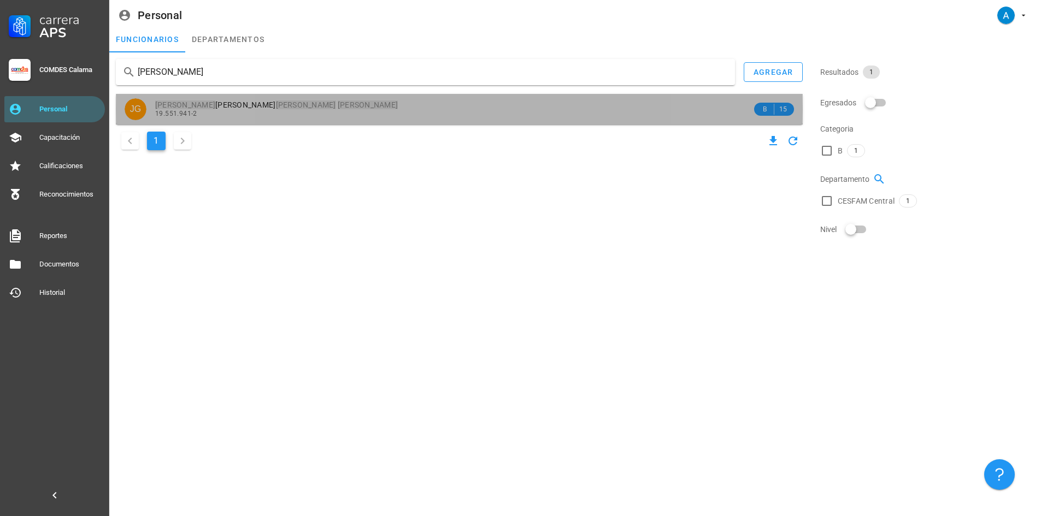
click at [338, 106] on mark "[PERSON_NAME]" at bounding box center [368, 105] width 60 height 9
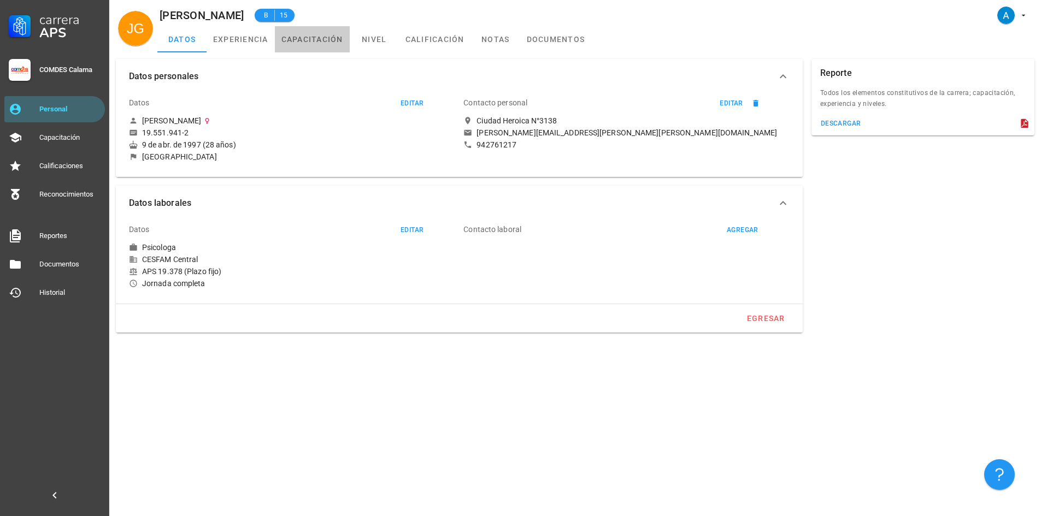
click at [335, 42] on link "capacitación" at bounding box center [312, 39] width 75 height 26
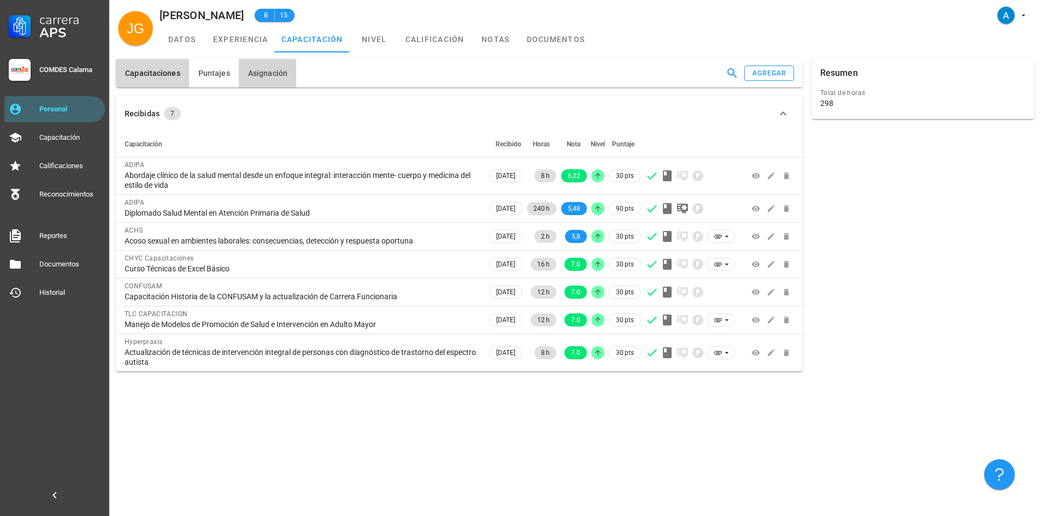
click at [264, 79] on button "Asignación" at bounding box center [267, 73] width 57 height 28
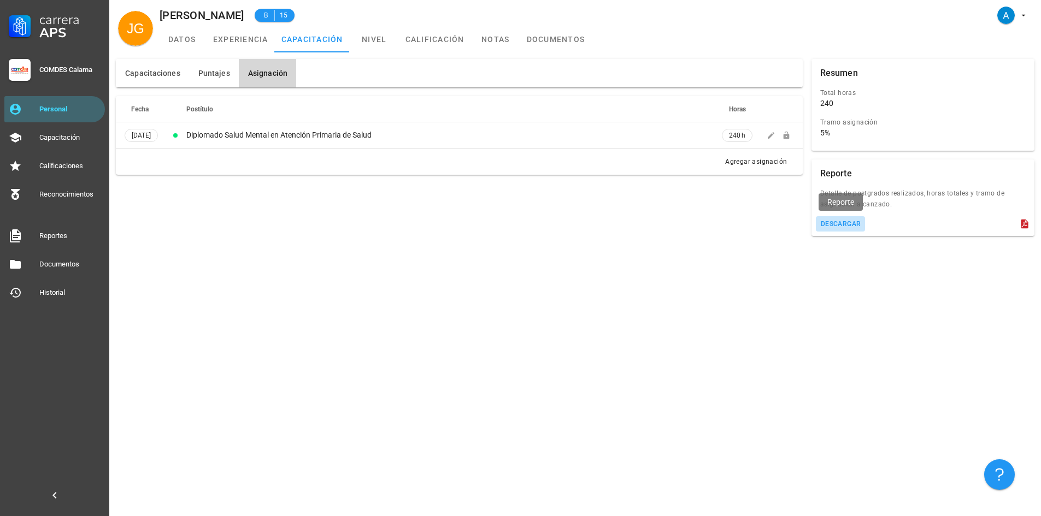
click at [854, 228] on button "descargar" at bounding box center [841, 223] width 50 height 15
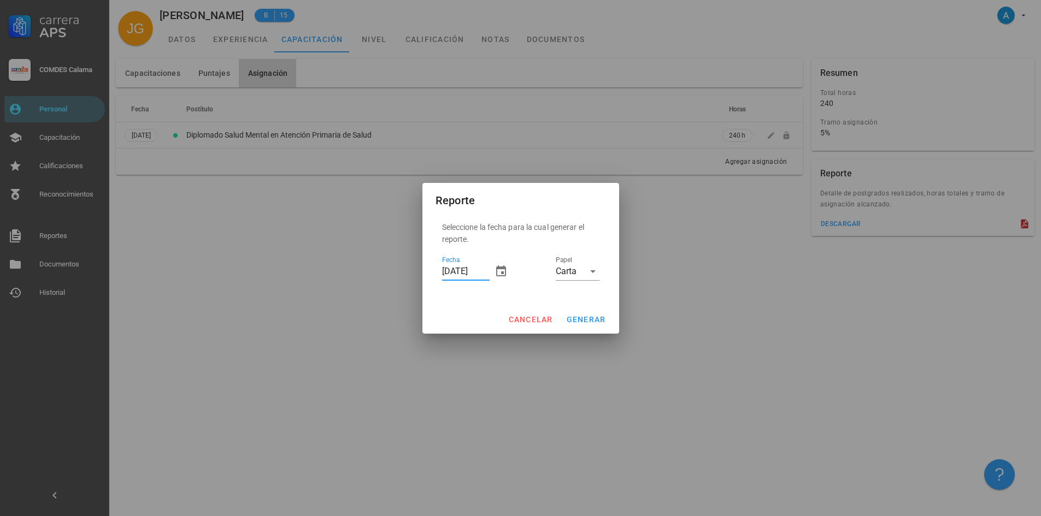
click at [447, 268] on input "[DATE]" at bounding box center [466, 271] width 48 height 17
click at [578, 327] on button "generar" at bounding box center [586, 320] width 49 height 20
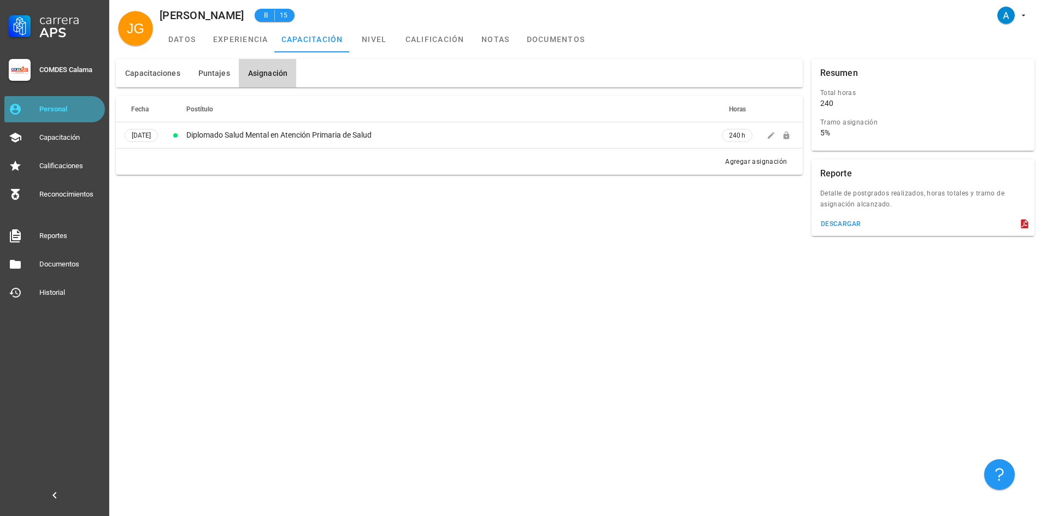
click at [48, 119] on link "Personal" at bounding box center [54, 109] width 101 height 26
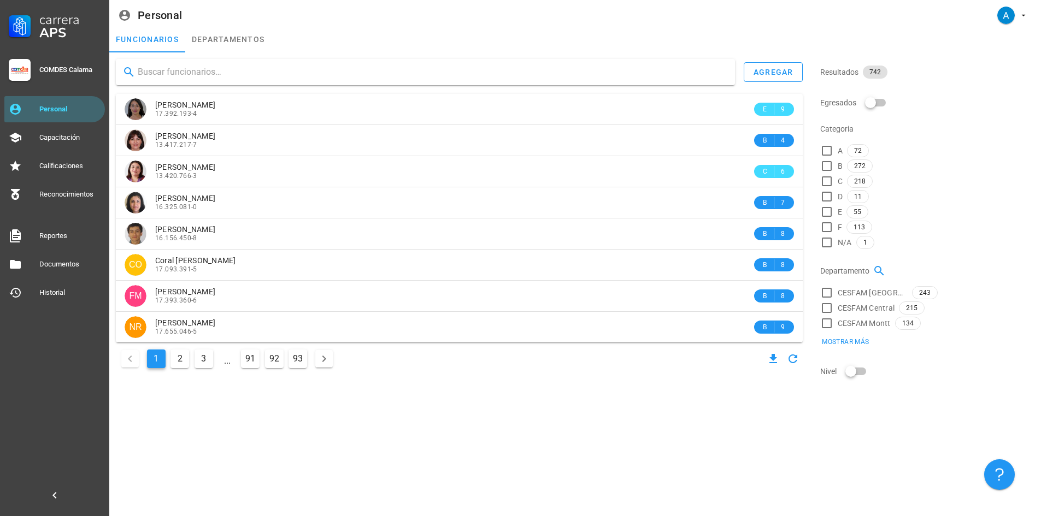
click at [173, 74] on input "text" at bounding box center [432, 71] width 588 height 17
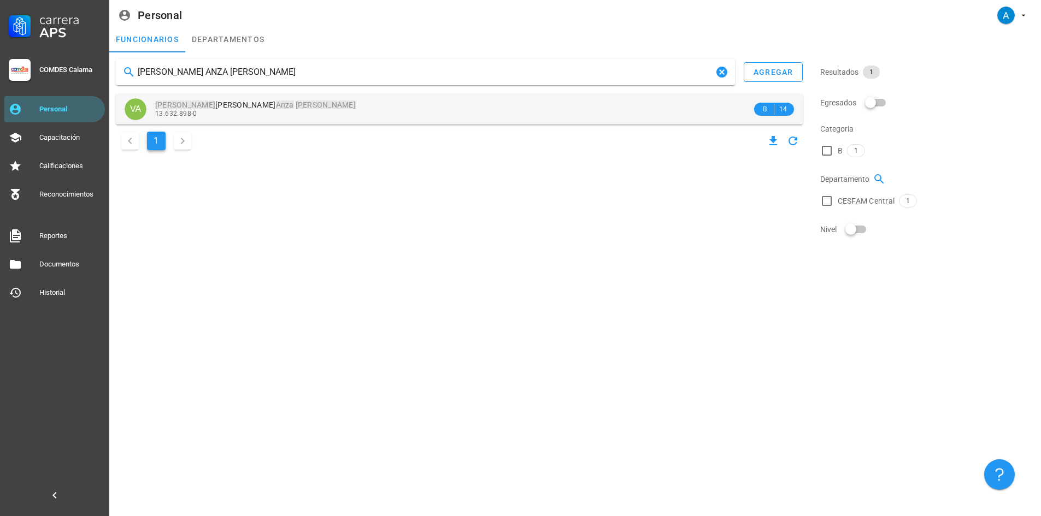
type input "[PERSON_NAME] ANZA [PERSON_NAME]"
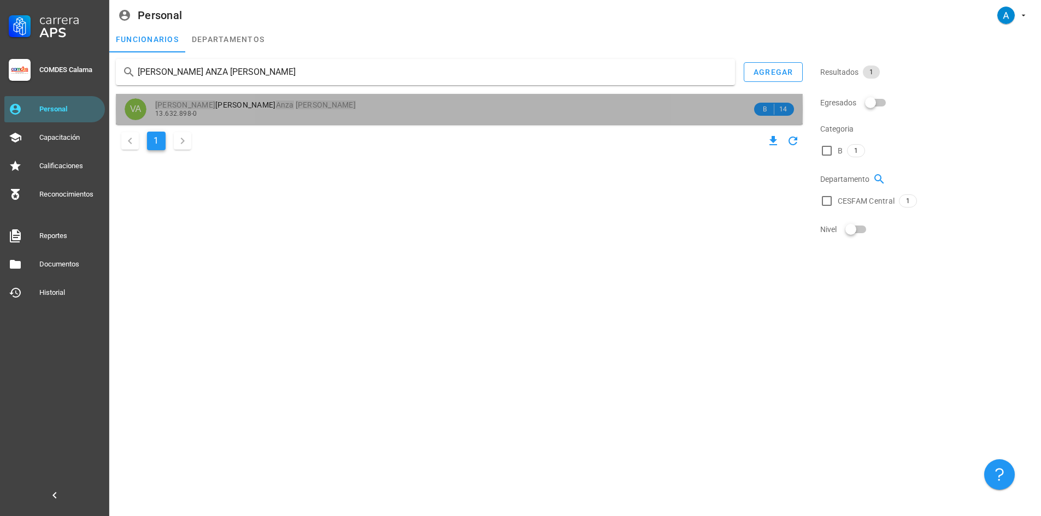
click at [296, 104] on mark "[PERSON_NAME]" at bounding box center [326, 105] width 60 height 9
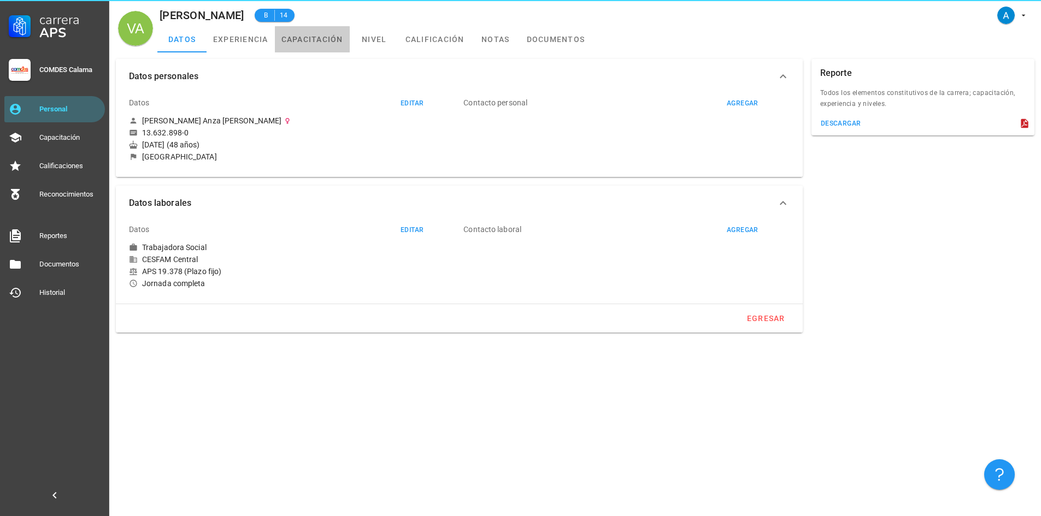
click at [314, 38] on link "capacitación" at bounding box center [312, 39] width 75 height 26
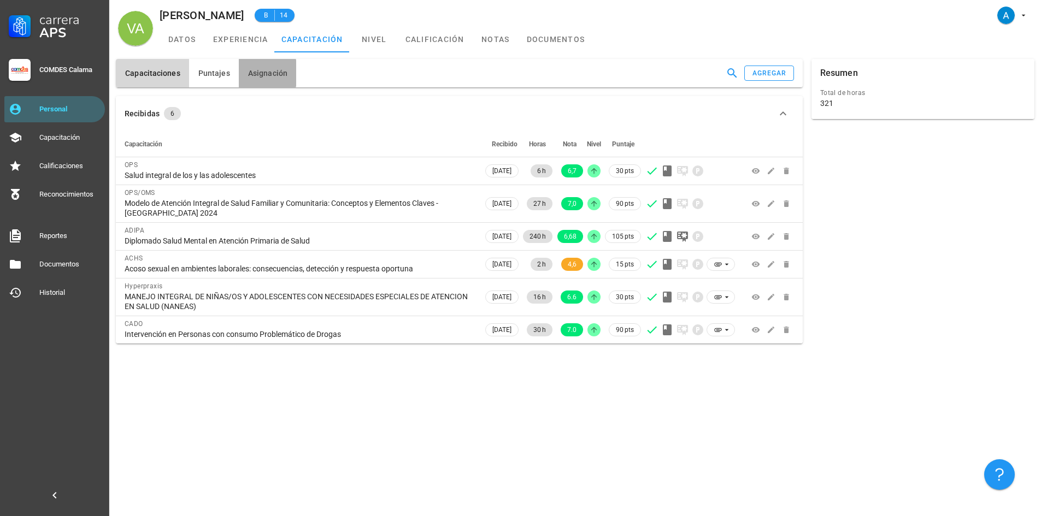
click at [270, 76] on span "Asignación" at bounding box center [267, 73] width 40 height 9
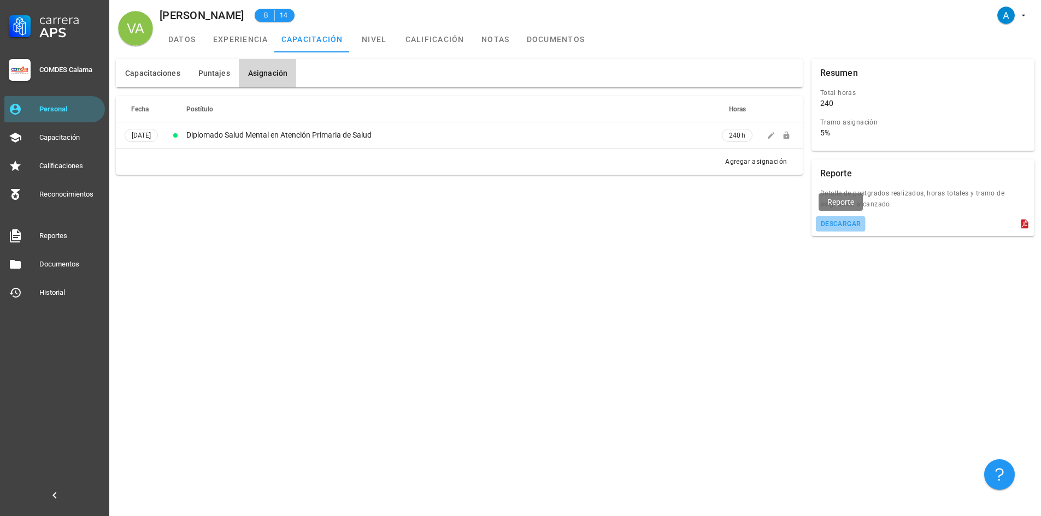
click at [832, 227] on div "descargar" at bounding box center [840, 224] width 41 height 8
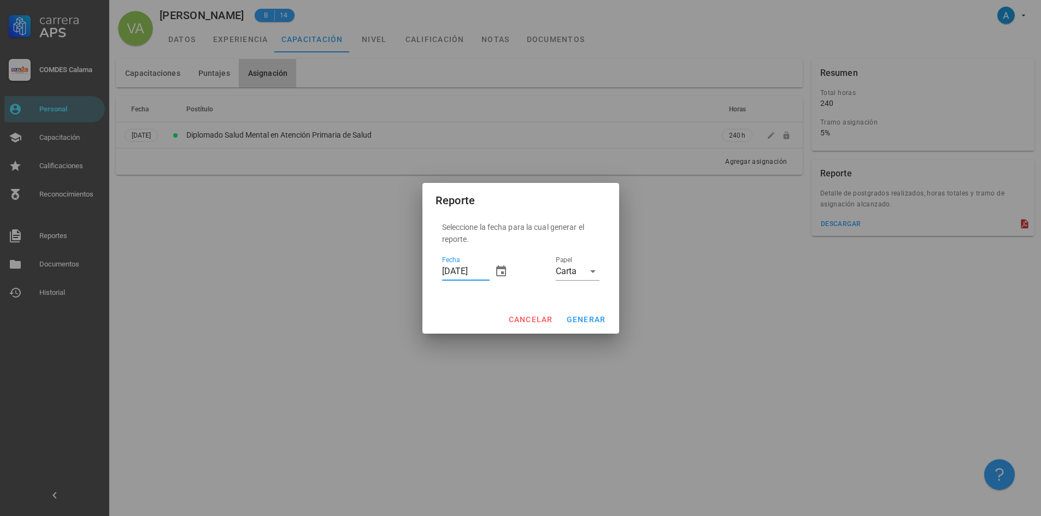
drag, startPoint x: 451, startPoint y: 270, endPoint x: 444, endPoint y: 270, distance: 7.1
click at [444, 270] on input "[DATE]" at bounding box center [466, 271] width 48 height 17
type input "[DATE]"
click at [595, 324] on button "generar" at bounding box center [586, 320] width 49 height 20
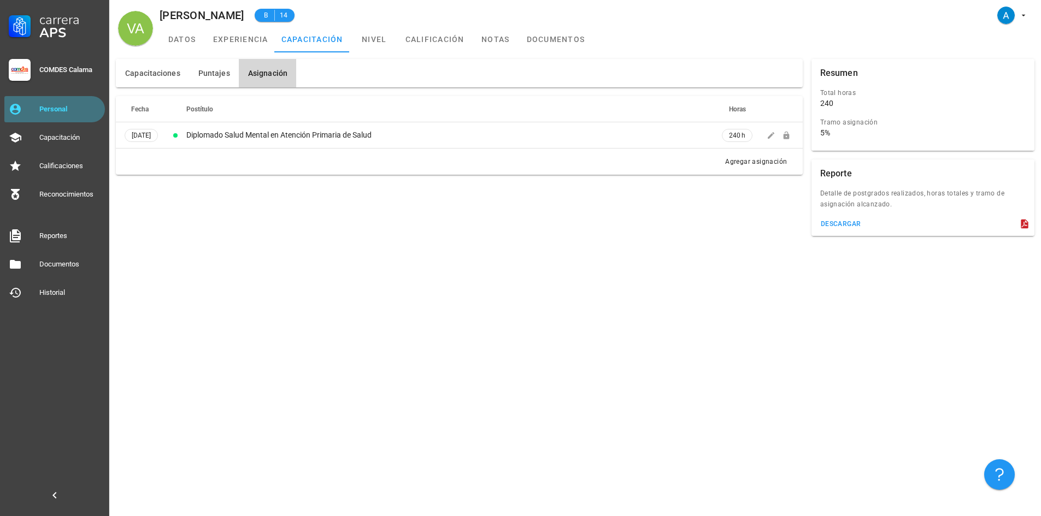
click at [80, 111] on div "Personal" at bounding box center [69, 109] width 61 height 9
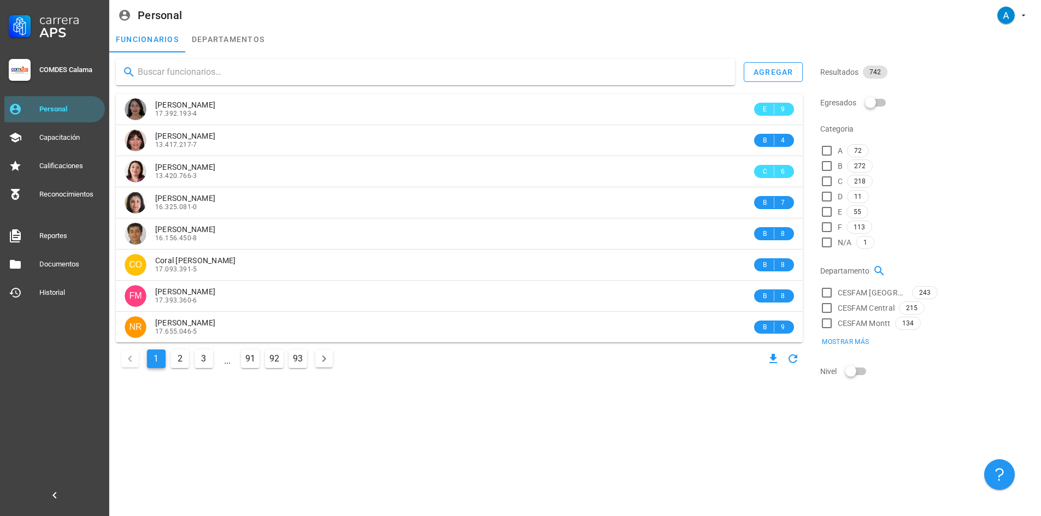
click at [178, 74] on input "text" at bounding box center [432, 71] width 588 height 17
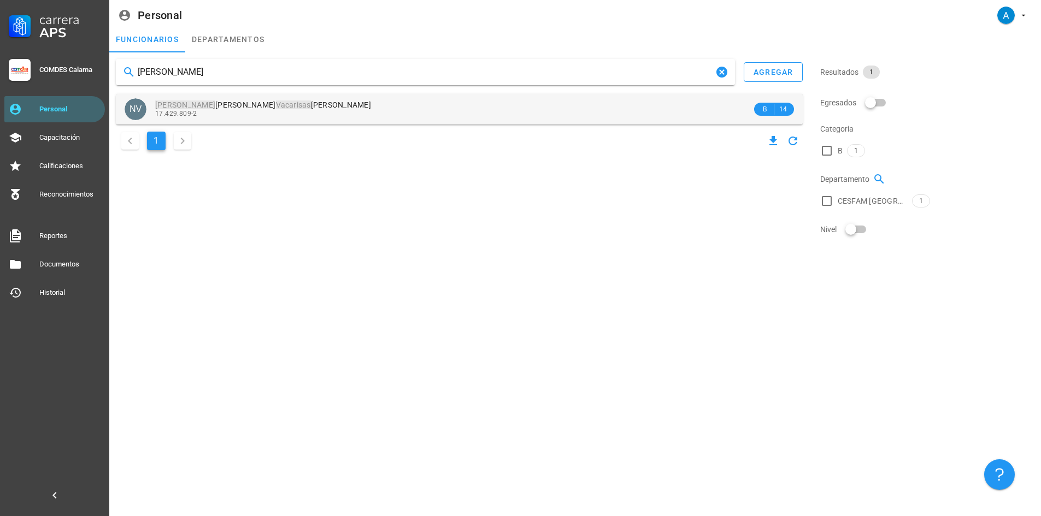
type input "[PERSON_NAME]"
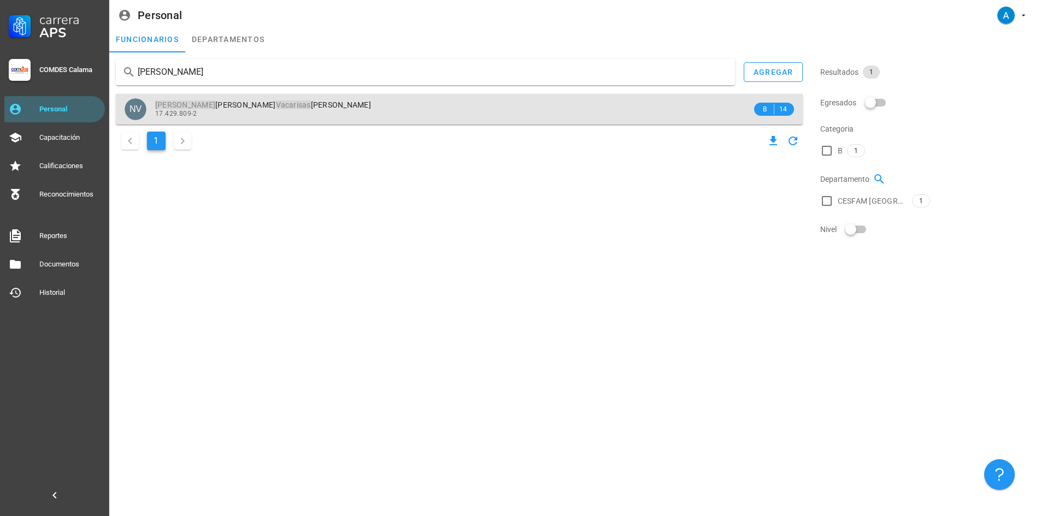
click at [276, 101] on mark "Vacarisas" at bounding box center [293, 105] width 35 height 9
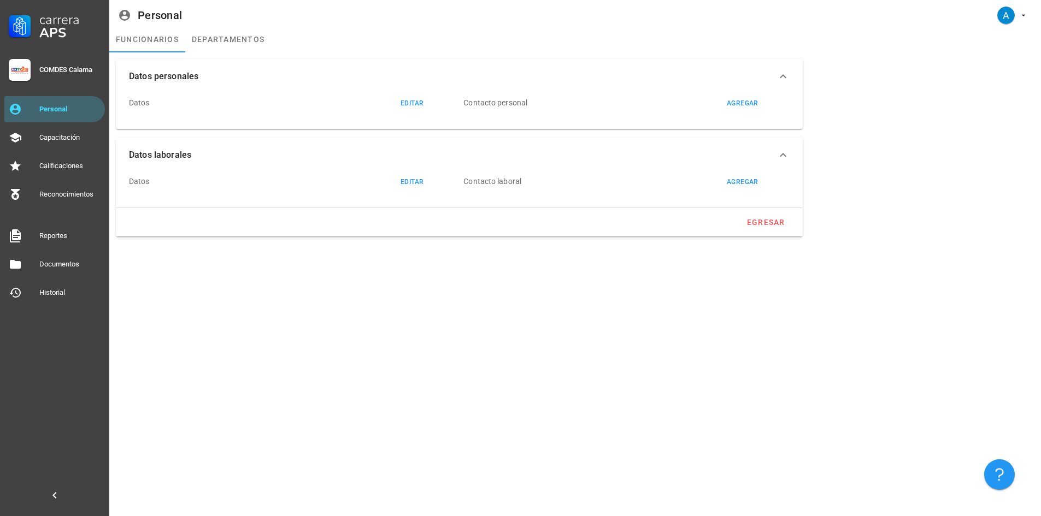
click at [225, 101] on div "Datos editar" at bounding box center [278, 103] width 299 height 26
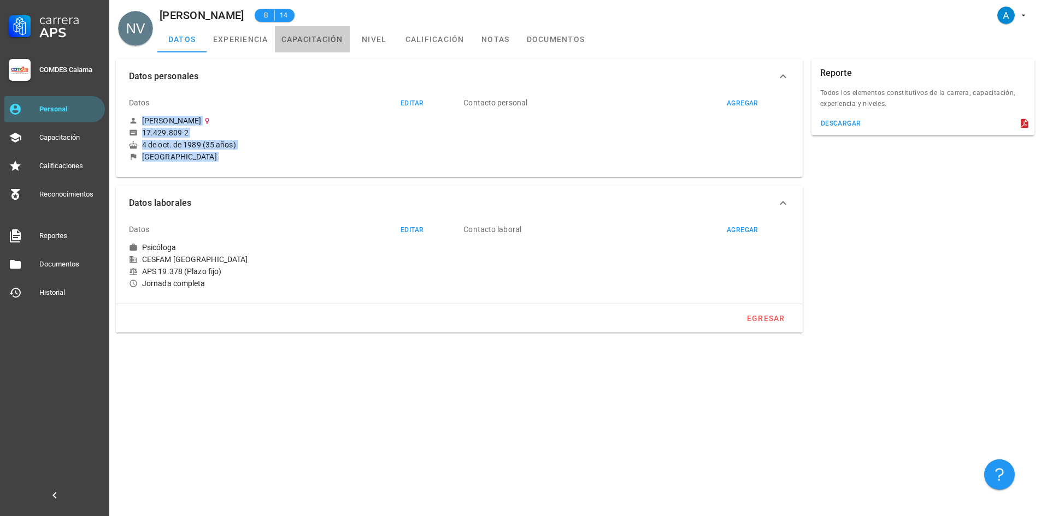
click at [326, 41] on link "capacitación" at bounding box center [312, 39] width 75 height 26
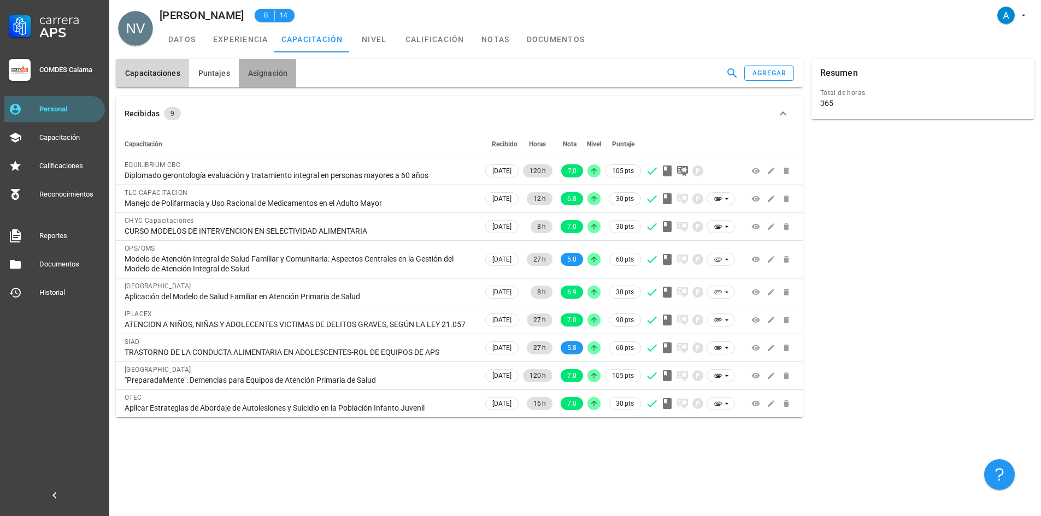
click at [282, 70] on span "Asignación" at bounding box center [267, 73] width 40 height 9
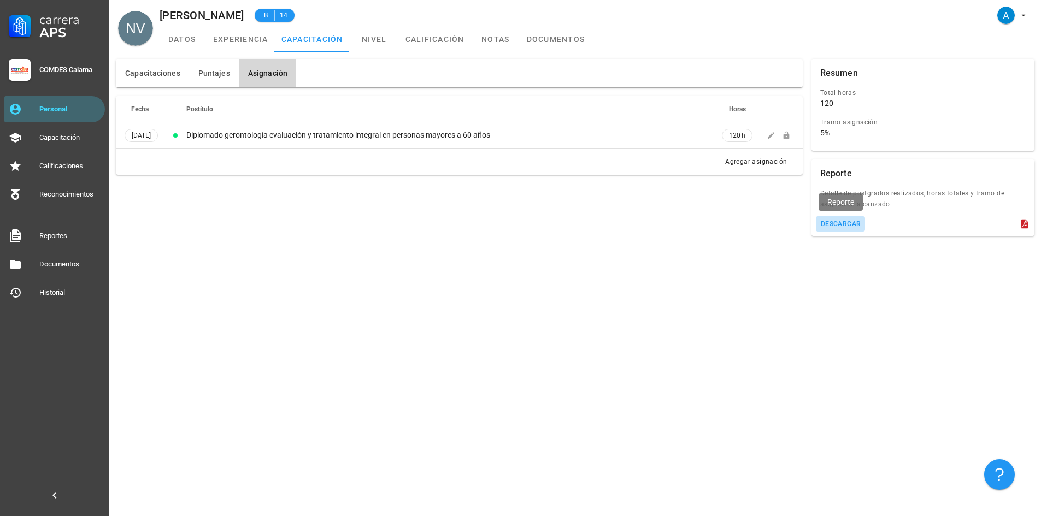
click at [844, 223] on div "descargar" at bounding box center [840, 224] width 41 height 8
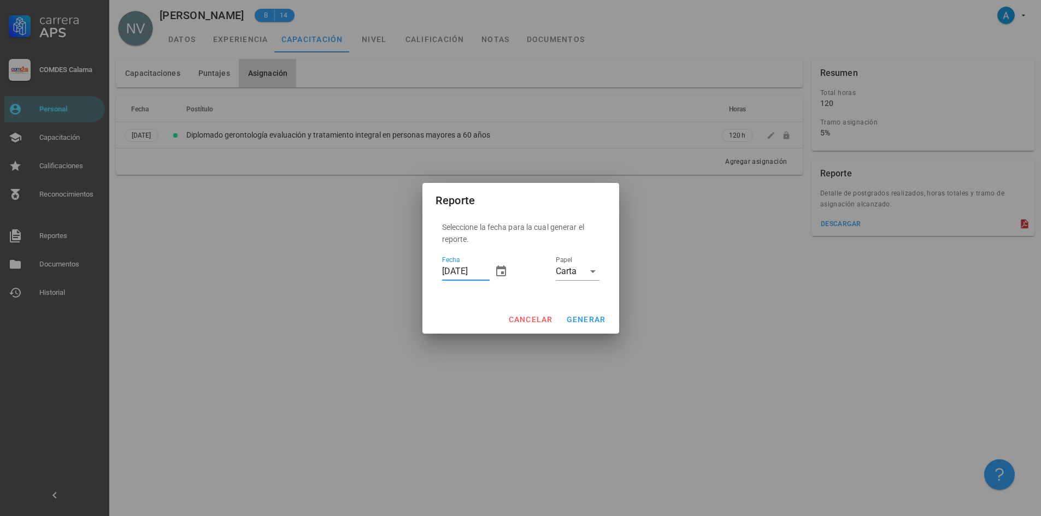
click at [446, 269] on input "[DATE]" at bounding box center [466, 271] width 48 height 17
type input "[DATE]"
click at [591, 324] on button "generar" at bounding box center [586, 320] width 49 height 20
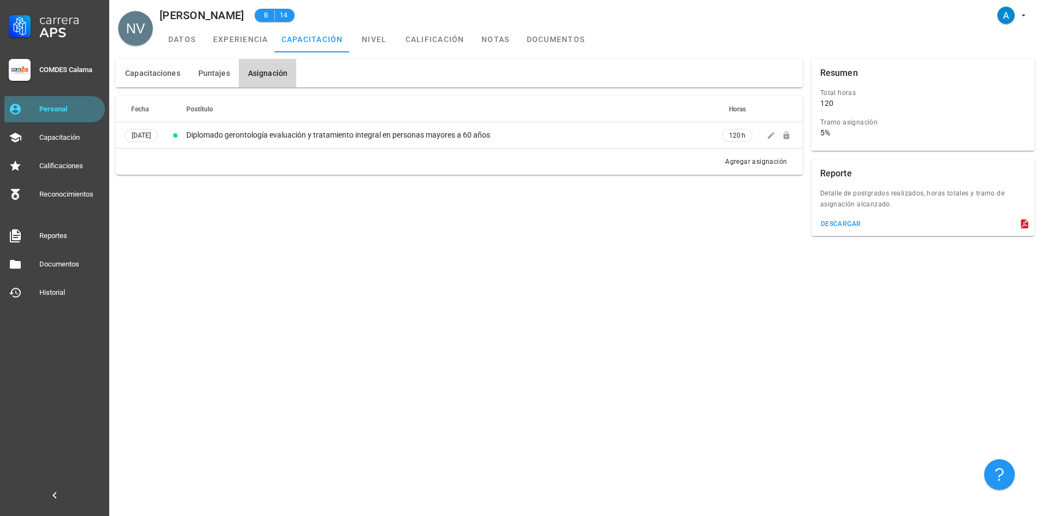
click at [81, 117] on div "Personal" at bounding box center [69, 109] width 61 height 17
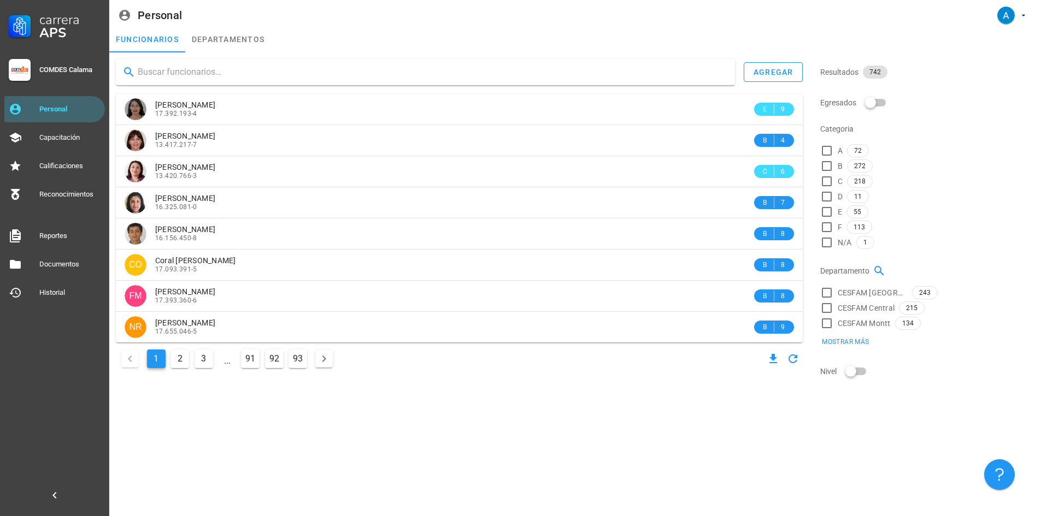
click at [173, 70] on input "text" at bounding box center [432, 71] width 588 height 17
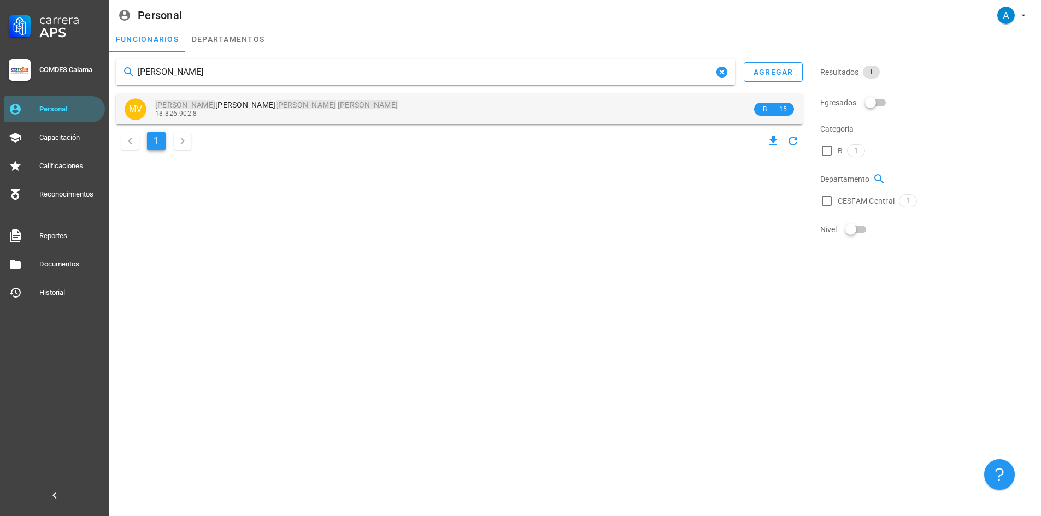
type input "[PERSON_NAME]"
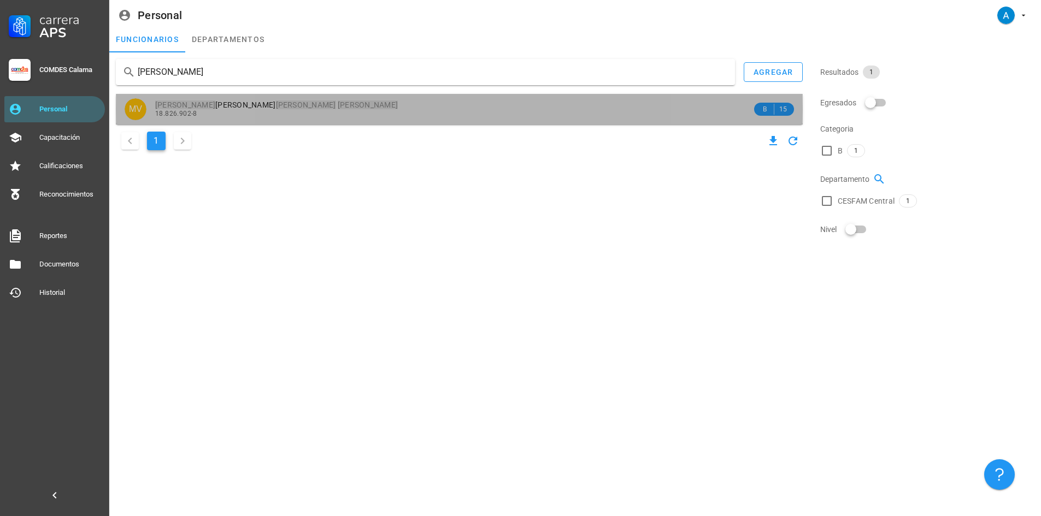
click at [196, 117] on span "18.826.902-8" at bounding box center [176, 114] width 42 height 8
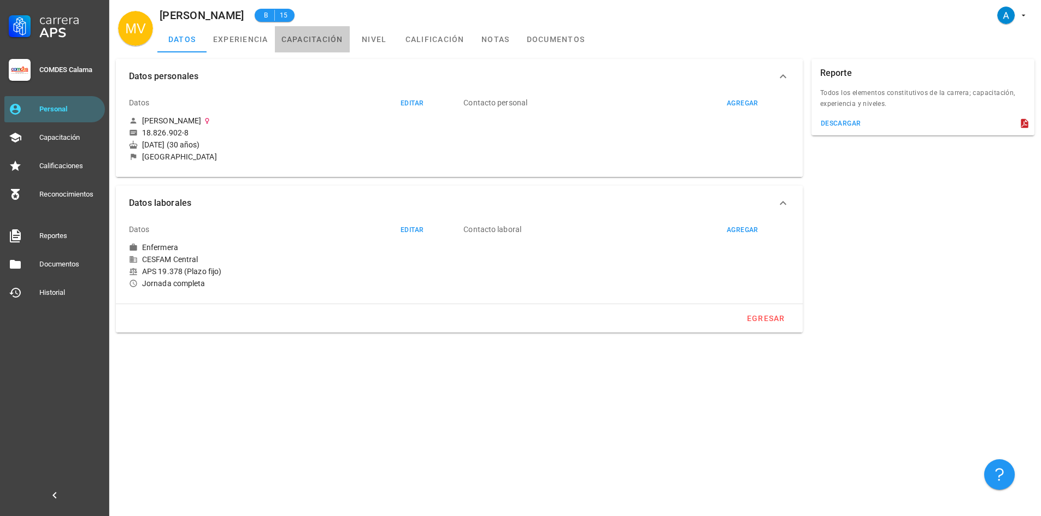
click at [329, 38] on link "capacitación" at bounding box center [312, 39] width 75 height 26
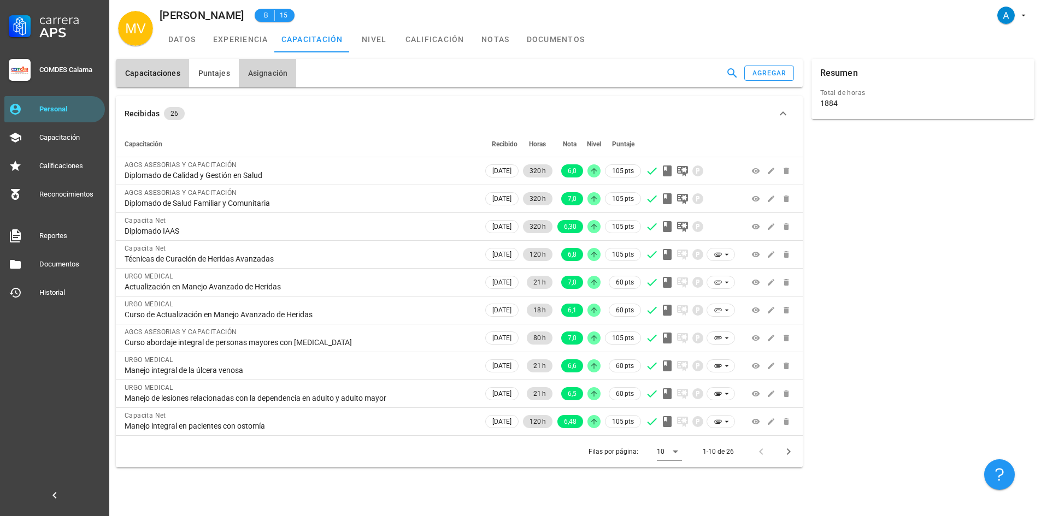
click at [261, 75] on span "Asignación" at bounding box center [267, 73] width 40 height 9
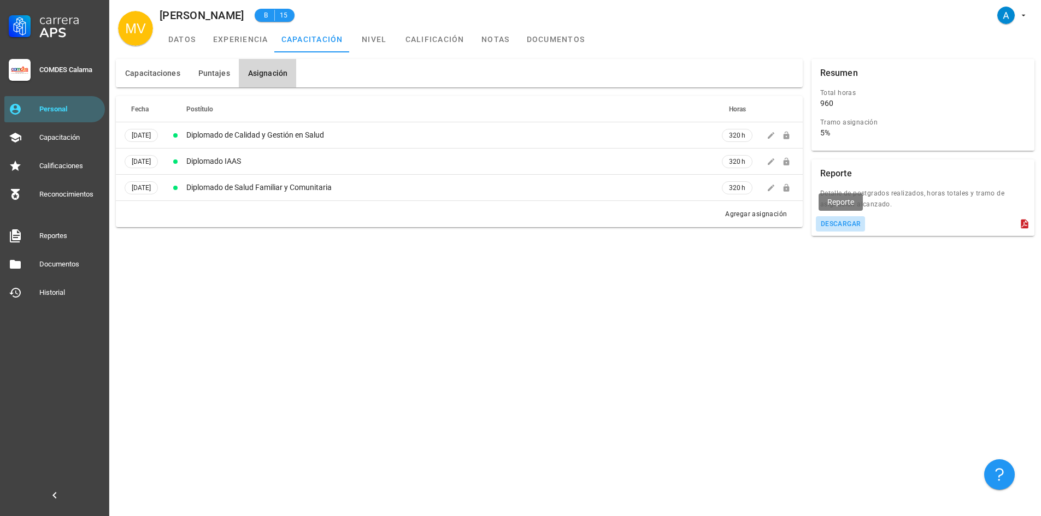
click at [855, 223] on div "descargar" at bounding box center [840, 224] width 41 height 8
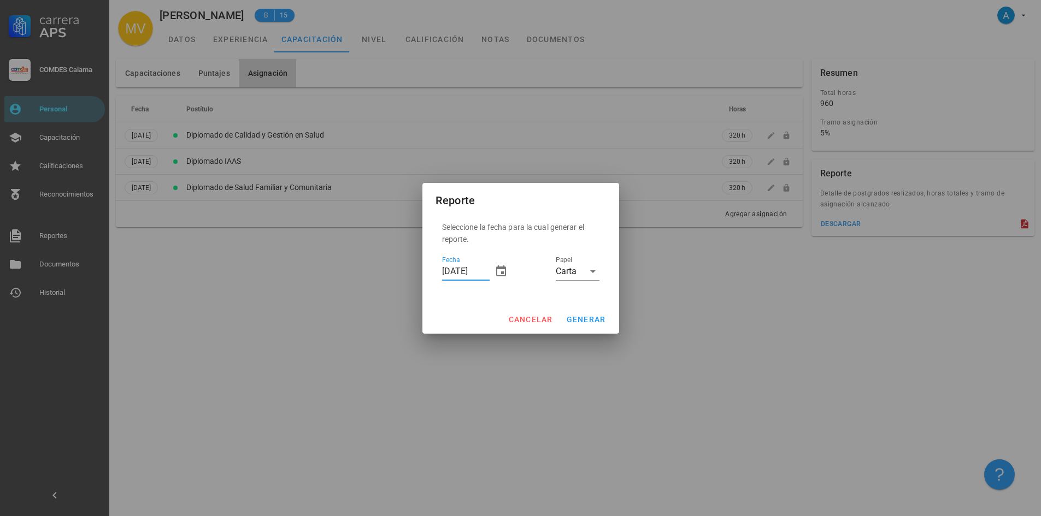
drag, startPoint x: 453, startPoint y: 272, endPoint x: 445, endPoint y: 270, distance: 8.4
click at [445, 270] on input "[DATE]" at bounding box center [466, 271] width 48 height 17
type input "[DATE]"
click at [585, 317] on span "generar" at bounding box center [586, 319] width 40 height 9
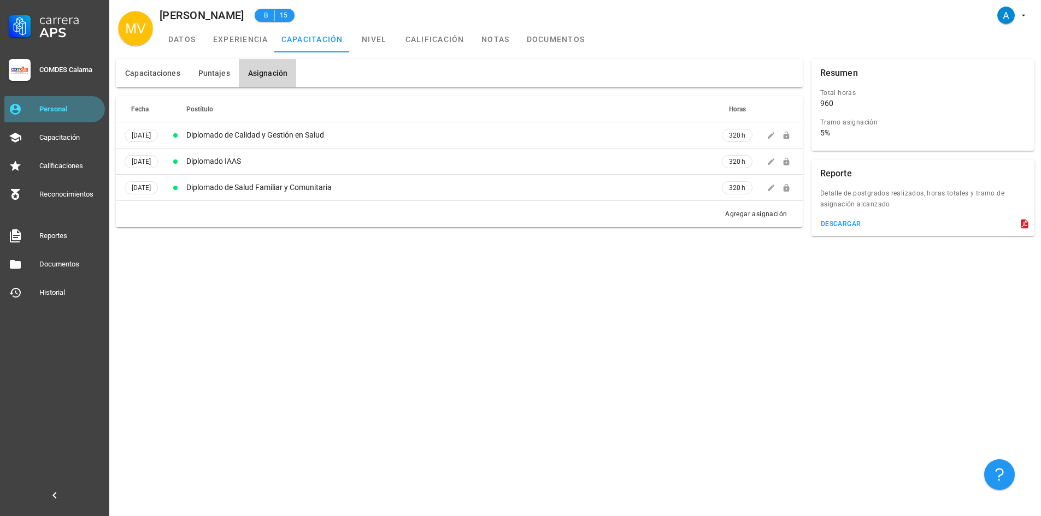
click at [69, 116] on div "Personal" at bounding box center [69, 109] width 61 height 17
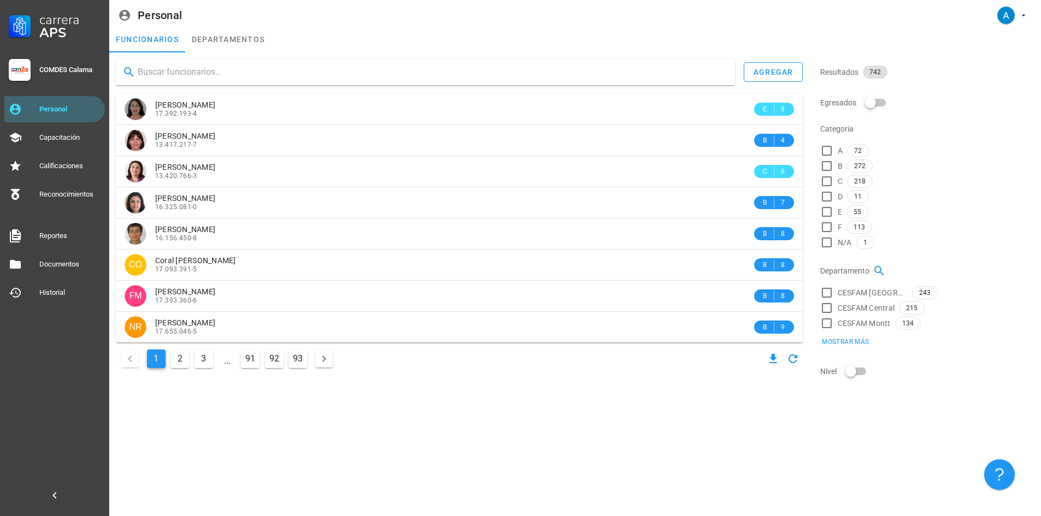
click at [192, 73] on input "text" at bounding box center [432, 71] width 588 height 17
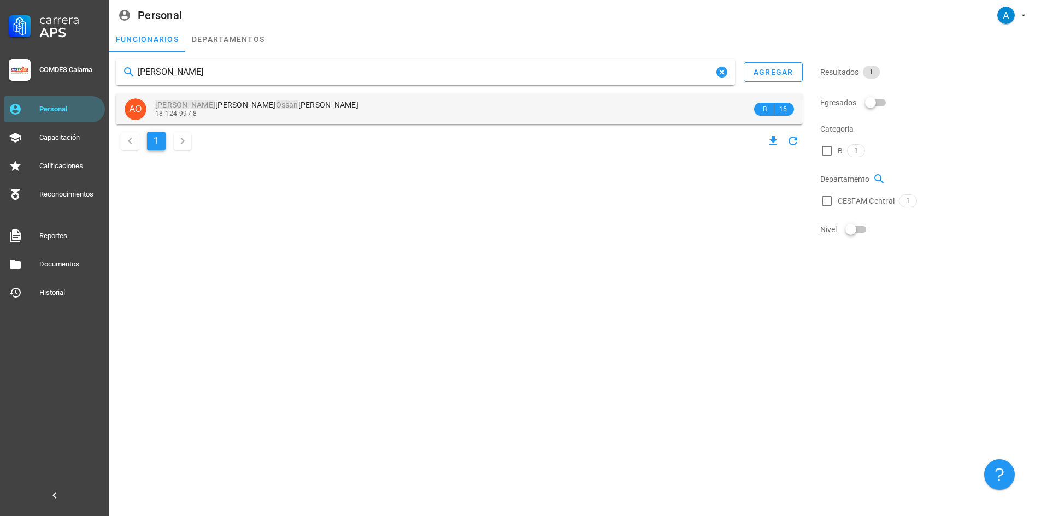
type input "[PERSON_NAME]"
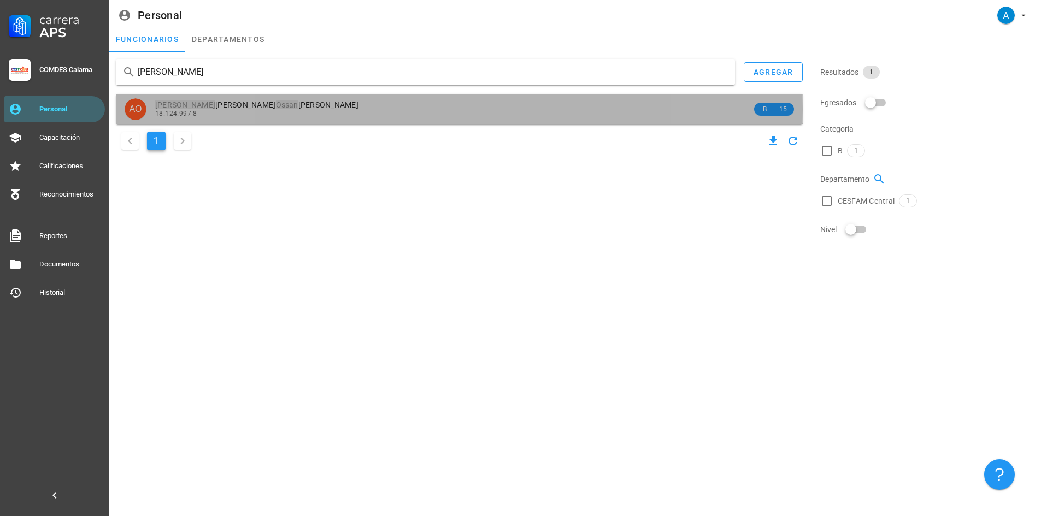
click at [253, 108] on span "[PERSON_NAME] [PERSON_NAME]" at bounding box center [256, 105] width 203 height 9
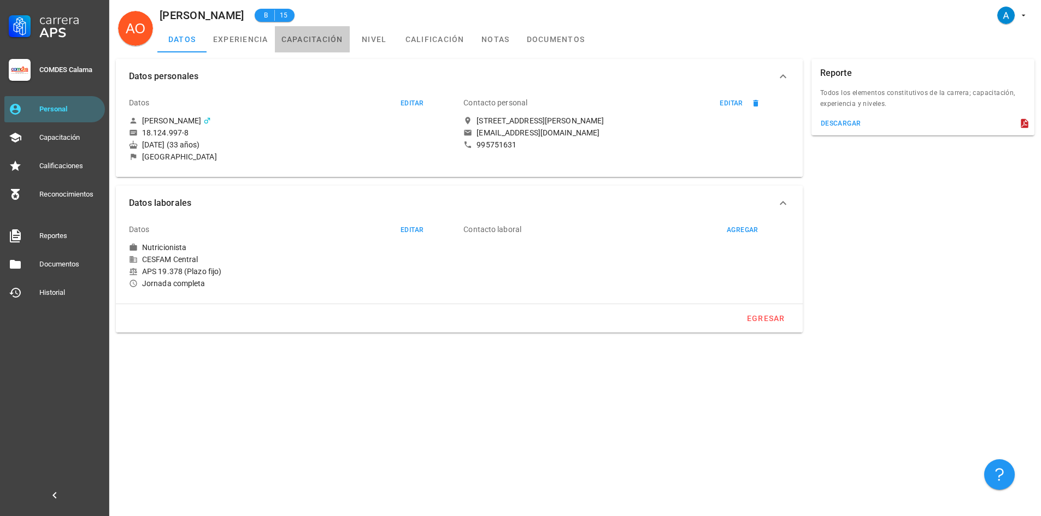
click at [299, 39] on link "capacitación" at bounding box center [312, 39] width 75 height 26
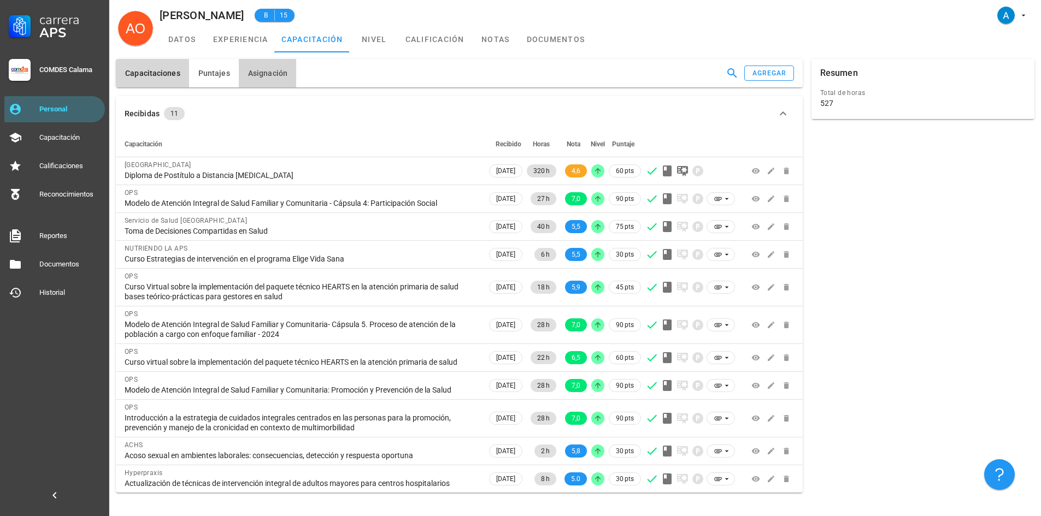
click at [263, 70] on span "Asignación" at bounding box center [267, 73] width 40 height 9
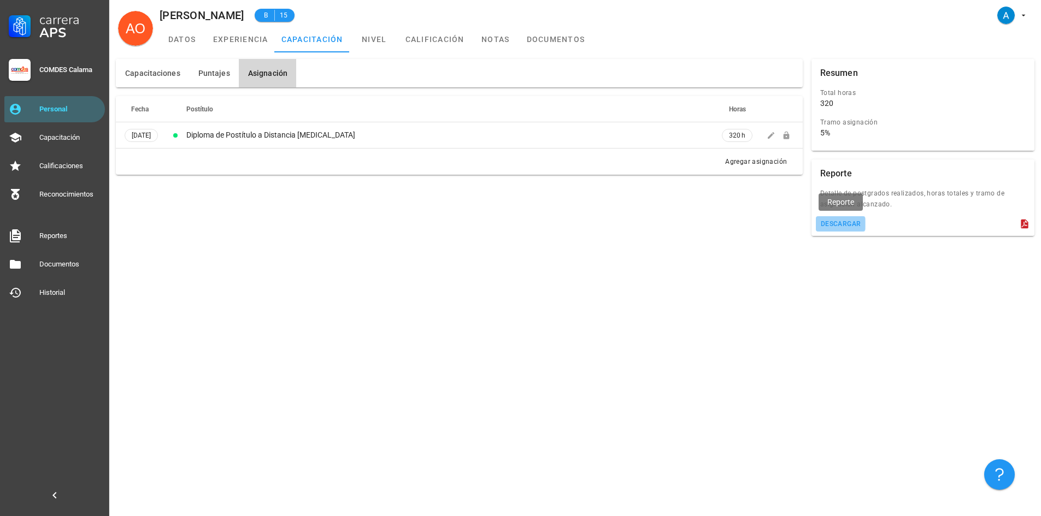
click at [848, 228] on button "descargar" at bounding box center [841, 223] width 50 height 15
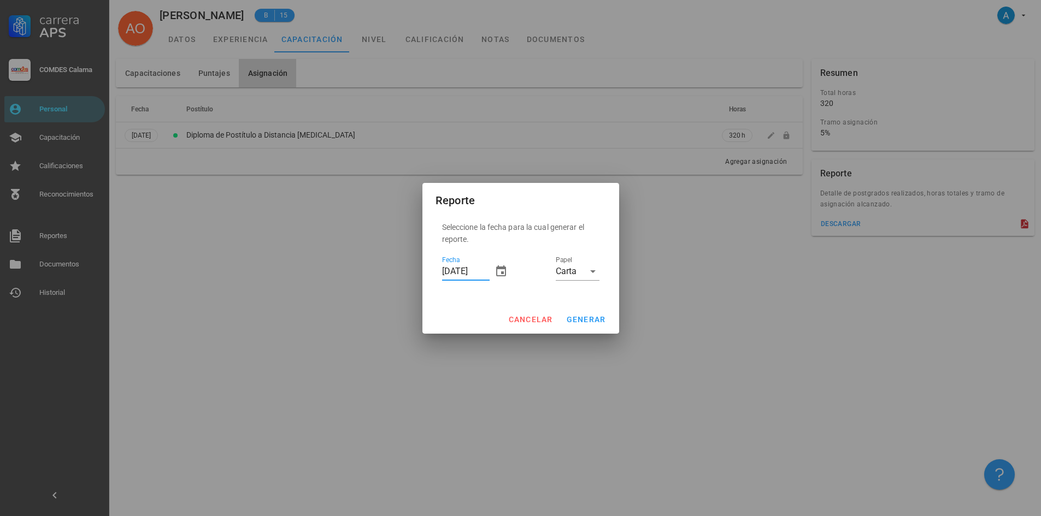
click at [448, 270] on input "[DATE]" at bounding box center [466, 271] width 48 height 17
type input "[DATE]"
click at [579, 320] on span "generar" at bounding box center [586, 319] width 40 height 9
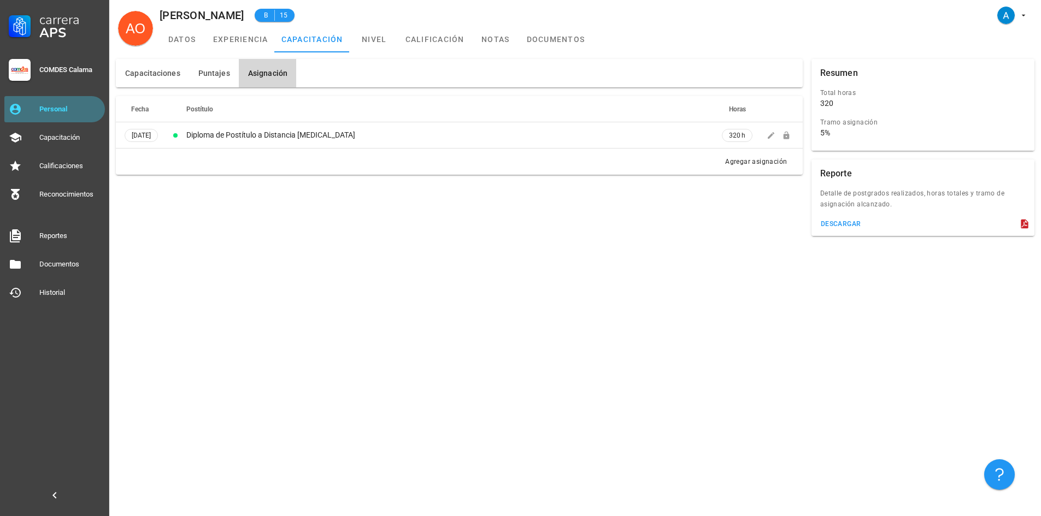
click at [88, 109] on div "Personal" at bounding box center [69, 109] width 61 height 9
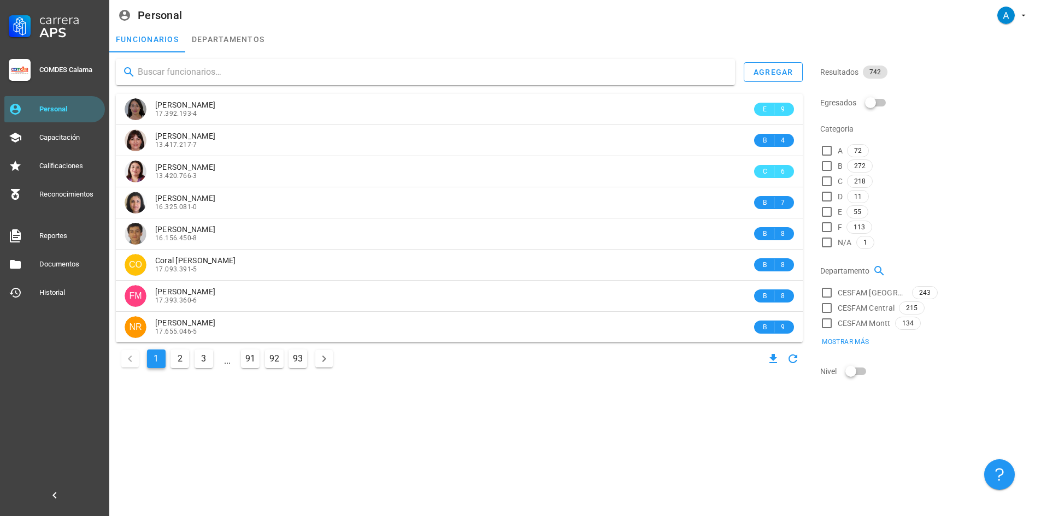
click at [187, 73] on input "text" at bounding box center [432, 71] width 588 height 17
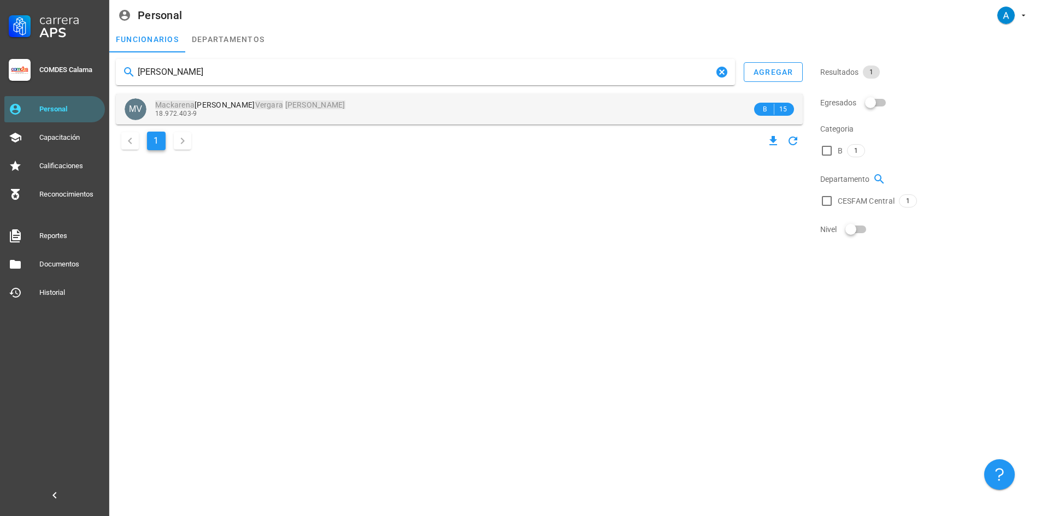
type input "[PERSON_NAME]"
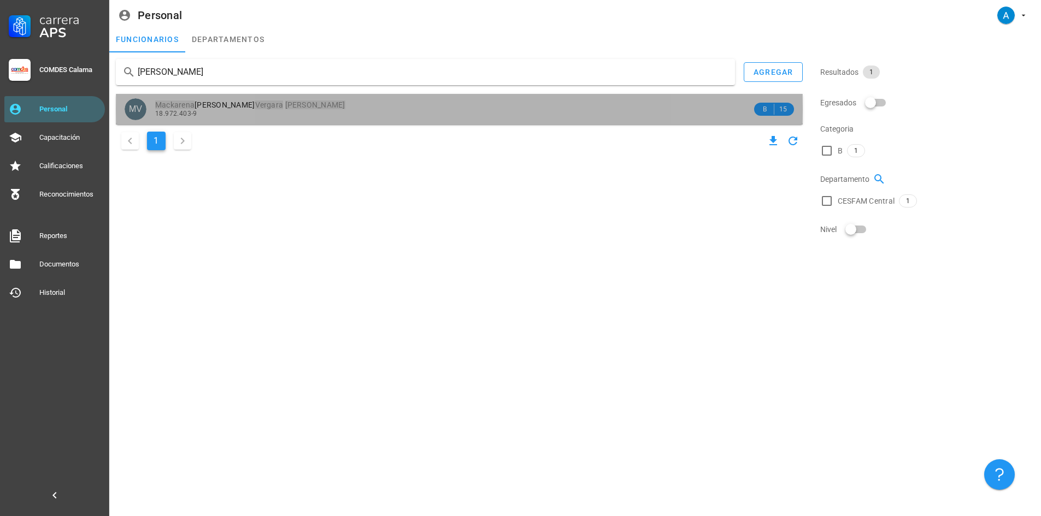
click at [231, 109] on span "[PERSON_NAME]" at bounding box center [250, 105] width 190 height 9
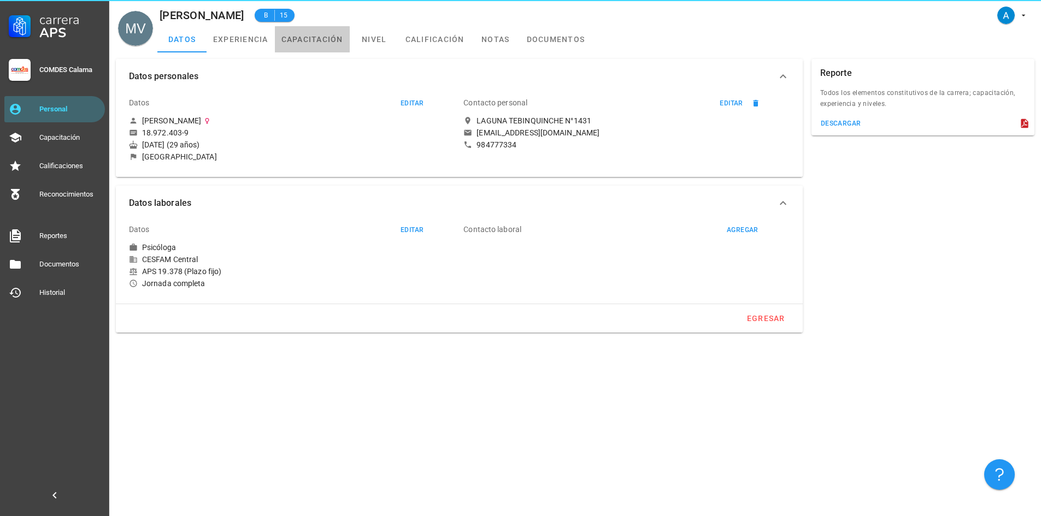
click at [303, 41] on link "capacitación" at bounding box center [312, 39] width 75 height 26
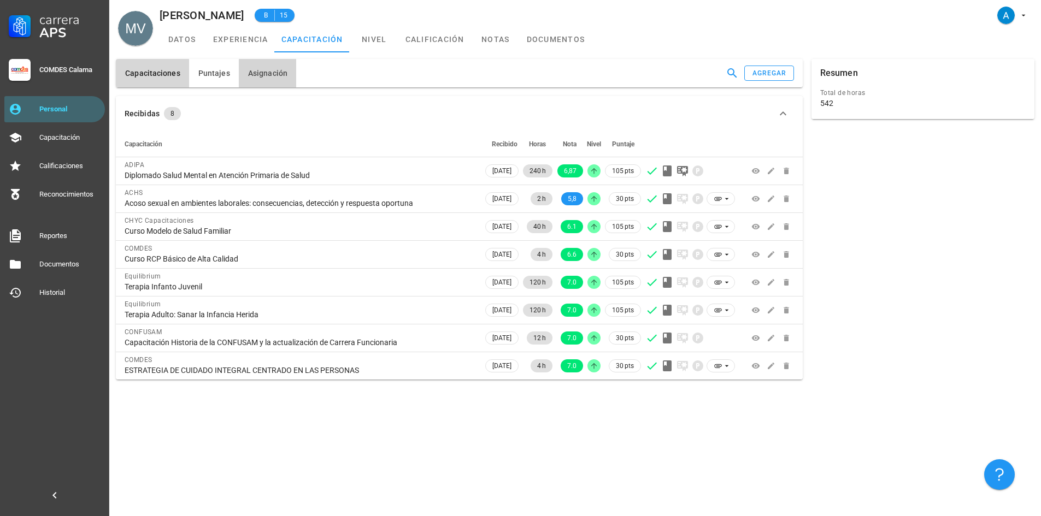
click at [282, 70] on span "Asignación" at bounding box center [267, 73] width 40 height 9
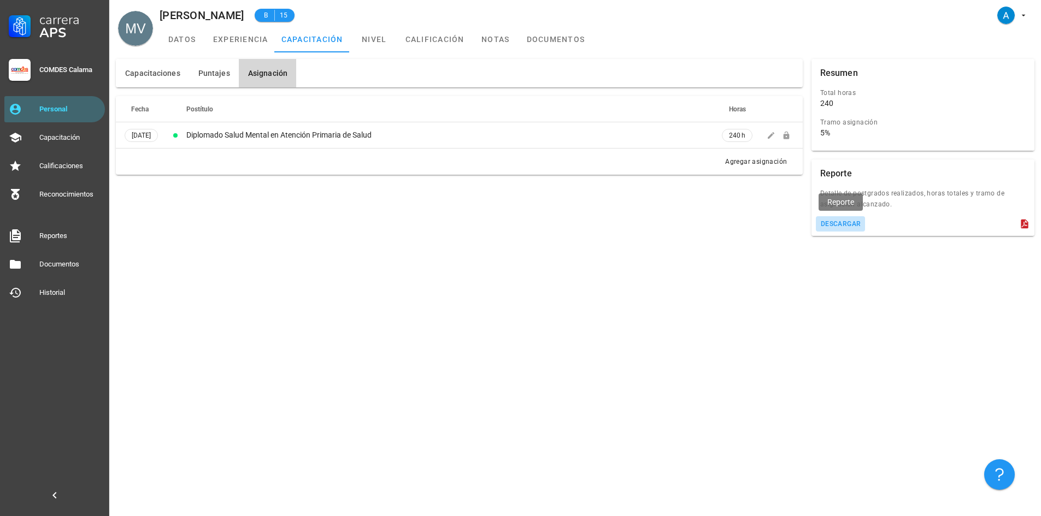
click at [864, 228] on button "descargar" at bounding box center [841, 223] width 50 height 15
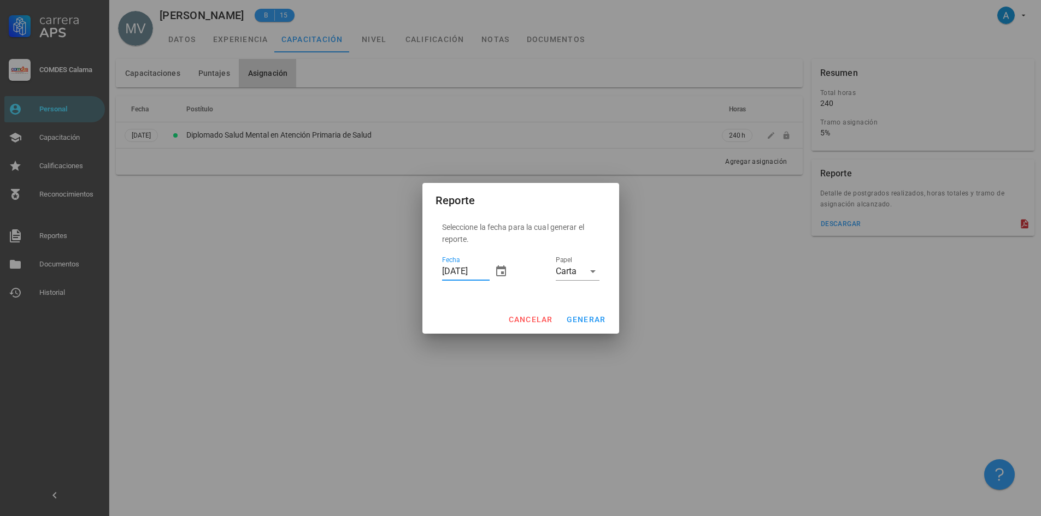
drag, startPoint x: 452, startPoint y: 270, endPoint x: 446, endPoint y: 271, distance: 6.6
click at [446, 271] on input "[DATE]" at bounding box center [466, 271] width 48 height 17
type input "[DATE]"
click at [582, 318] on span "generar" at bounding box center [586, 319] width 40 height 9
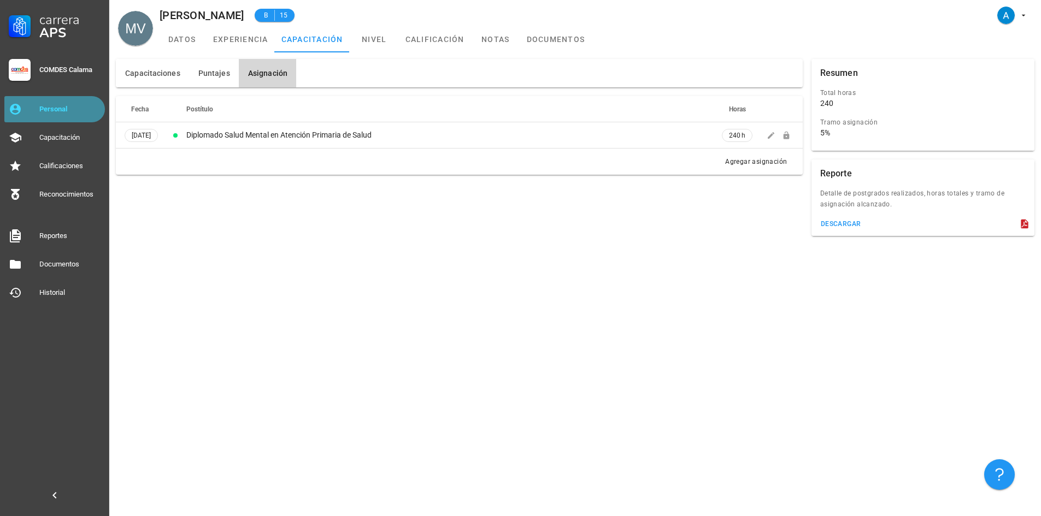
click at [79, 103] on div "Personal" at bounding box center [69, 109] width 61 height 17
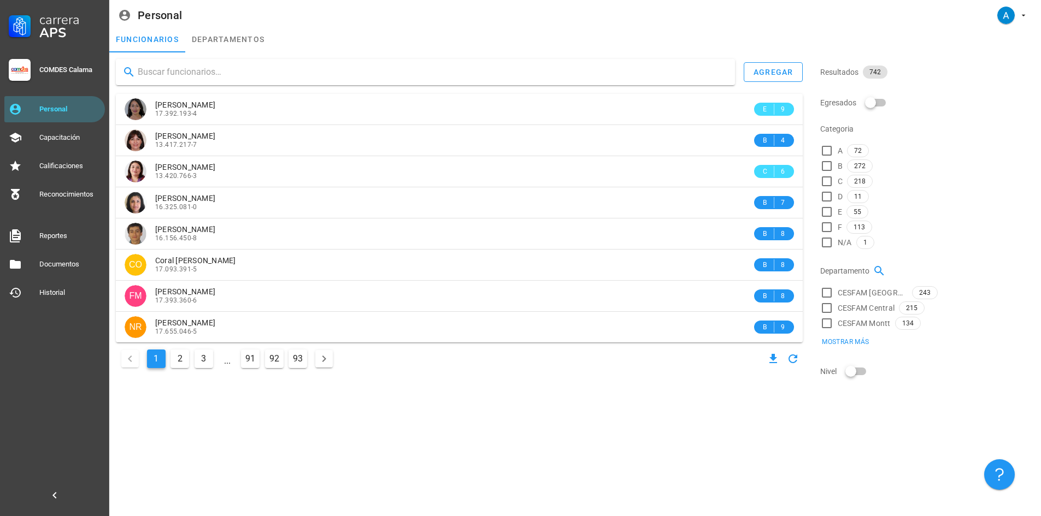
click at [193, 76] on input "text" at bounding box center [432, 71] width 588 height 17
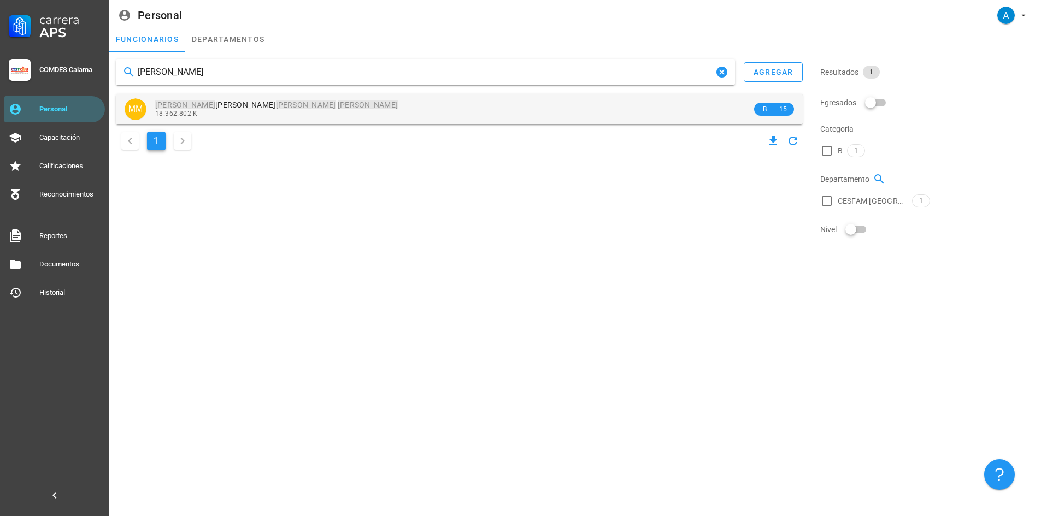
type input "[PERSON_NAME]"
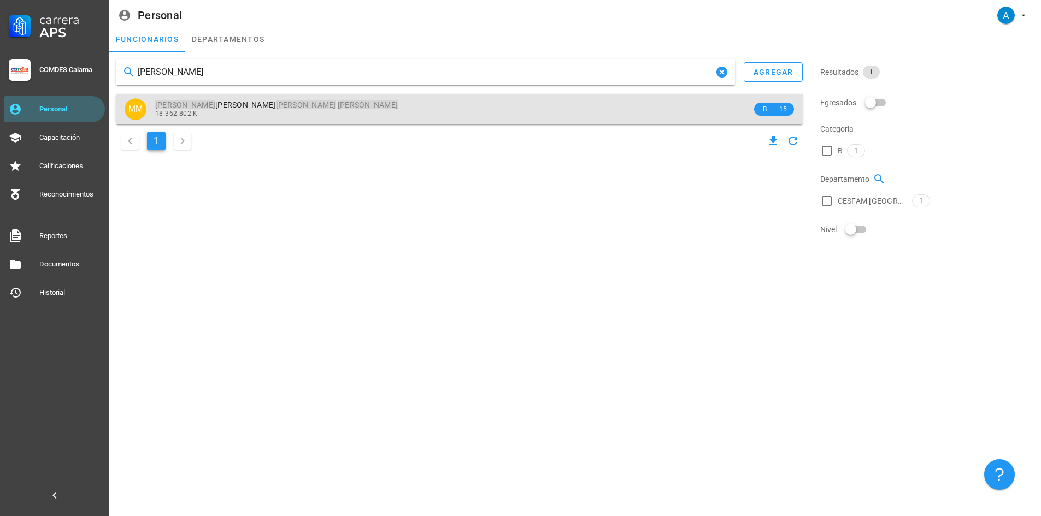
click at [232, 120] on div "[PERSON_NAME] 18.362.802-K" at bounding box center [453, 109] width 597 height 30
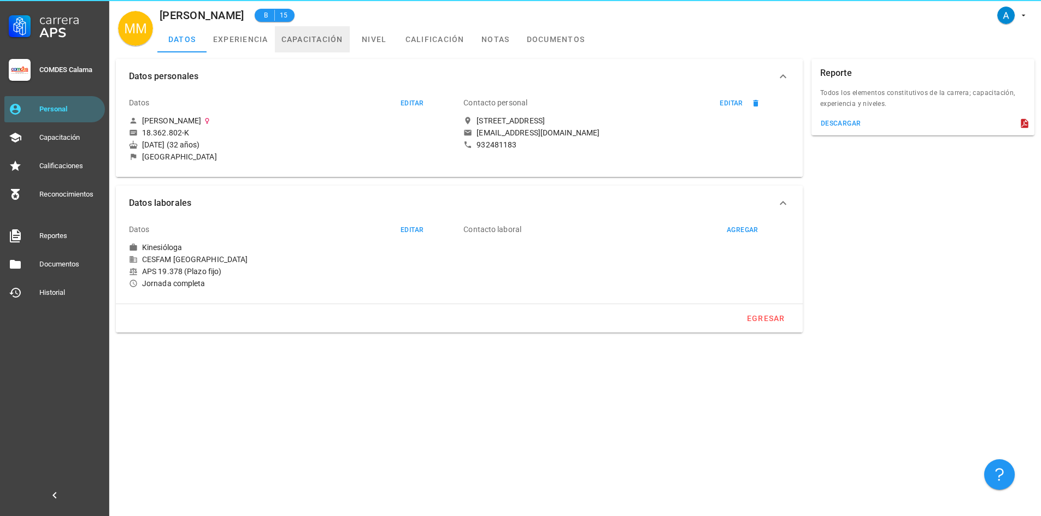
click at [337, 32] on link "capacitación" at bounding box center [312, 39] width 75 height 26
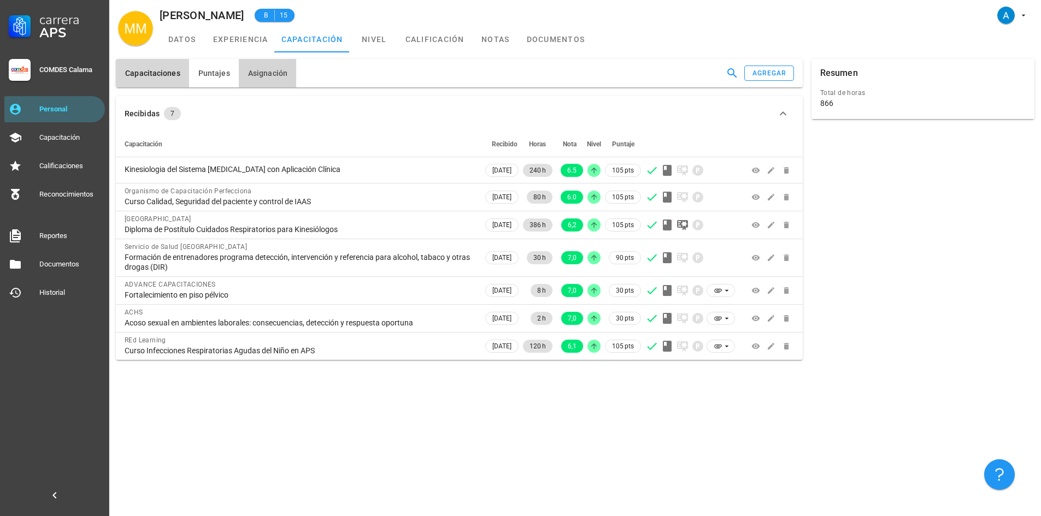
click at [270, 73] on span "Asignación" at bounding box center [267, 73] width 40 height 9
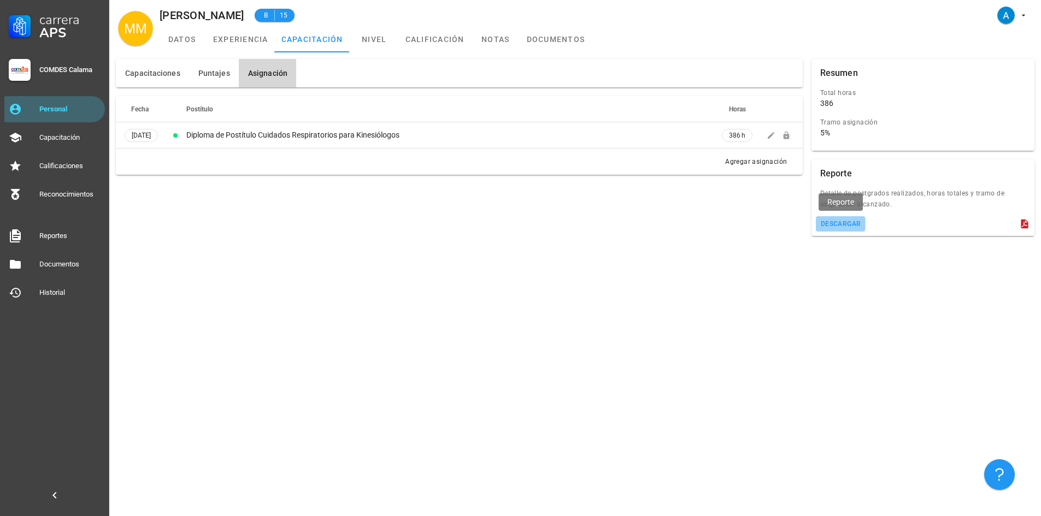
click at [848, 225] on div "descargar" at bounding box center [840, 224] width 41 height 8
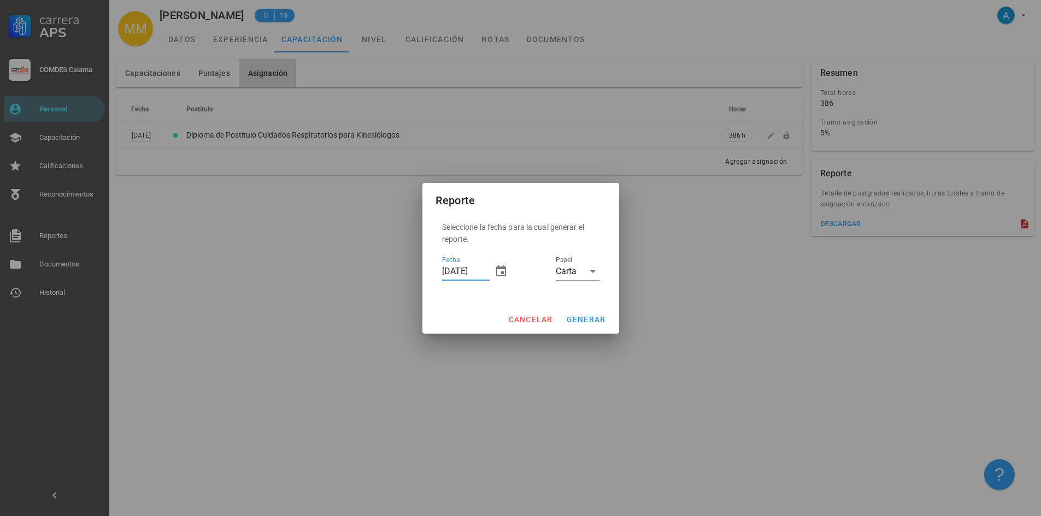
click at [448, 271] on input "[DATE]" at bounding box center [466, 271] width 48 height 17
type input "[DATE]"
click at [575, 315] on span "generar" at bounding box center [586, 319] width 40 height 9
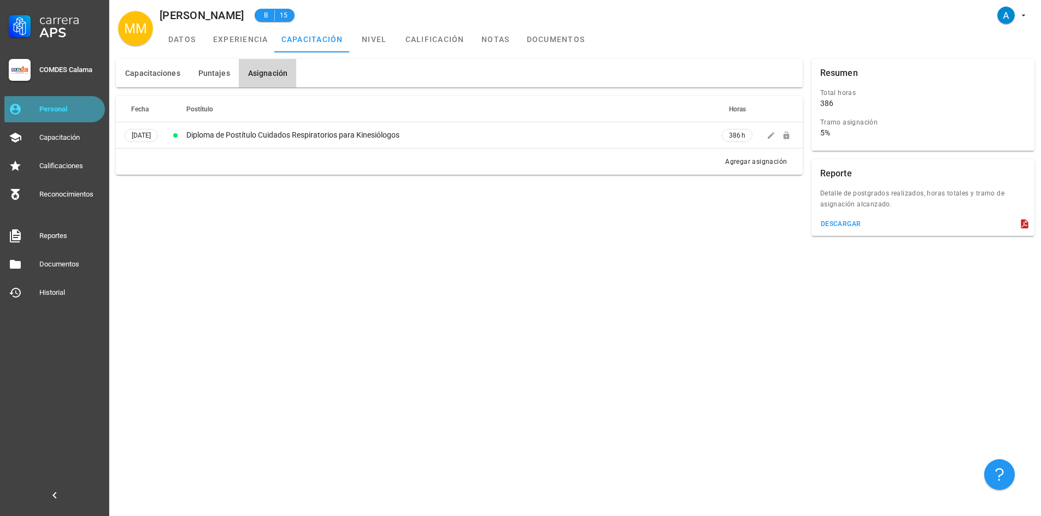
click at [48, 117] on div "Personal" at bounding box center [69, 109] width 61 height 17
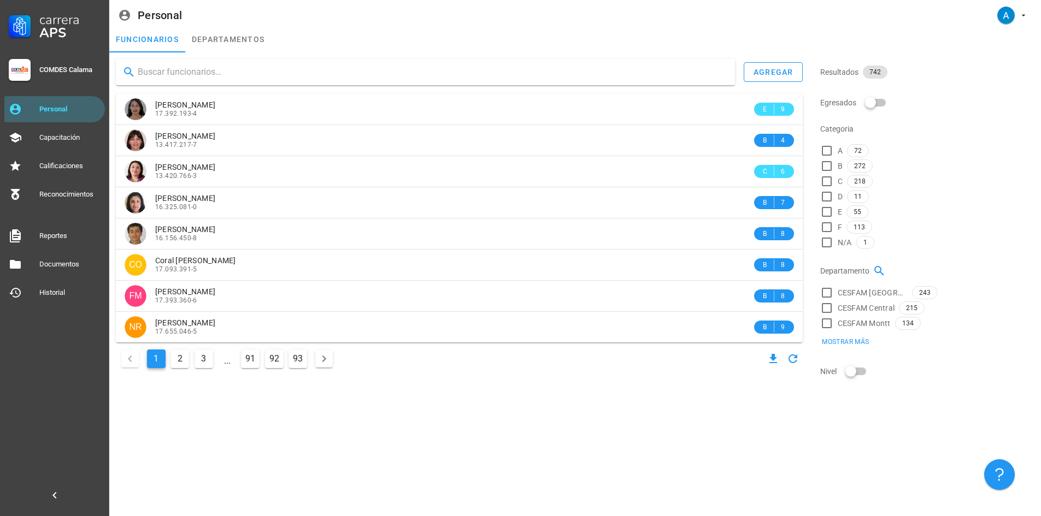
click at [167, 72] on input "text" at bounding box center [432, 71] width 588 height 17
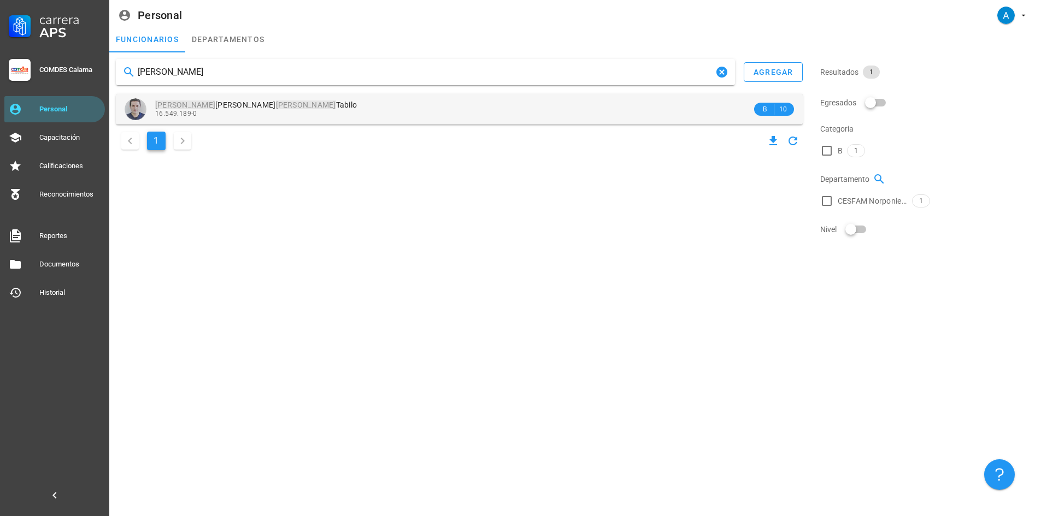
type input "[PERSON_NAME]"
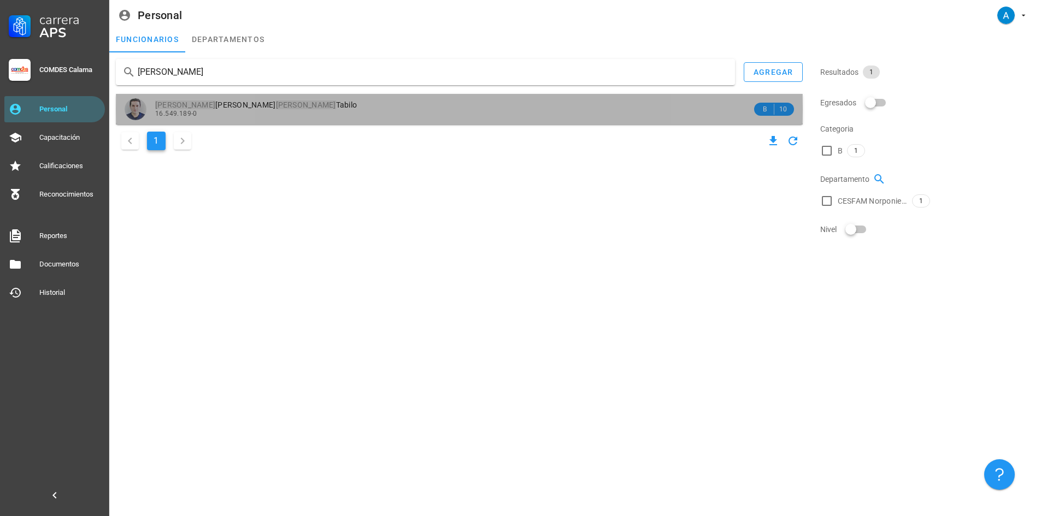
click at [244, 102] on span "[PERSON_NAME]" at bounding box center [256, 105] width 202 height 9
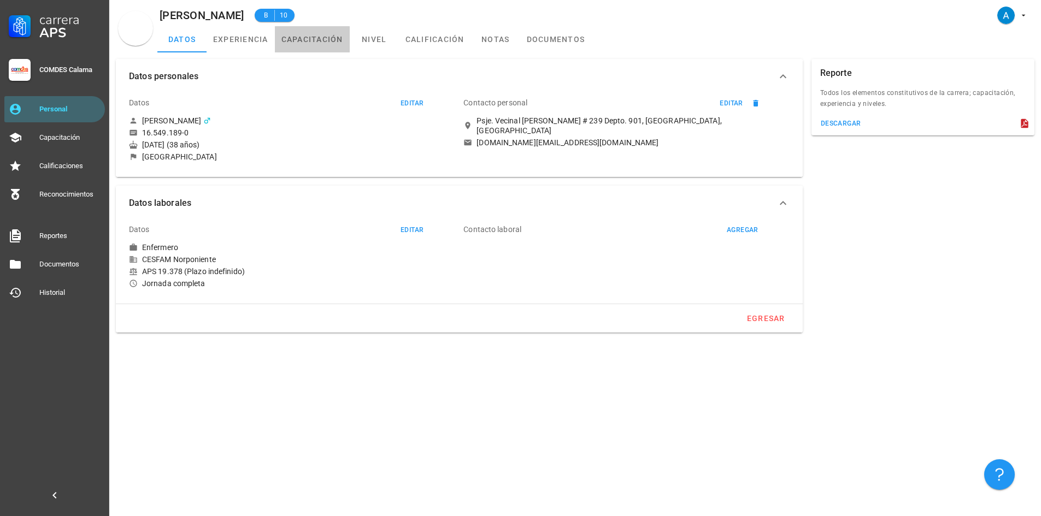
click at [309, 40] on link "capacitación" at bounding box center [312, 39] width 75 height 26
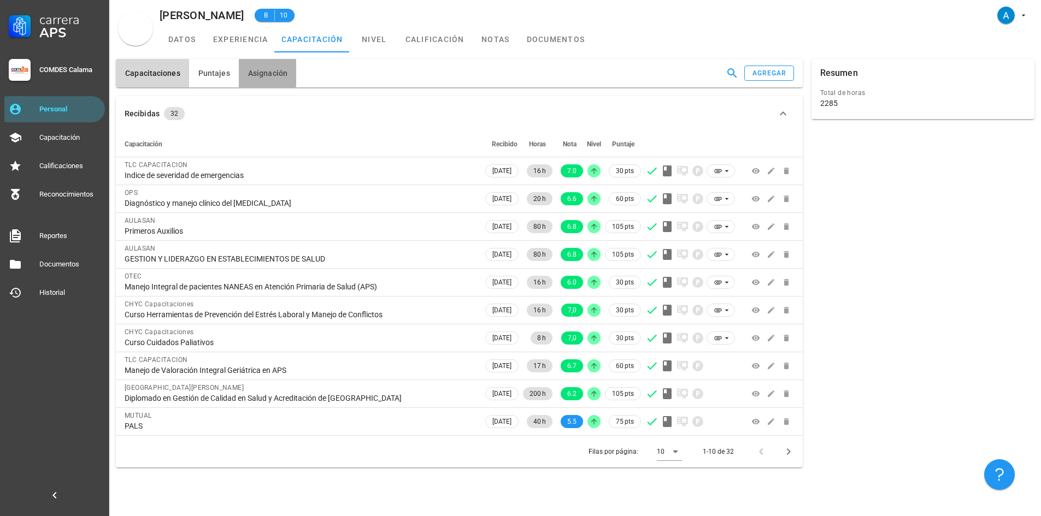
click at [274, 76] on span "Asignación" at bounding box center [267, 73] width 40 height 9
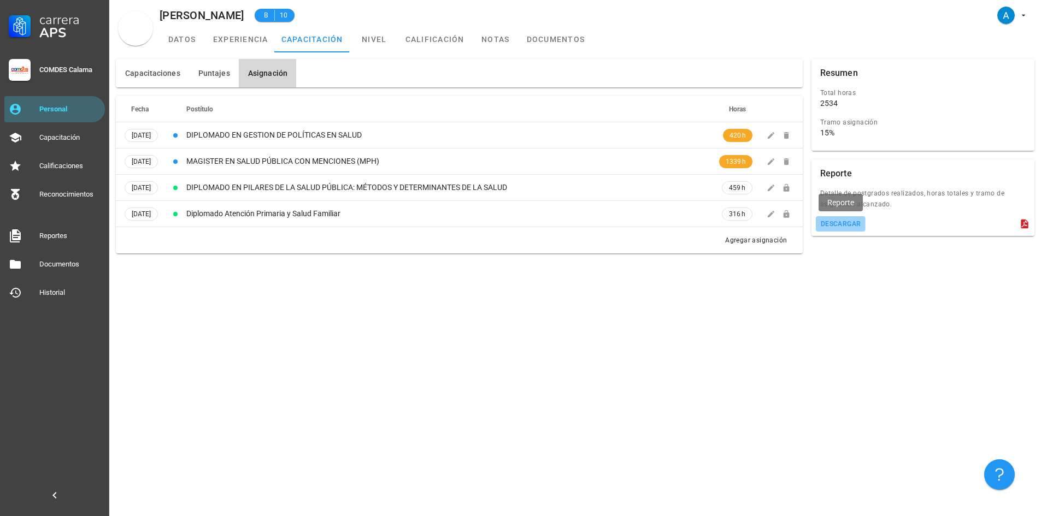
click at [842, 228] on button "descargar" at bounding box center [841, 223] width 50 height 15
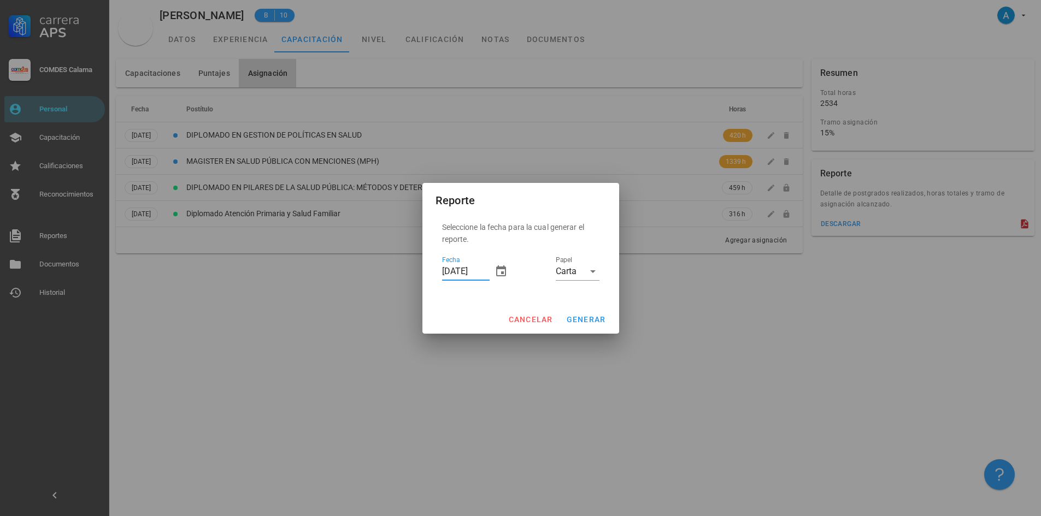
click at [448, 269] on input "[DATE]" at bounding box center [466, 271] width 48 height 17
type input "[DATE]"
click at [579, 320] on span "generar" at bounding box center [586, 319] width 40 height 9
